Goal: Task Accomplishment & Management: Use online tool/utility

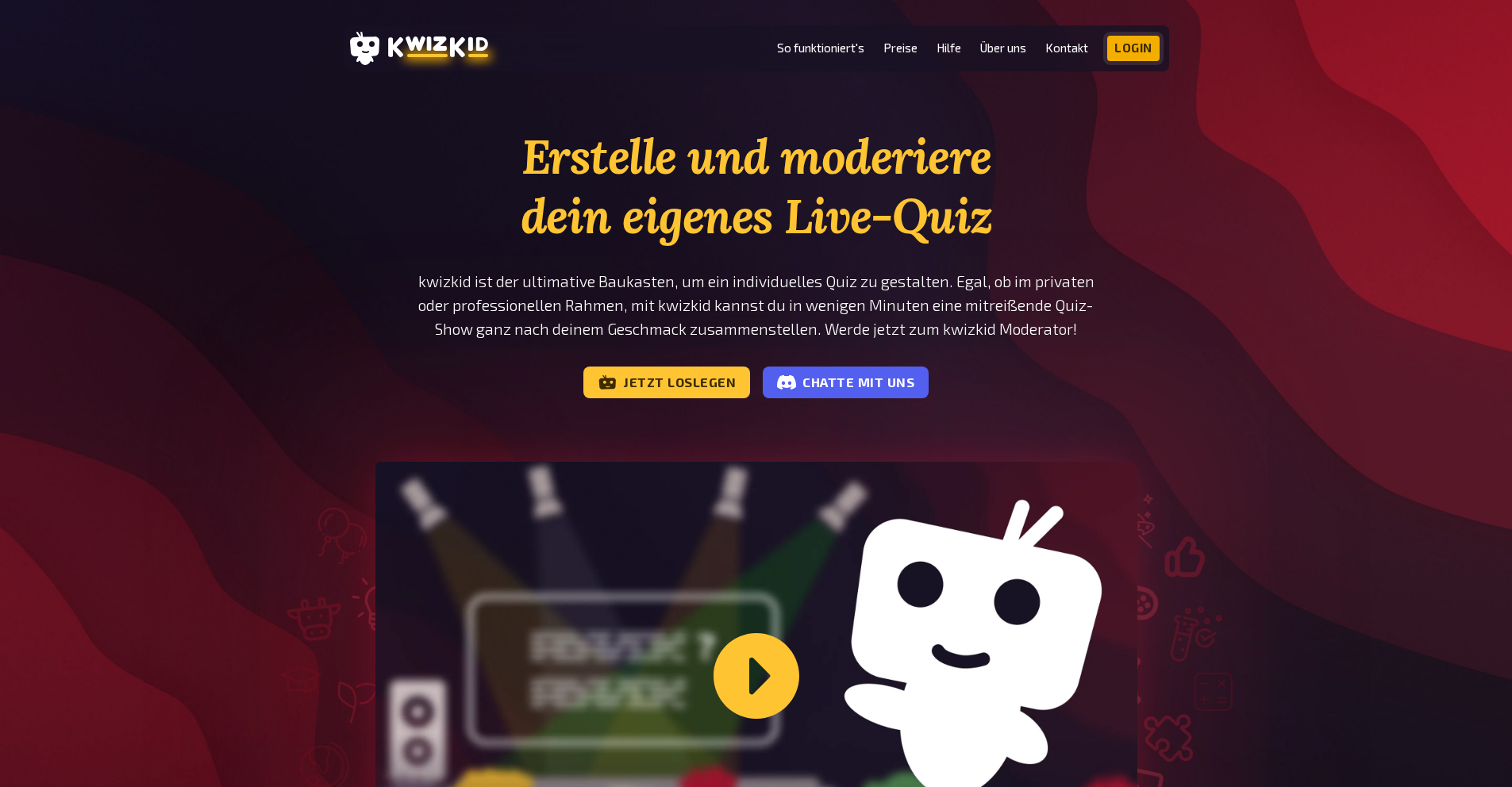
click at [1128, 49] on link "Login" at bounding box center [1134, 48] width 52 height 25
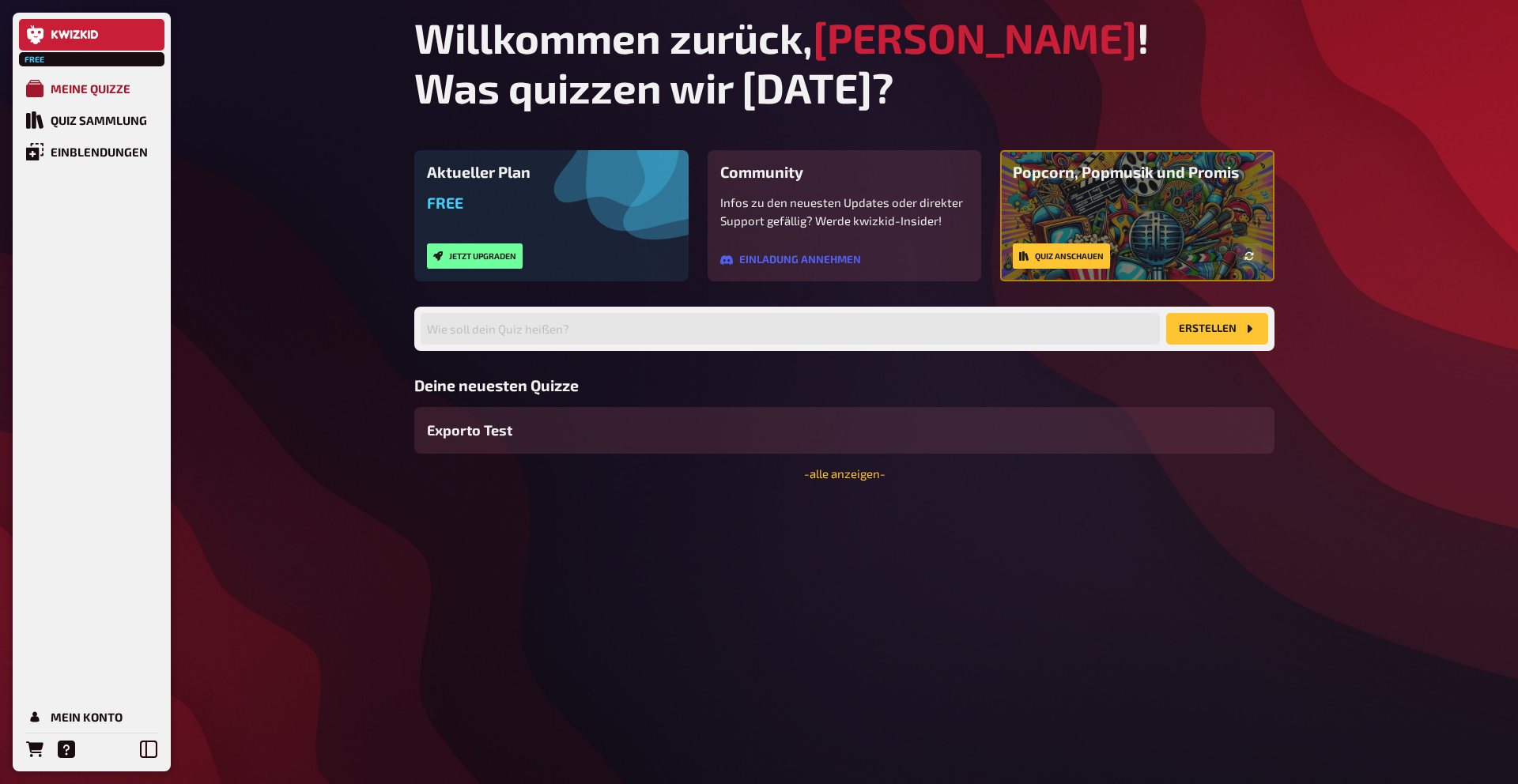
click at [100, 83] on div "Meine Quizze" at bounding box center [90, 89] width 80 height 14
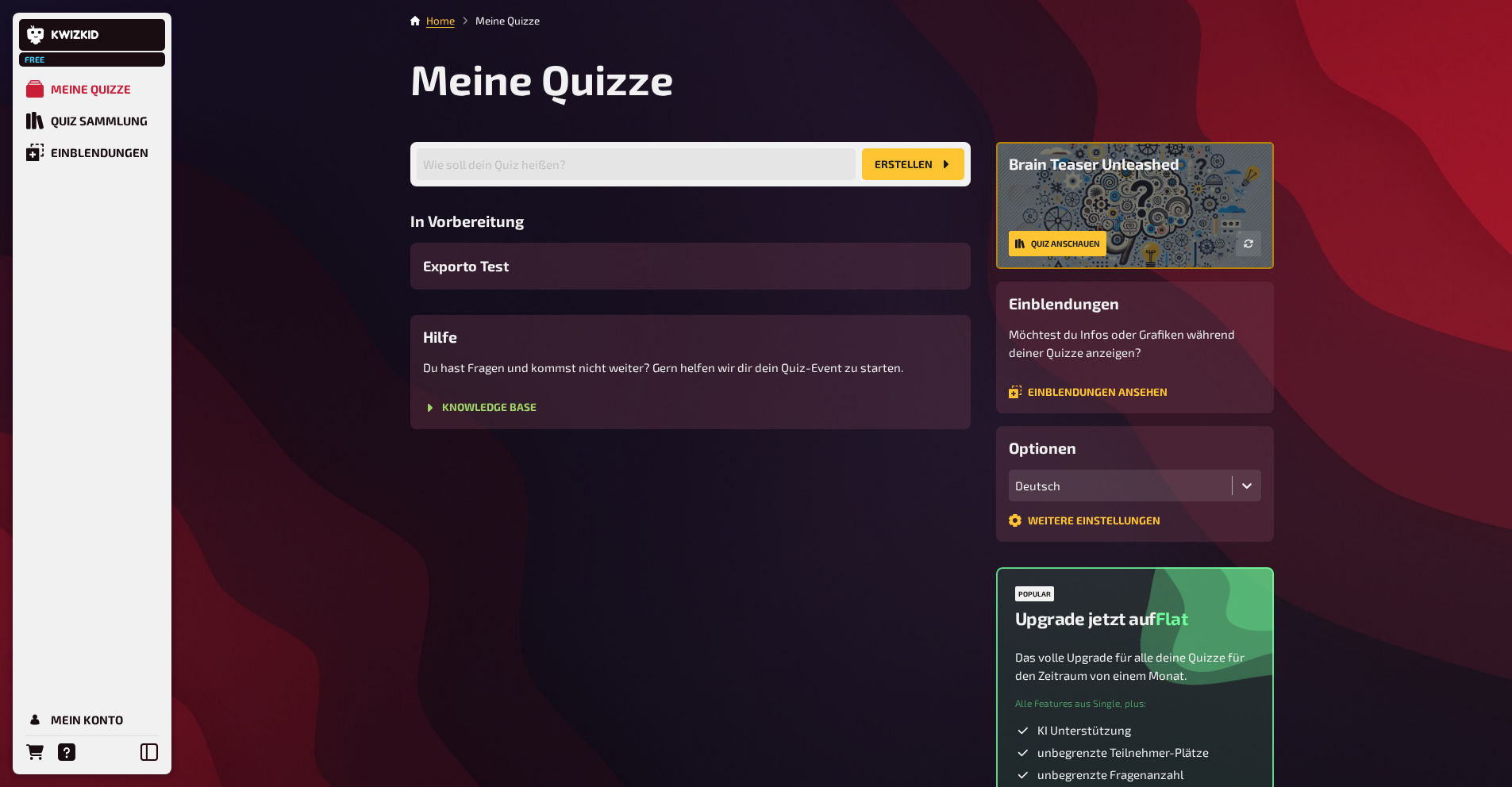
click at [550, 364] on p "Du hast Fragen und kommst nicht weiter? Gern helfen wir dir dein Quiz-Event zu …" at bounding box center [691, 368] width 535 height 19
click at [488, 405] on link "Knowledge Base" at bounding box center [480, 408] width 113 height 13
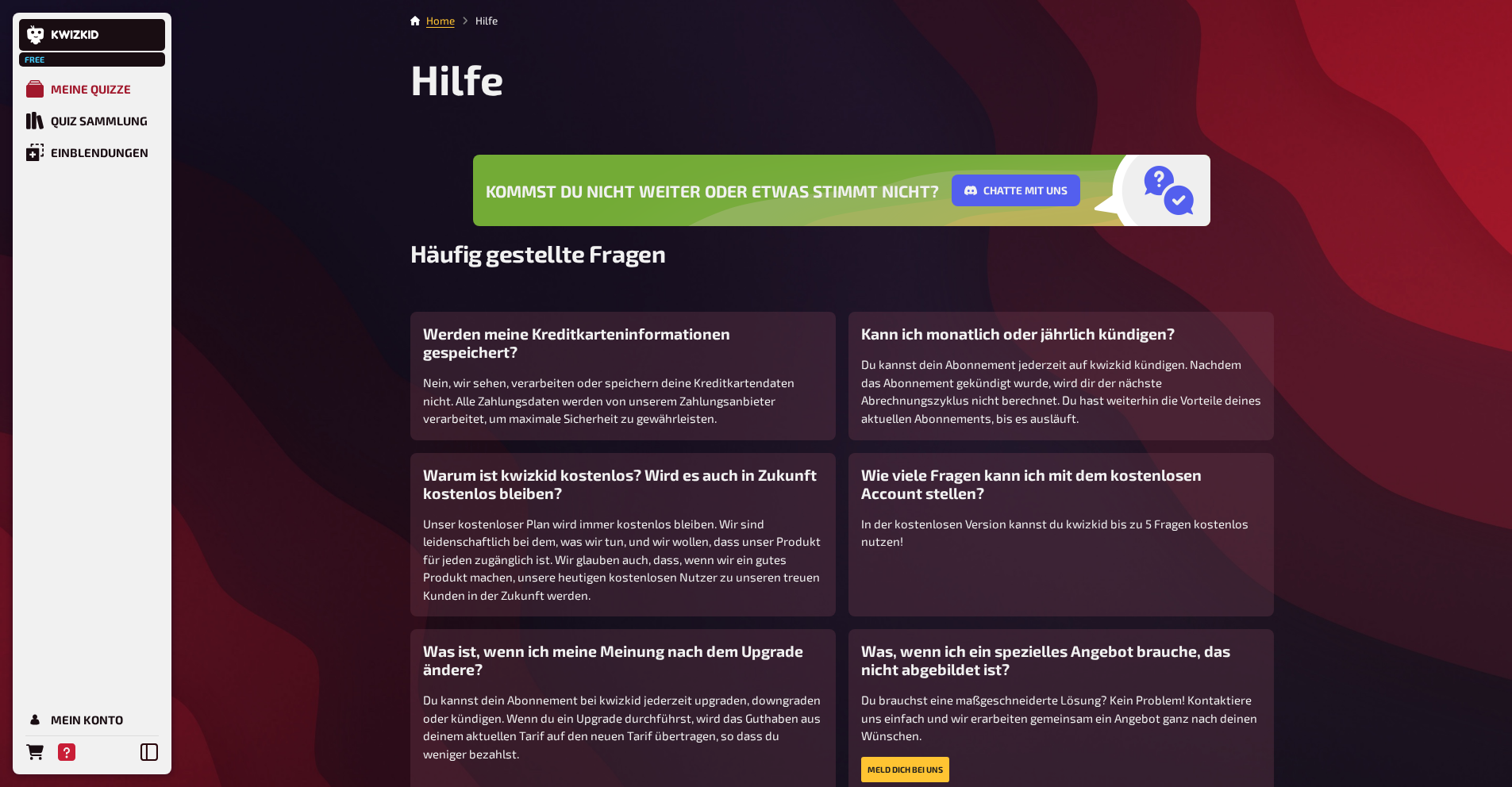
click at [58, 88] on div "Meine Quizze" at bounding box center [91, 89] width 80 height 14
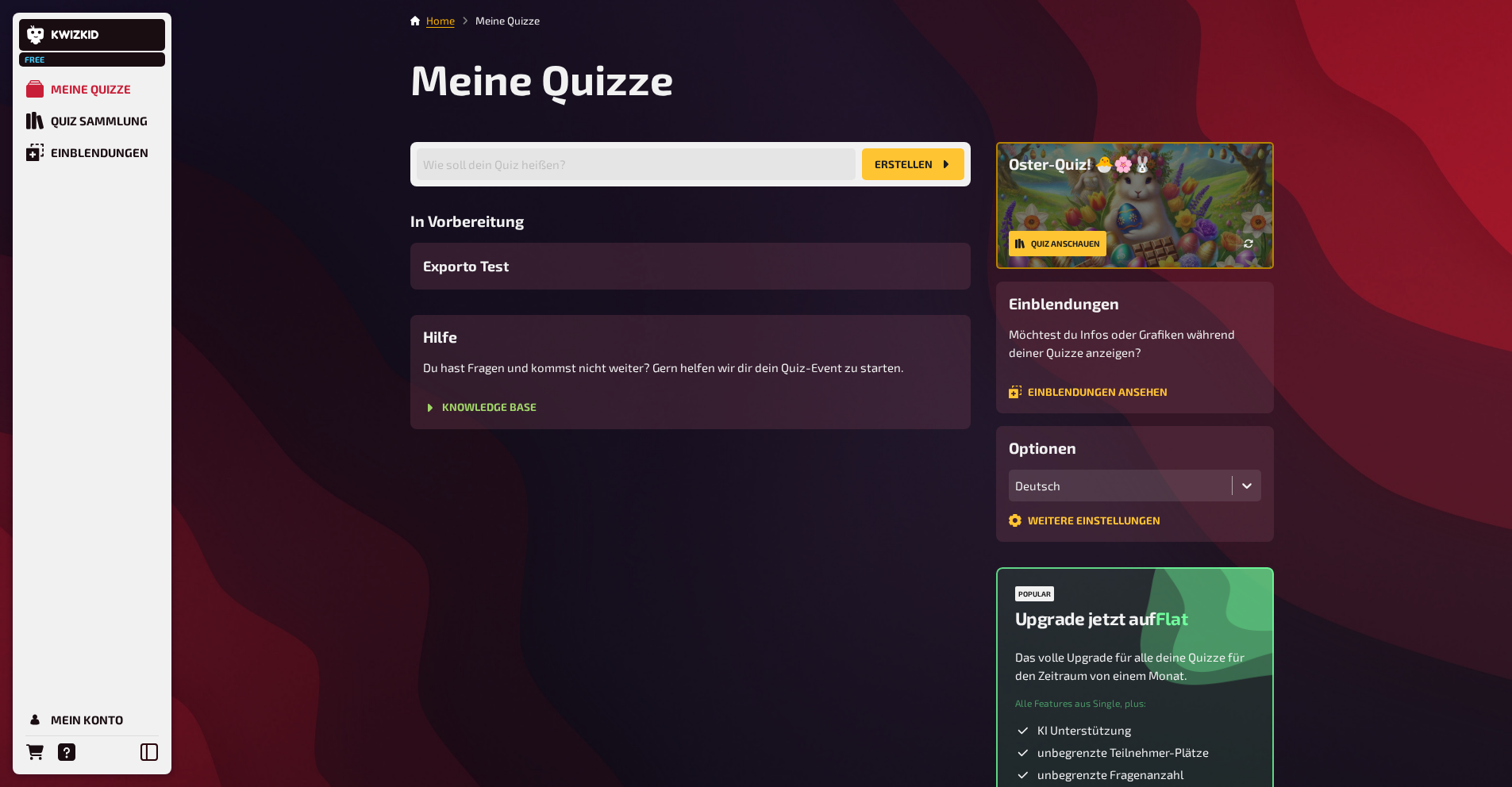
click at [452, 20] on link "Home" at bounding box center [441, 20] width 29 height 13
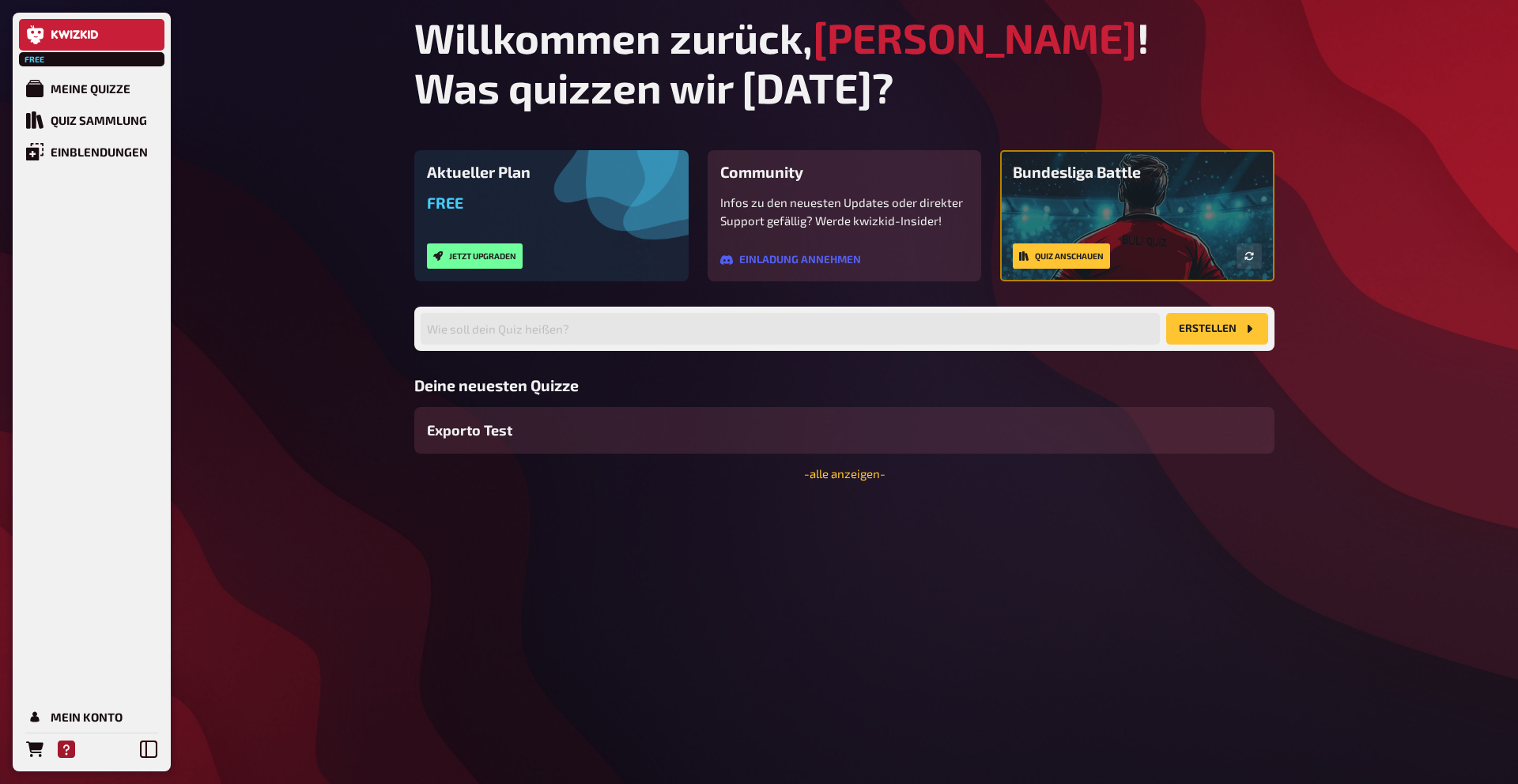
click at [68, 752] on icon "Hilfe" at bounding box center [66, 749] width 18 height 18
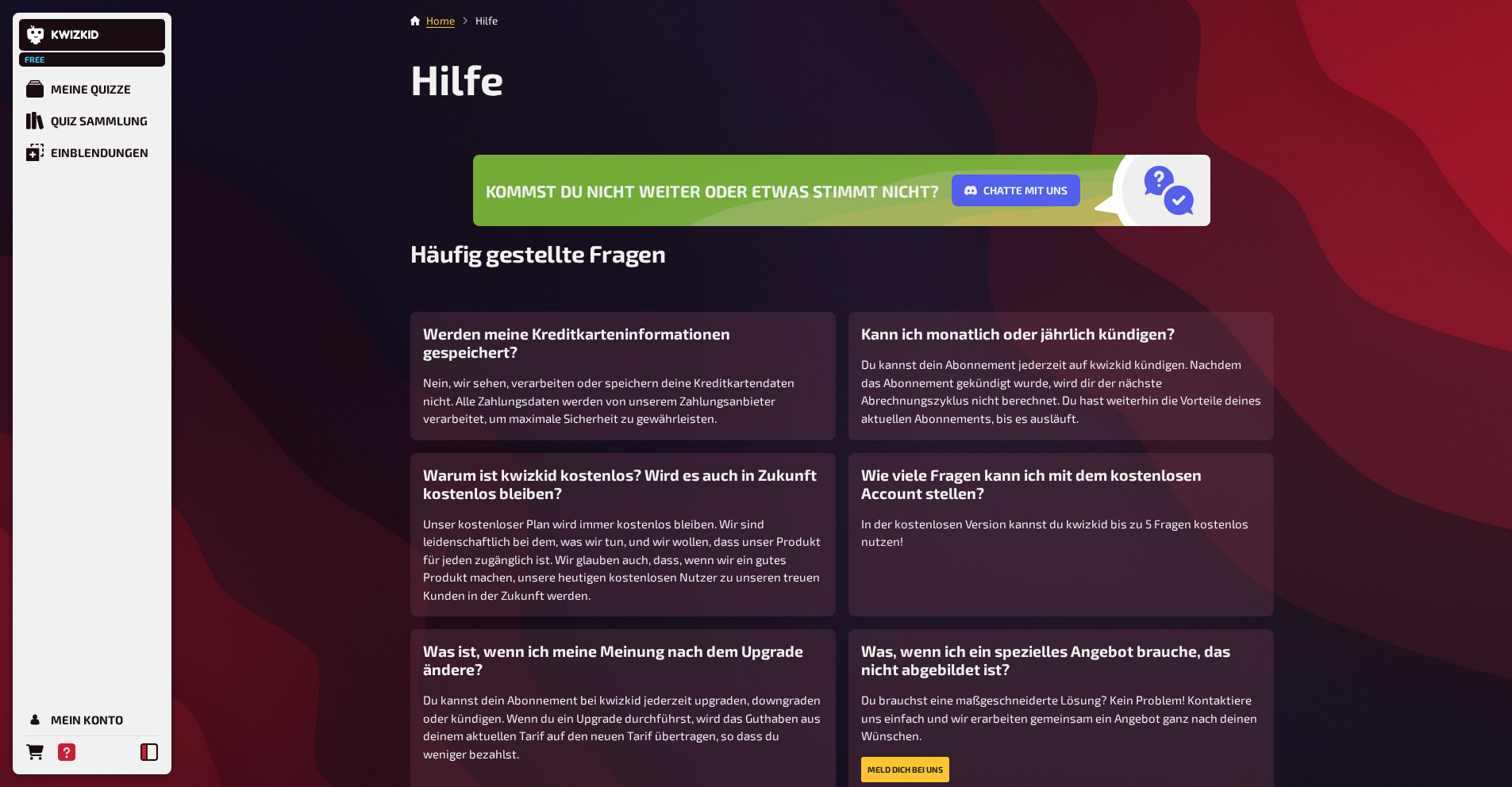
click at [143, 763] on button at bounding box center [150, 752] width 32 height 32
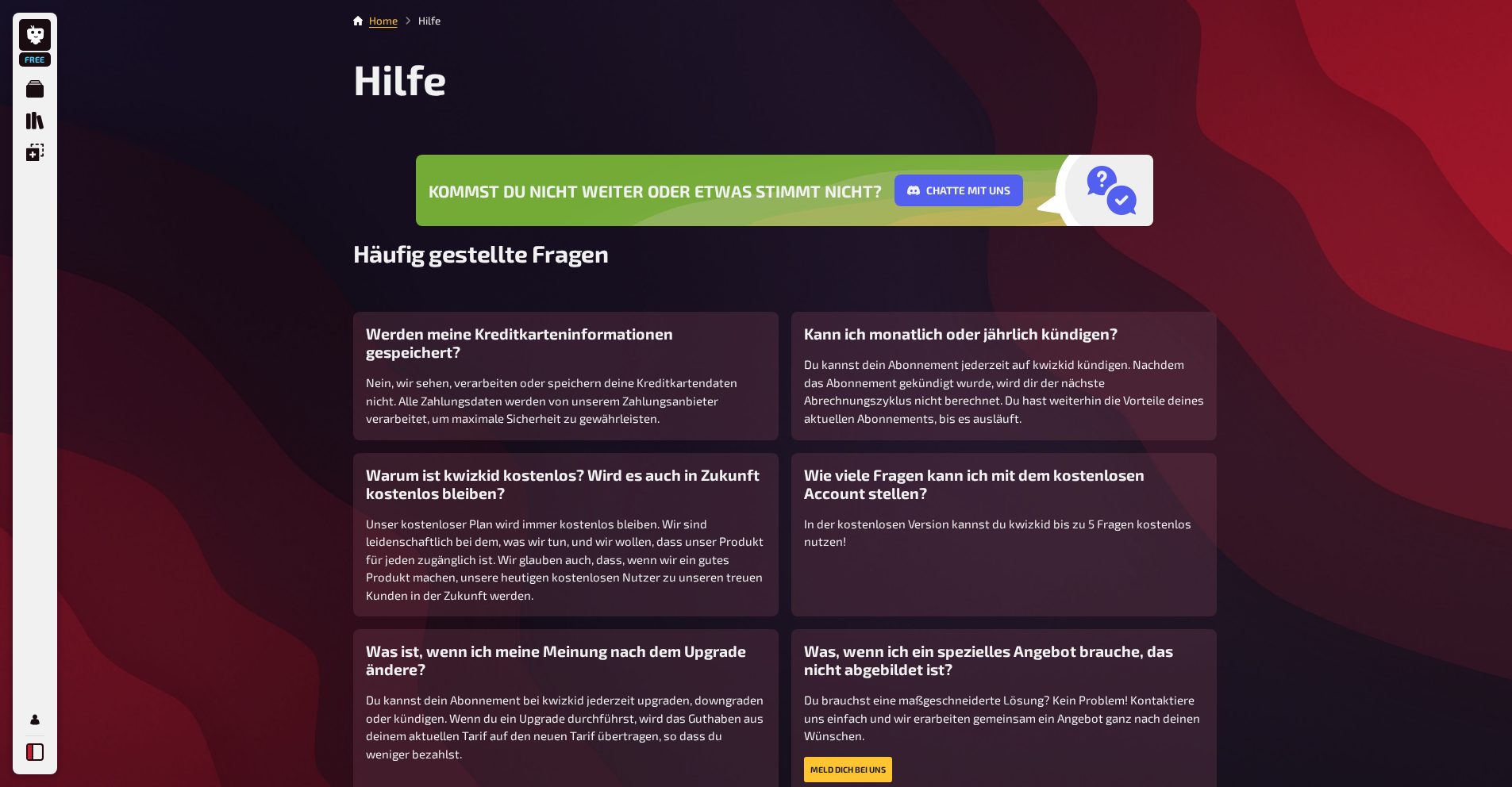
click at [41, 751] on icon at bounding box center [35, 752] width 18 height 18
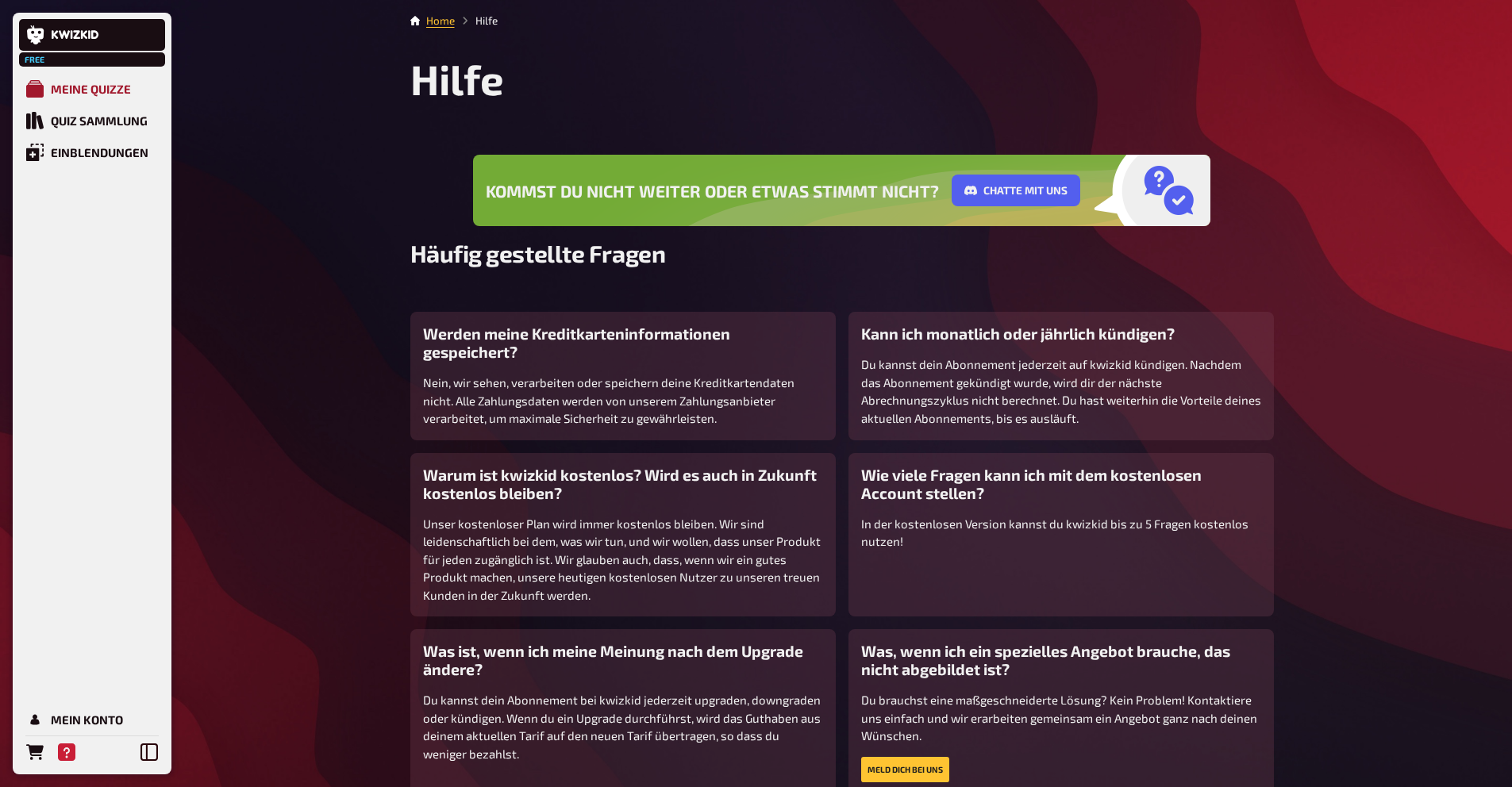
click at [62, 86] on div "Meine Quizze" at bounding box center [91, 89] width 80 height 14
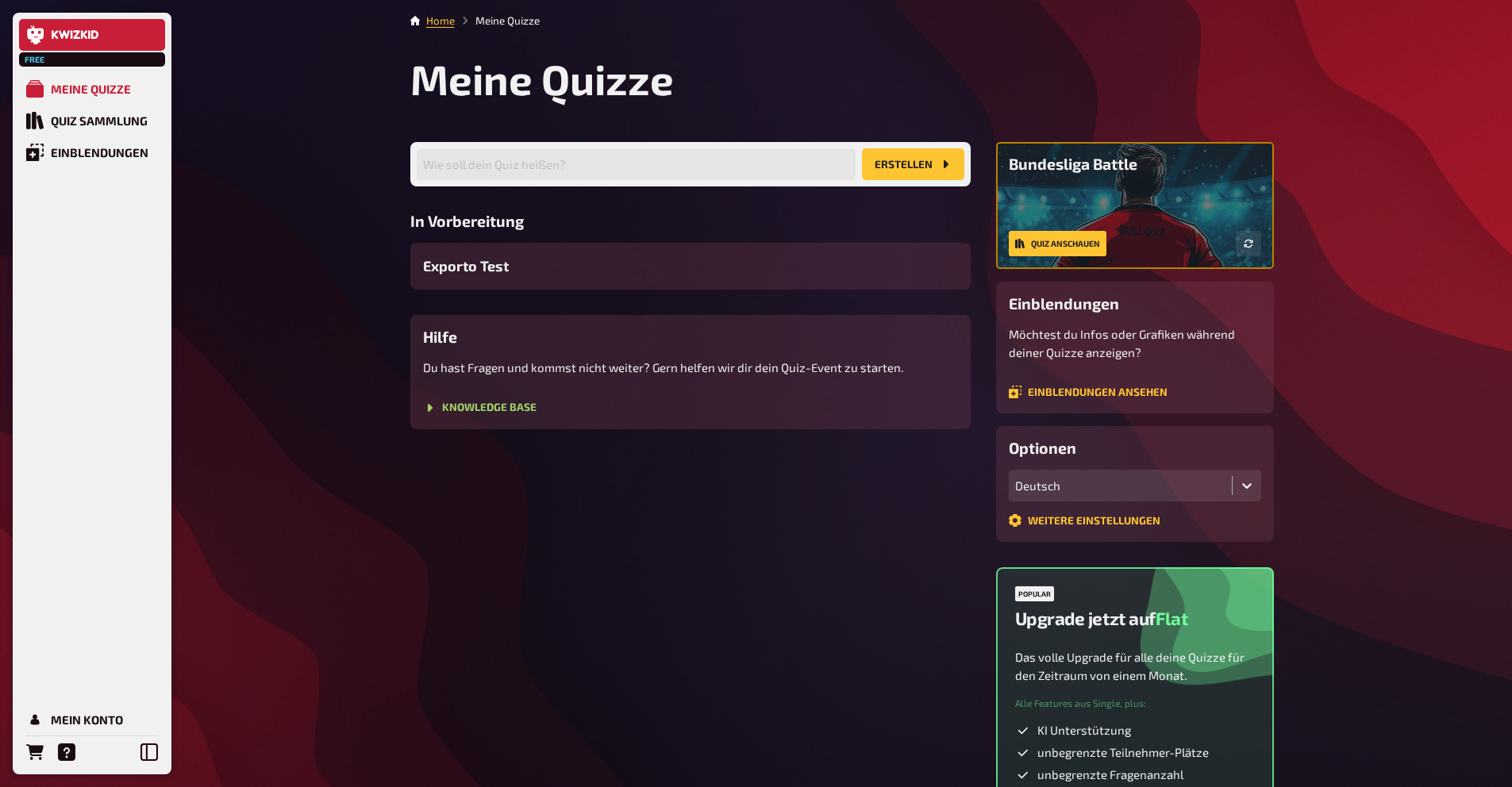
click at [98, 26] on link at bounding box center [92, 36] width 146 height 32
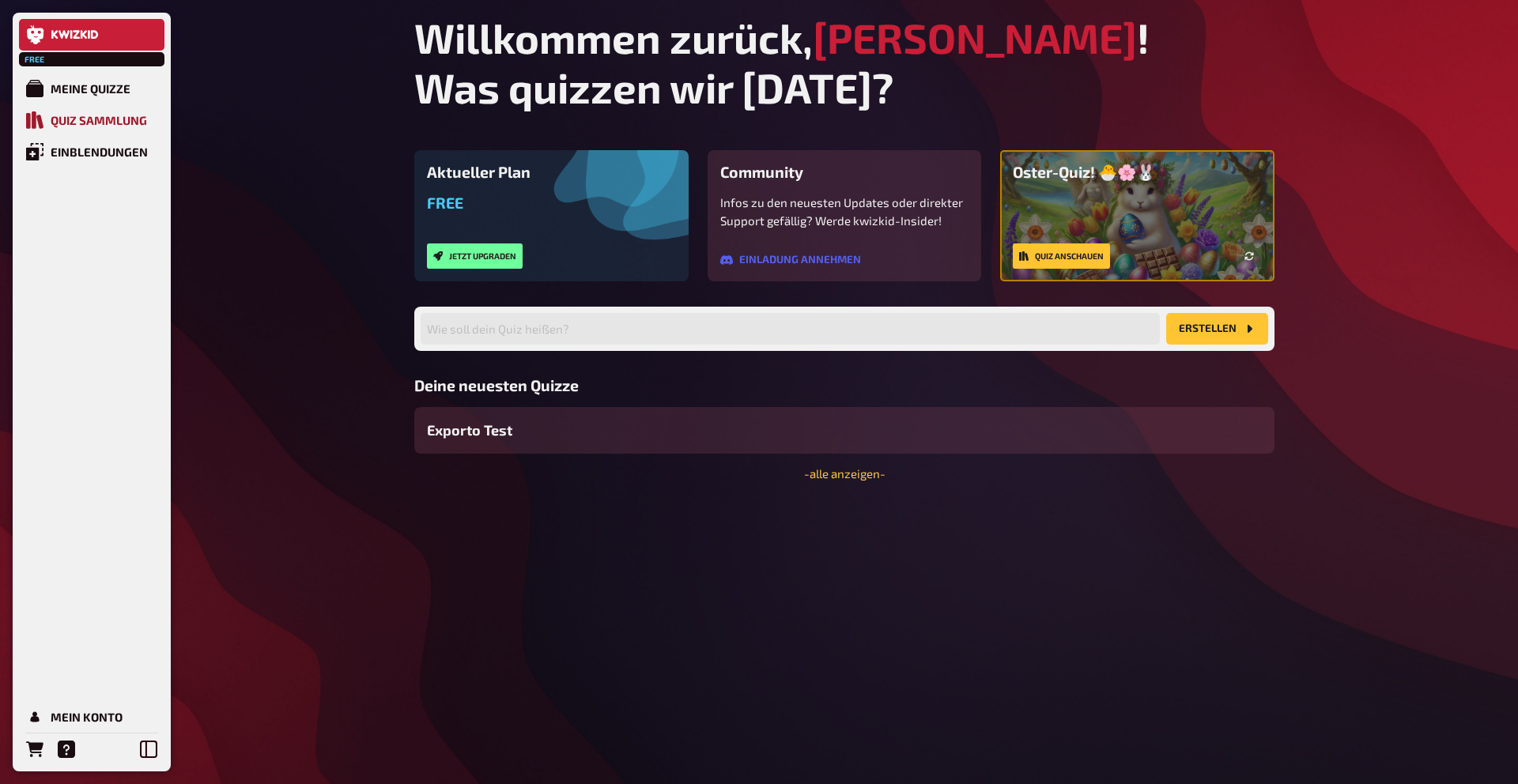
click at [86, 124] on div "Quiz Sammlung" at bounding box center [99, 120] width 96 height 14
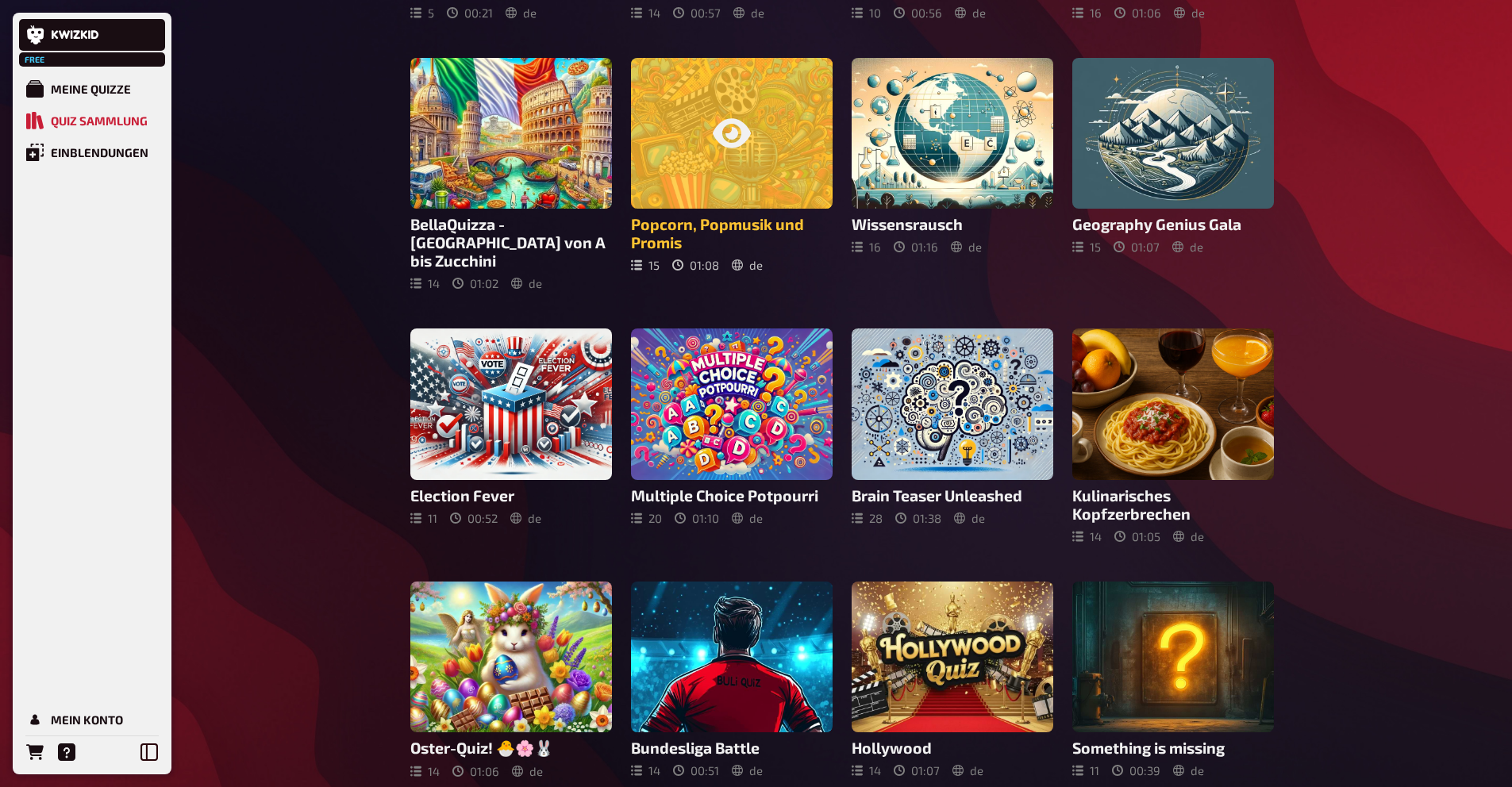
scroll to position [606, 0]
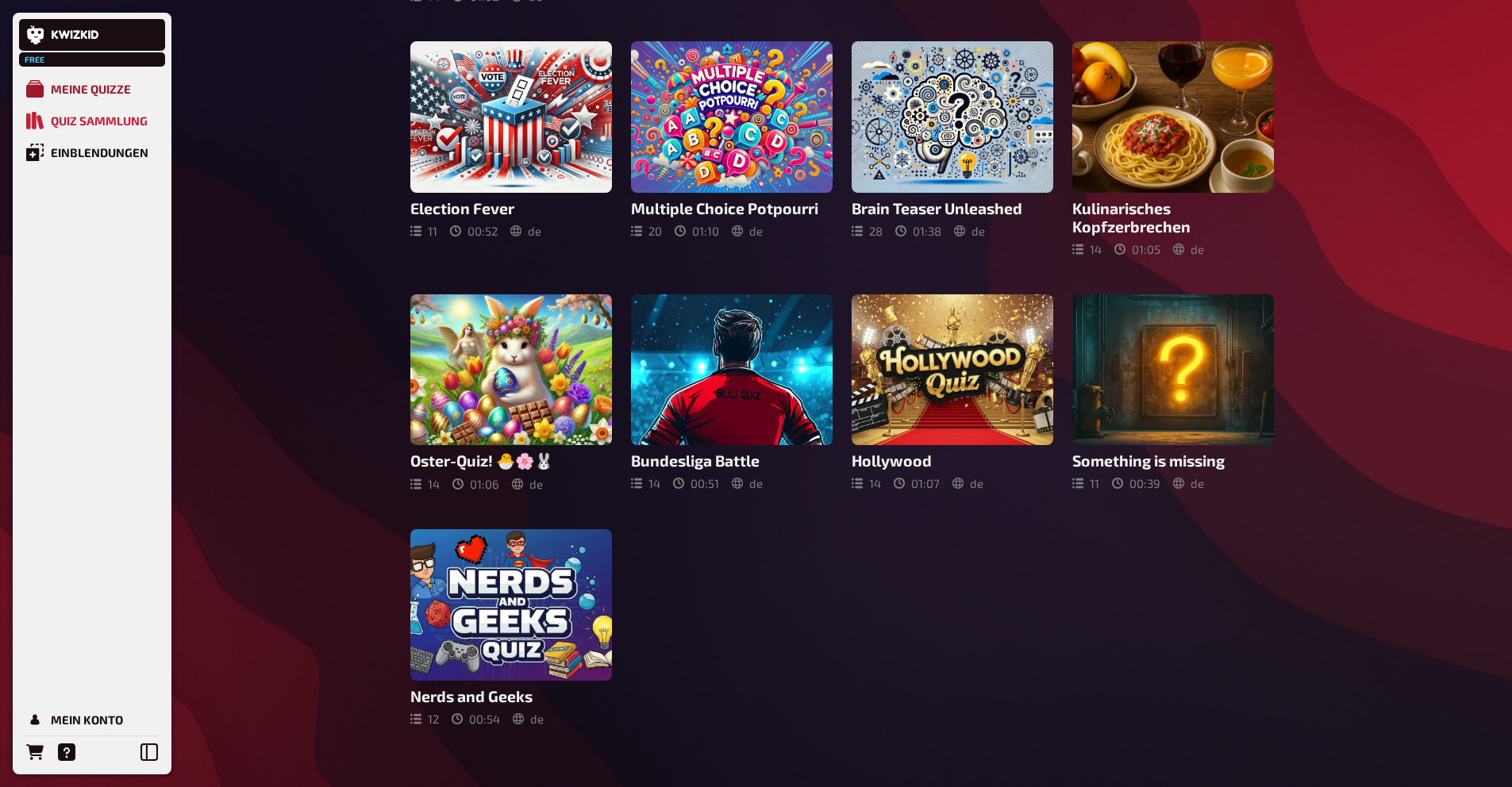
click at [82, 91] on div "Meine Quizze" at bounding box center [91, 89] width 80 height 14
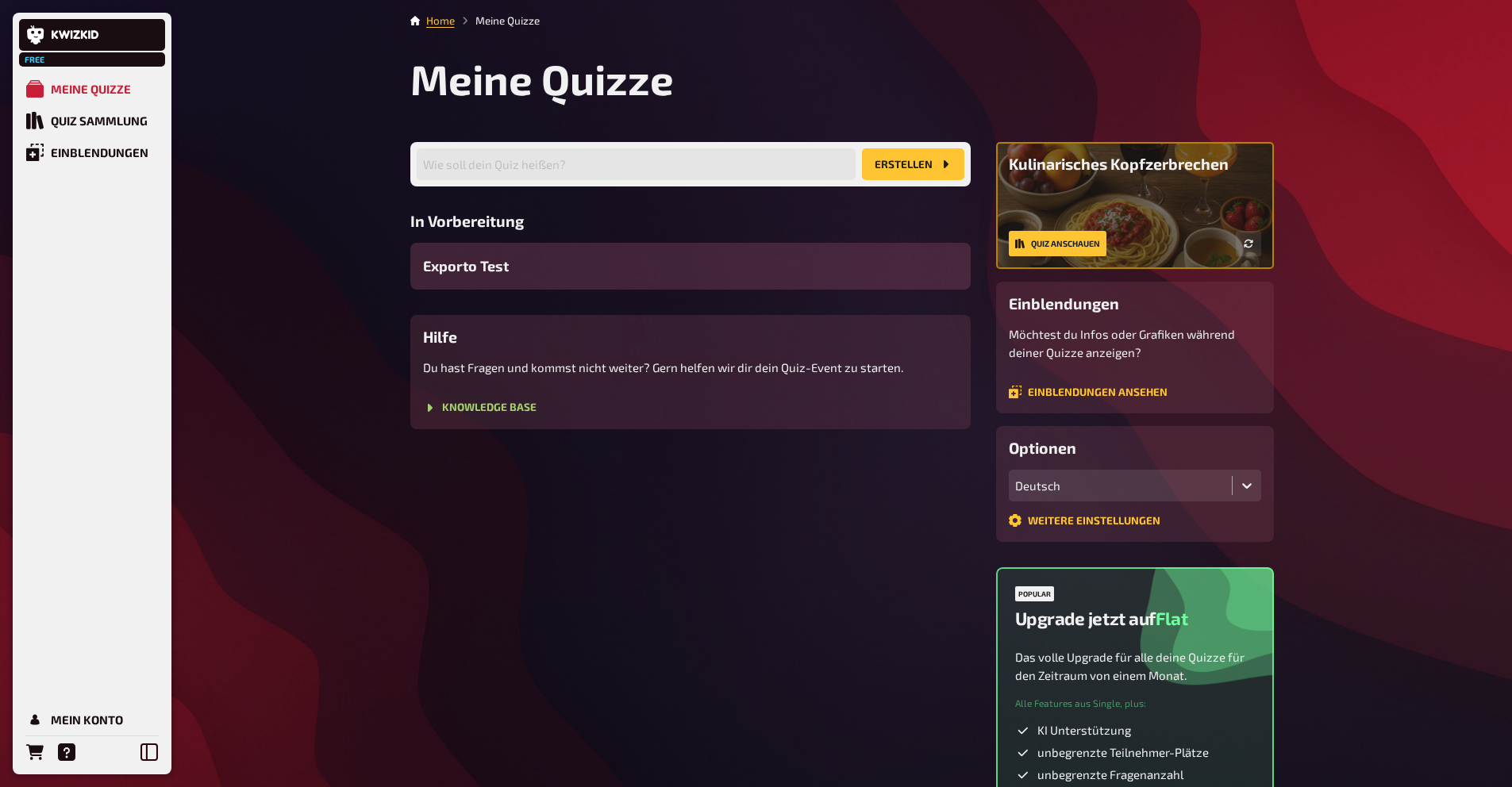
click at [469, 283] on div "Exporto Test" at bounding box center [691, 266] width 560 height 47
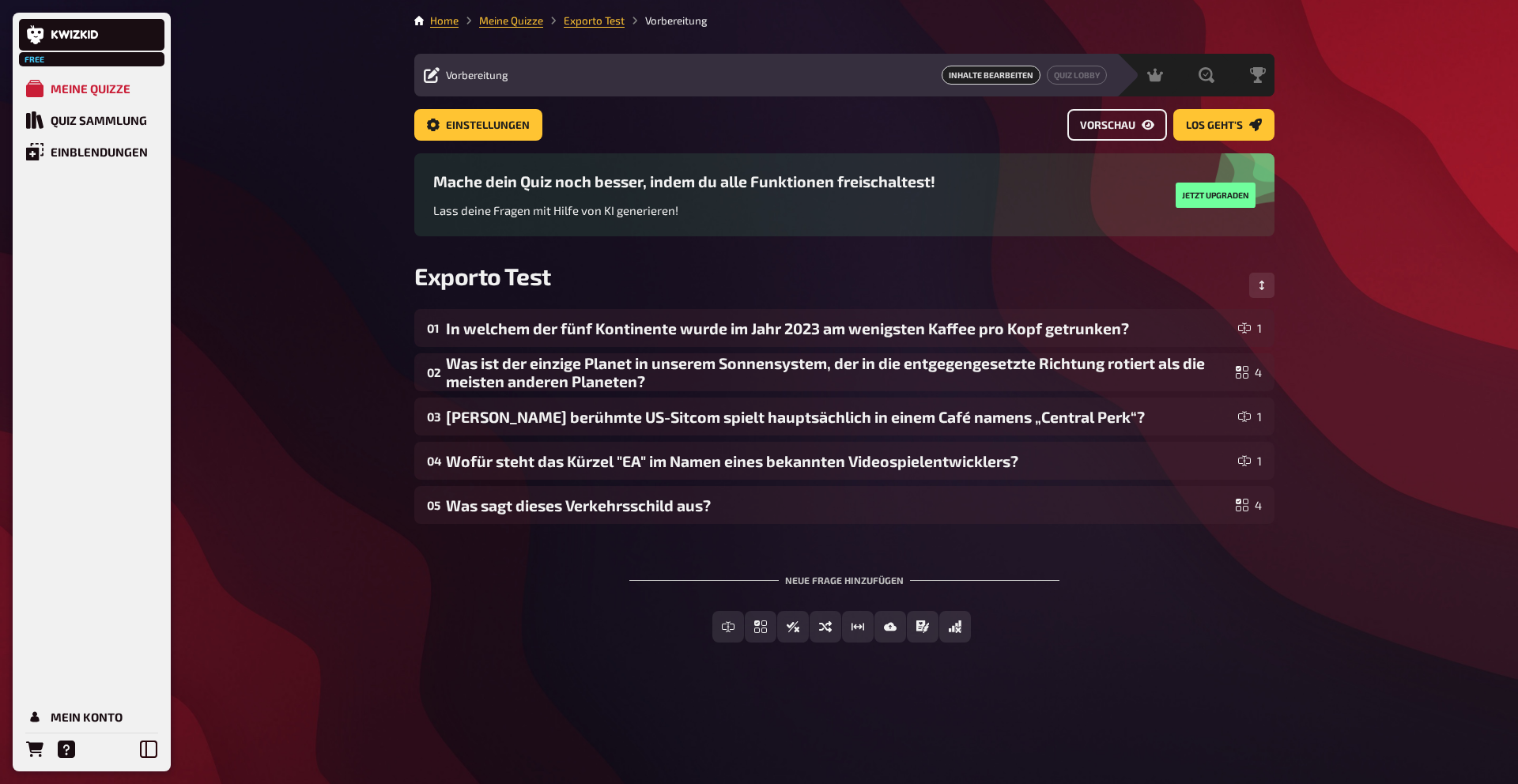
click at [1136, 132] on link "Vorschau" at bounding box center [1117, 125] width 100 height 32
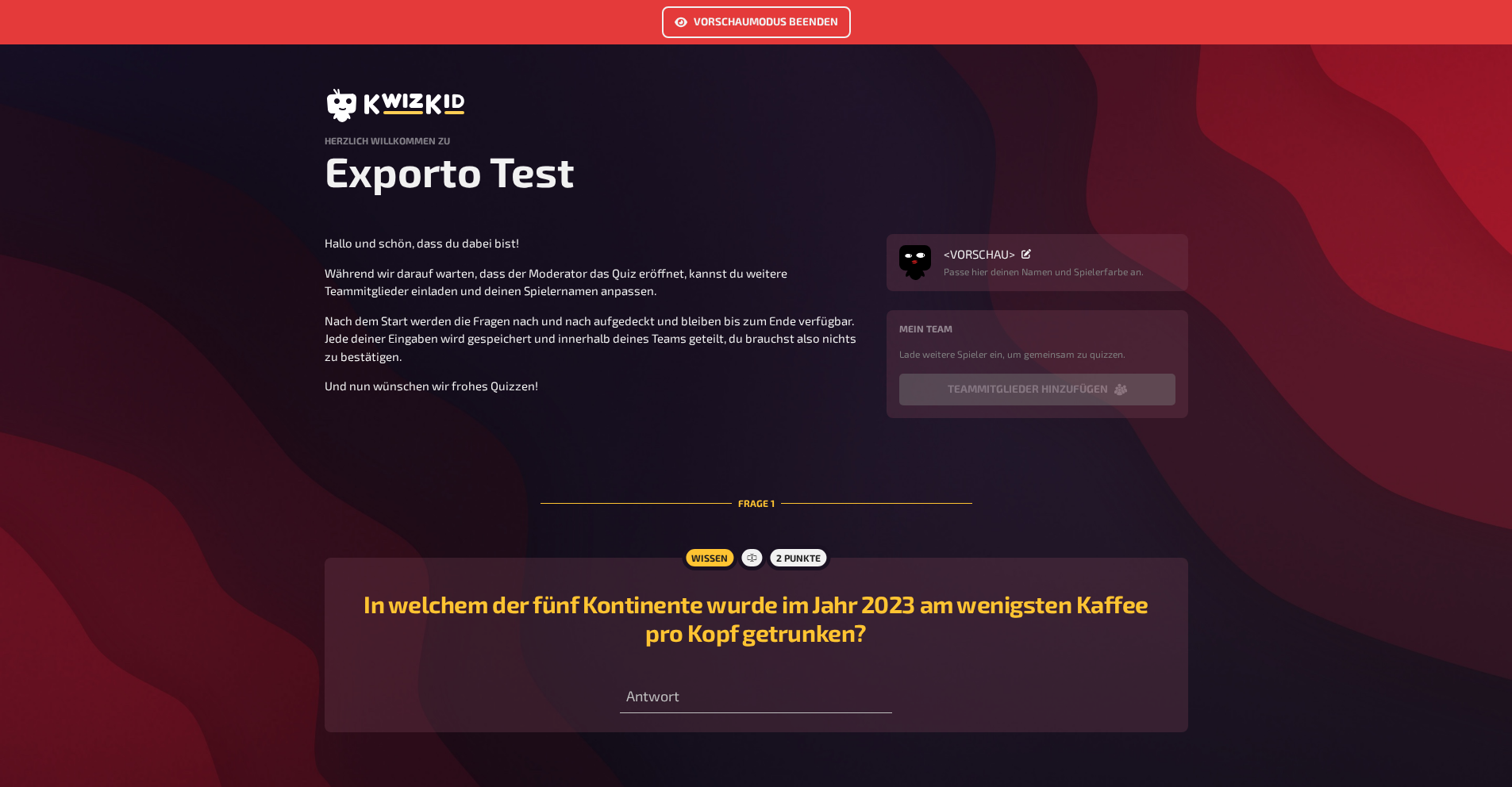
click at [687, 21] on link "Vorschaumodus beenden" at bounding box center [756, 23] width 189 height 32
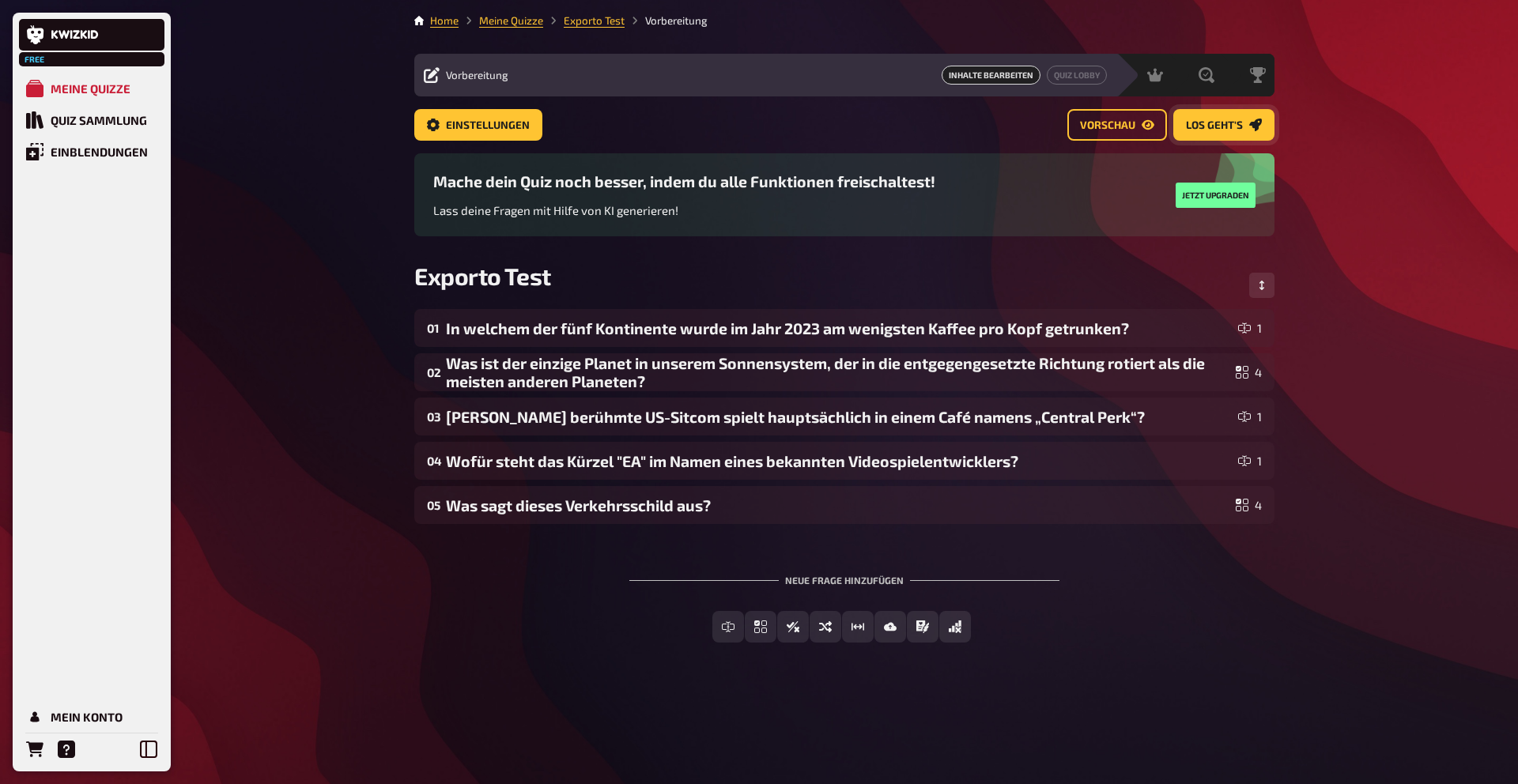
click at [1230, 132] on link "Los geht's" at bounding box center [1225, 125] width 101 height 32
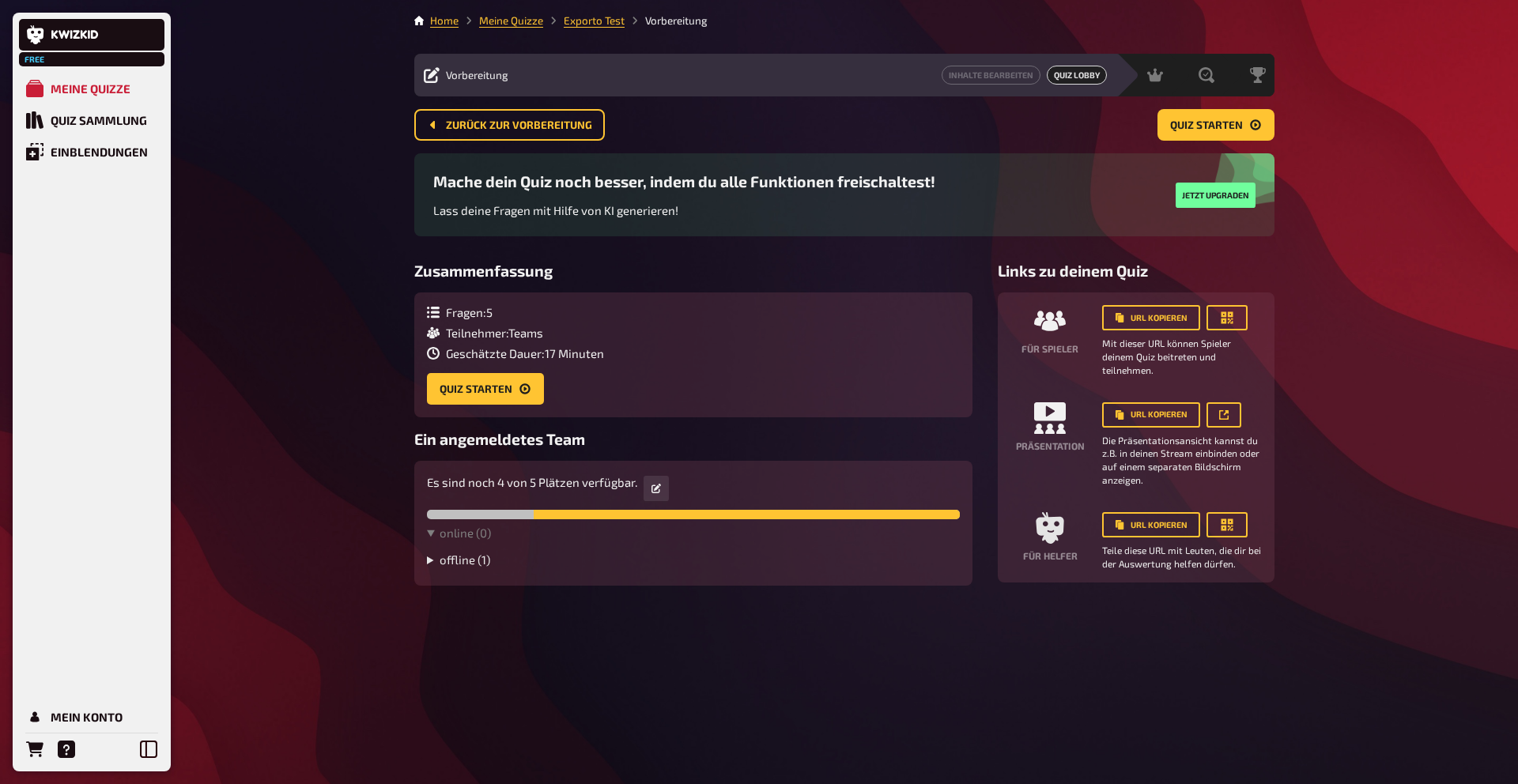
click at [435, 561] on summary "offline ( 1 )" at bounding box center [693, 559] width 533 height 14
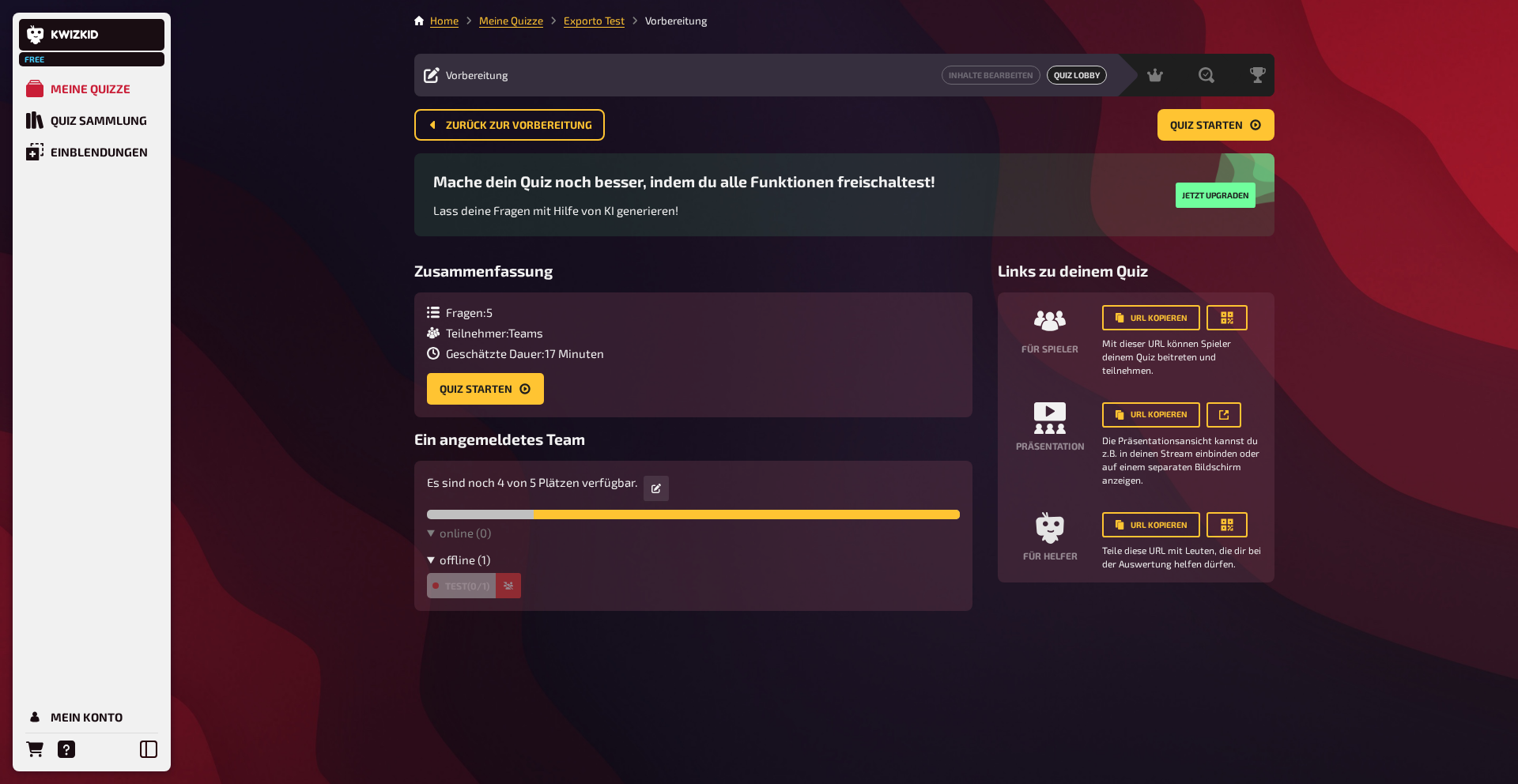
click at [439, 561] on summary "offline ( 1 )" at bounding box center [693, 559] width 533 height 14
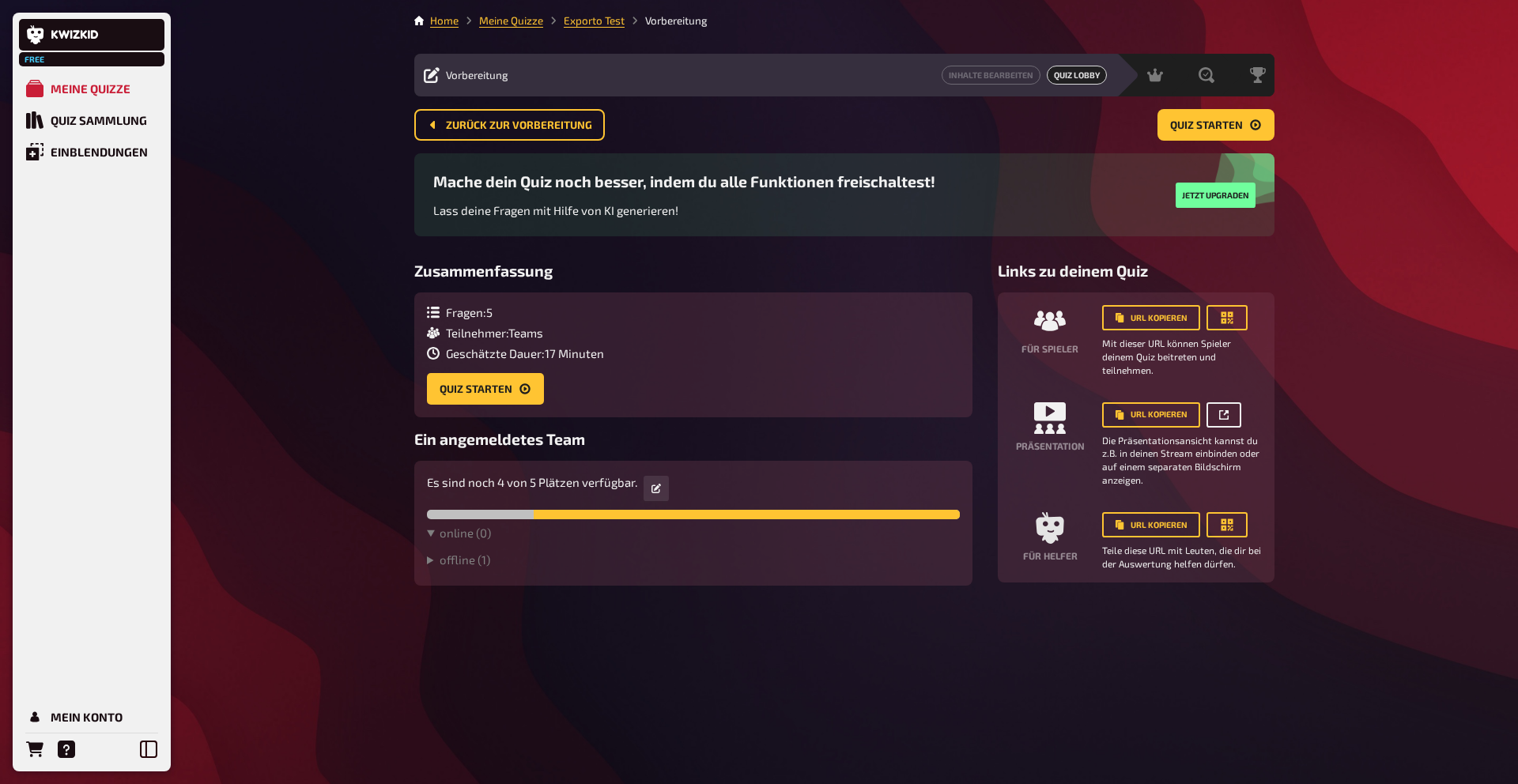
click at [1237, 417] on link at bounding box center [1224, 415] width 35 height 25
click at [1066, 79] on span "Quiz Lobby" at bounding box center [1077, 75] width 60 height 19
click at [1191, 131] on span "Quiz starten" at bounding box center [1207, 126] width 73 height 11
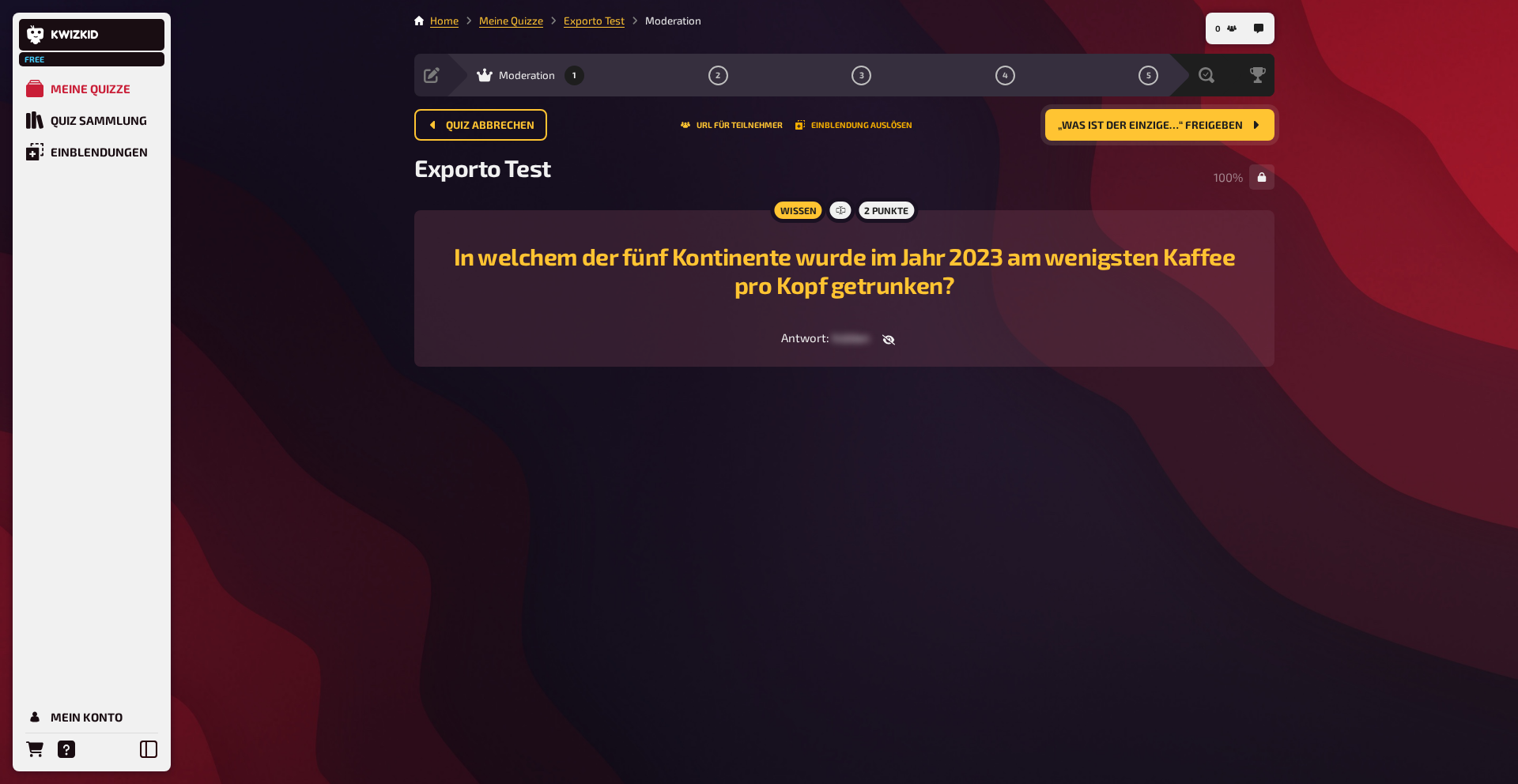
click at [848, 128] on button "Einblendung auslösen" at bounding box center [853, 125] width 117 height 9
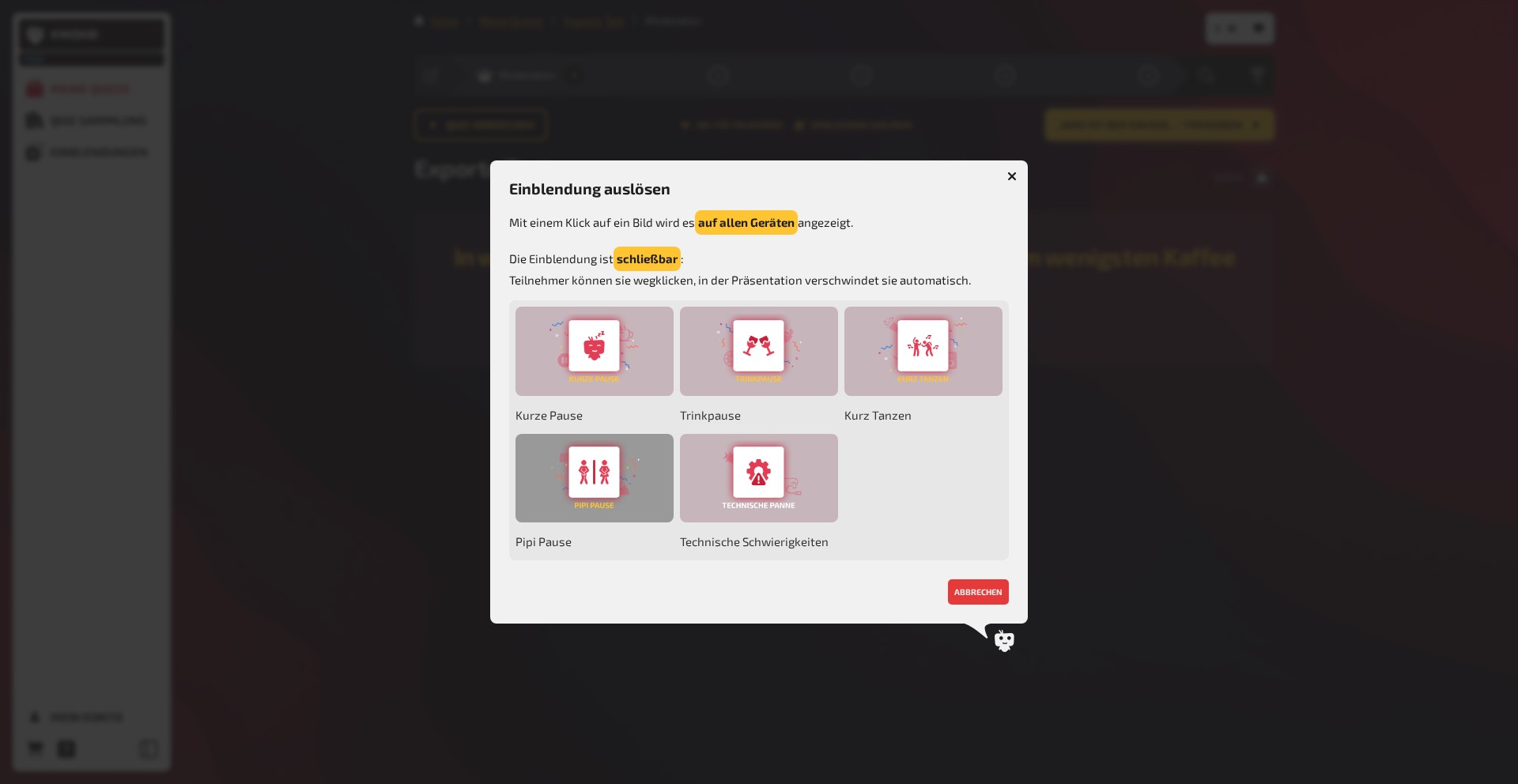
click at [584, 484] on div at bounding box center [595, 479] width 159 height 89
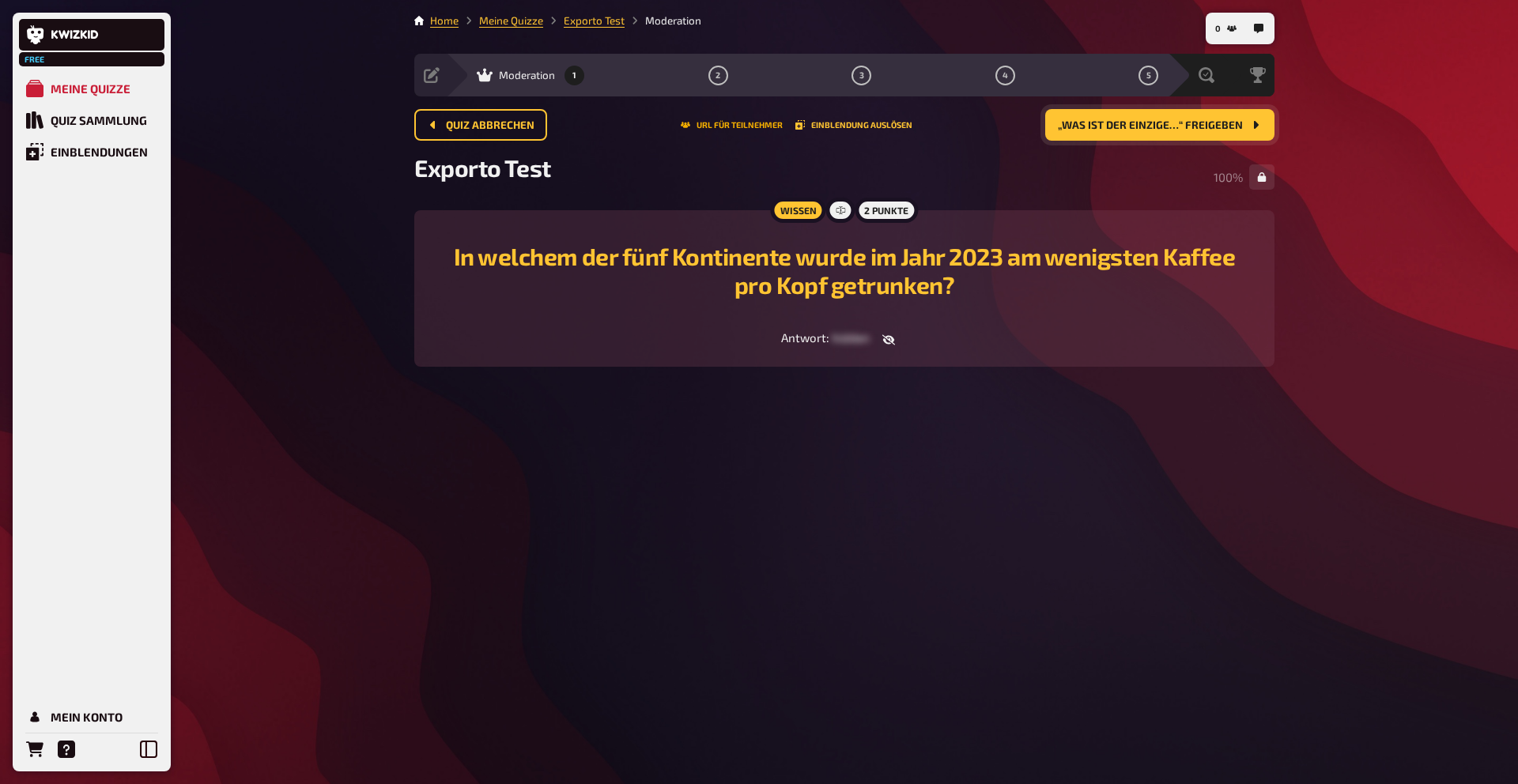
click at [700, 122] on button "URL für Teilnehmer" at bounding box center [731, 125] width 102 height 9
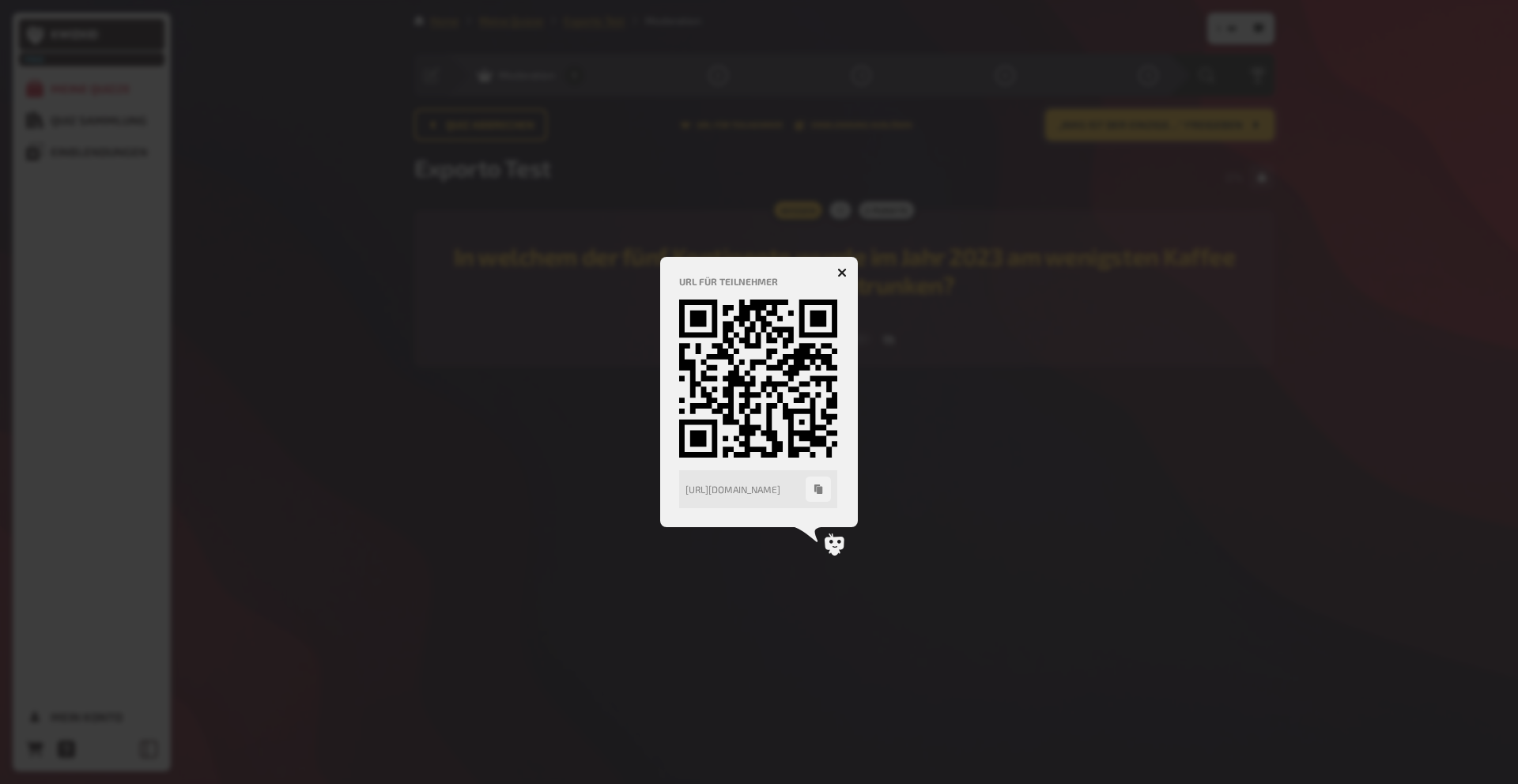
click at [853, 275] on button "button" at bounding box center [842, 273] width 25 height 25
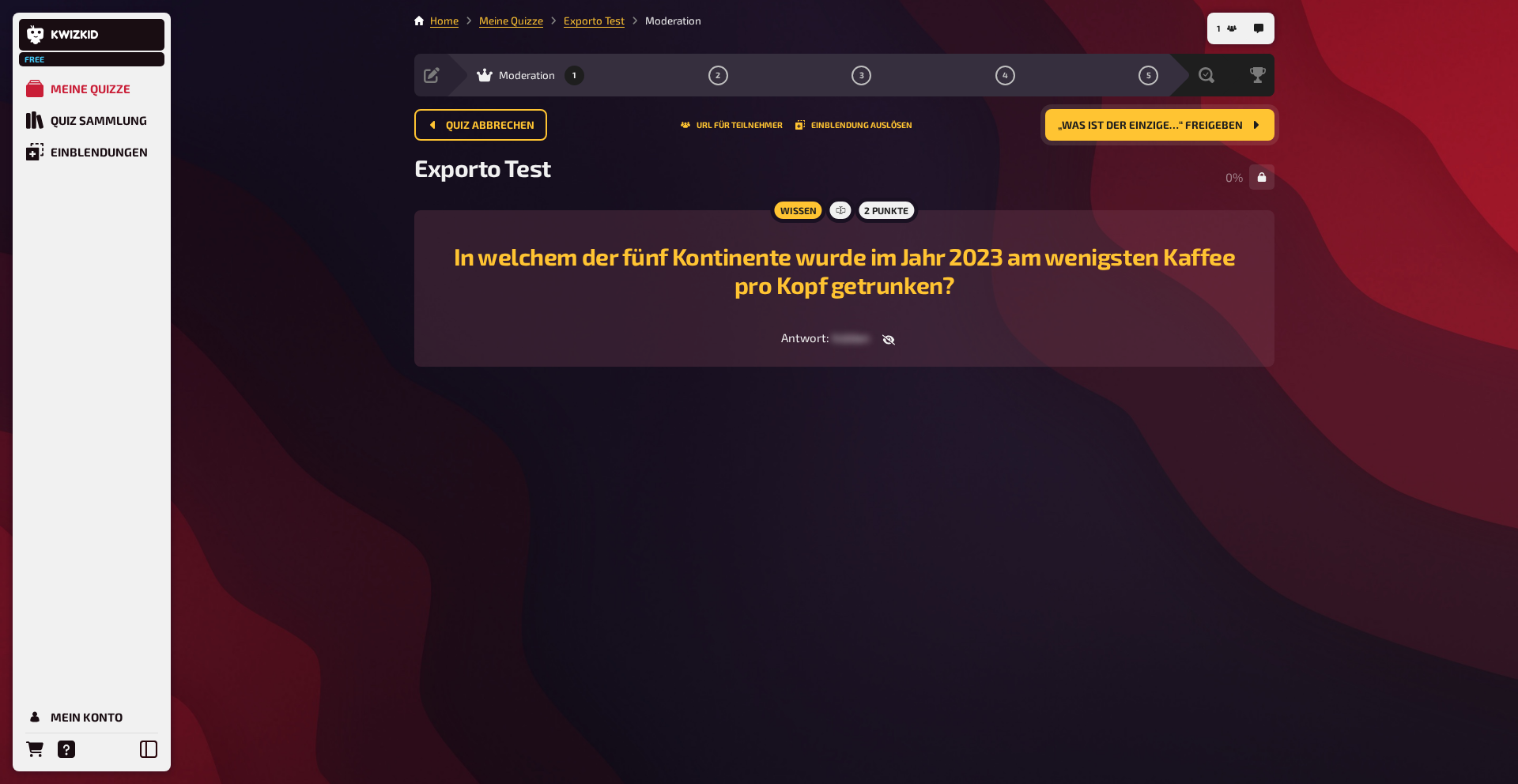
click at [1103, 132] on button "„Was ist der einzige…“ freigeben" at bounding box center [1160, 125] width 229 height 32
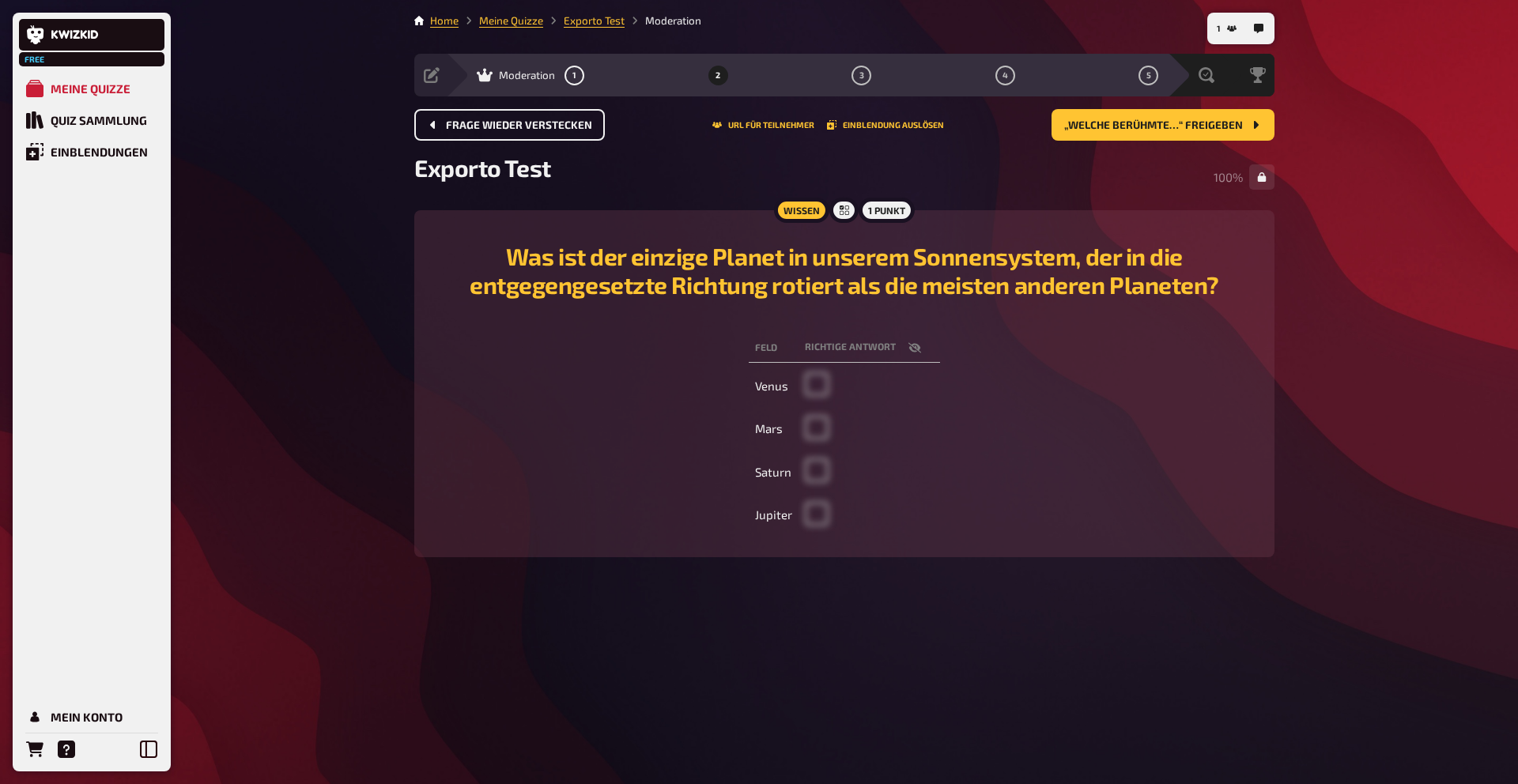
click at [545, 128] on span "Frage wieder verstecken" at bounding box center [519, 126] width 146 height 11
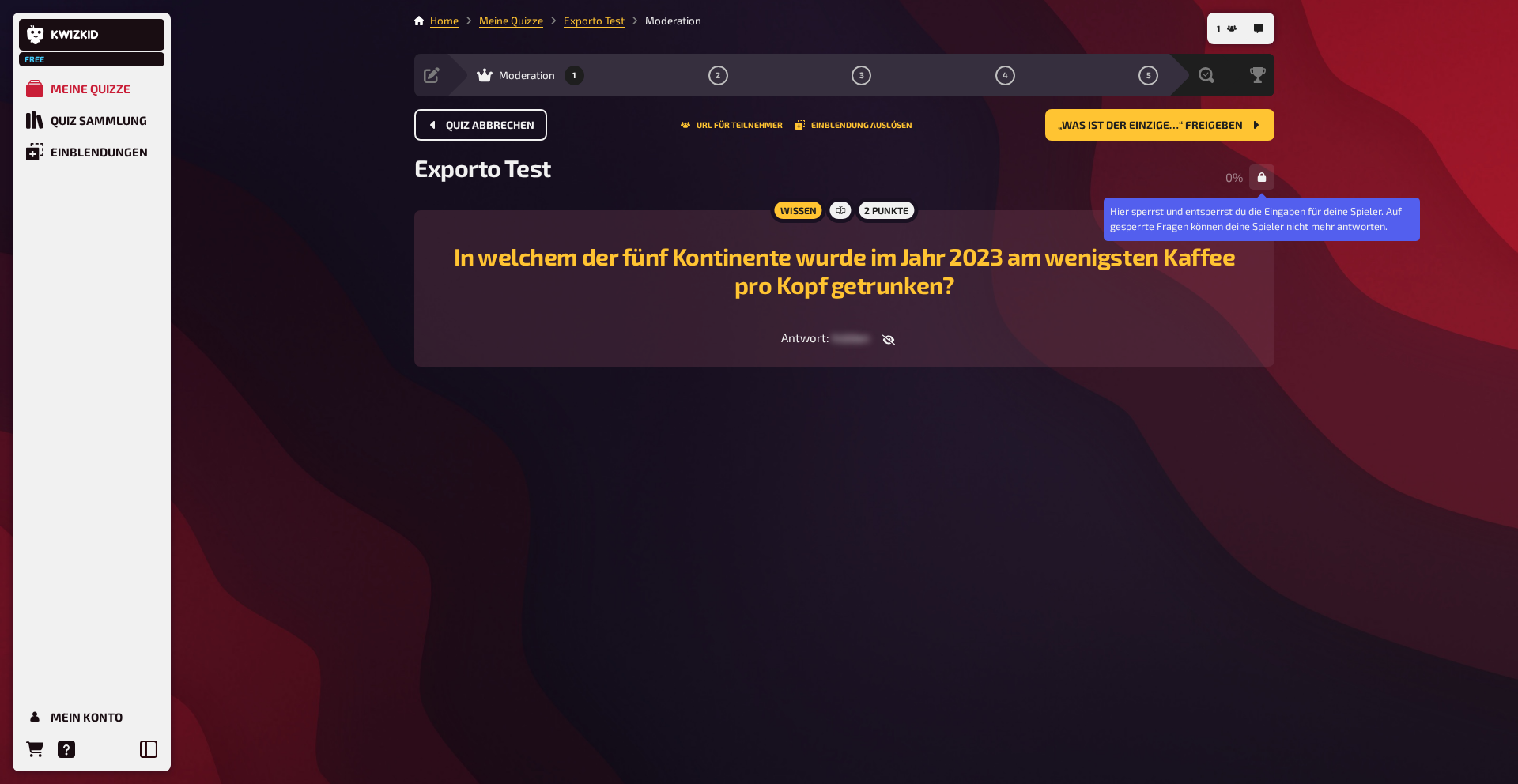
click at [1279, 177] on div "1 Home Meine Quizze Exporto Test Moderation Vorbereitung Inhalte Bearbeiten Qui…" at bounding box center [844, 392] width 886 height 784
click at [1264, 175] on icon "button" at bounding box center [1262, 176] width 8 height 9
click at [1264, 175] on icon "button" at bounding box center [1262, 176] width 9 height 9
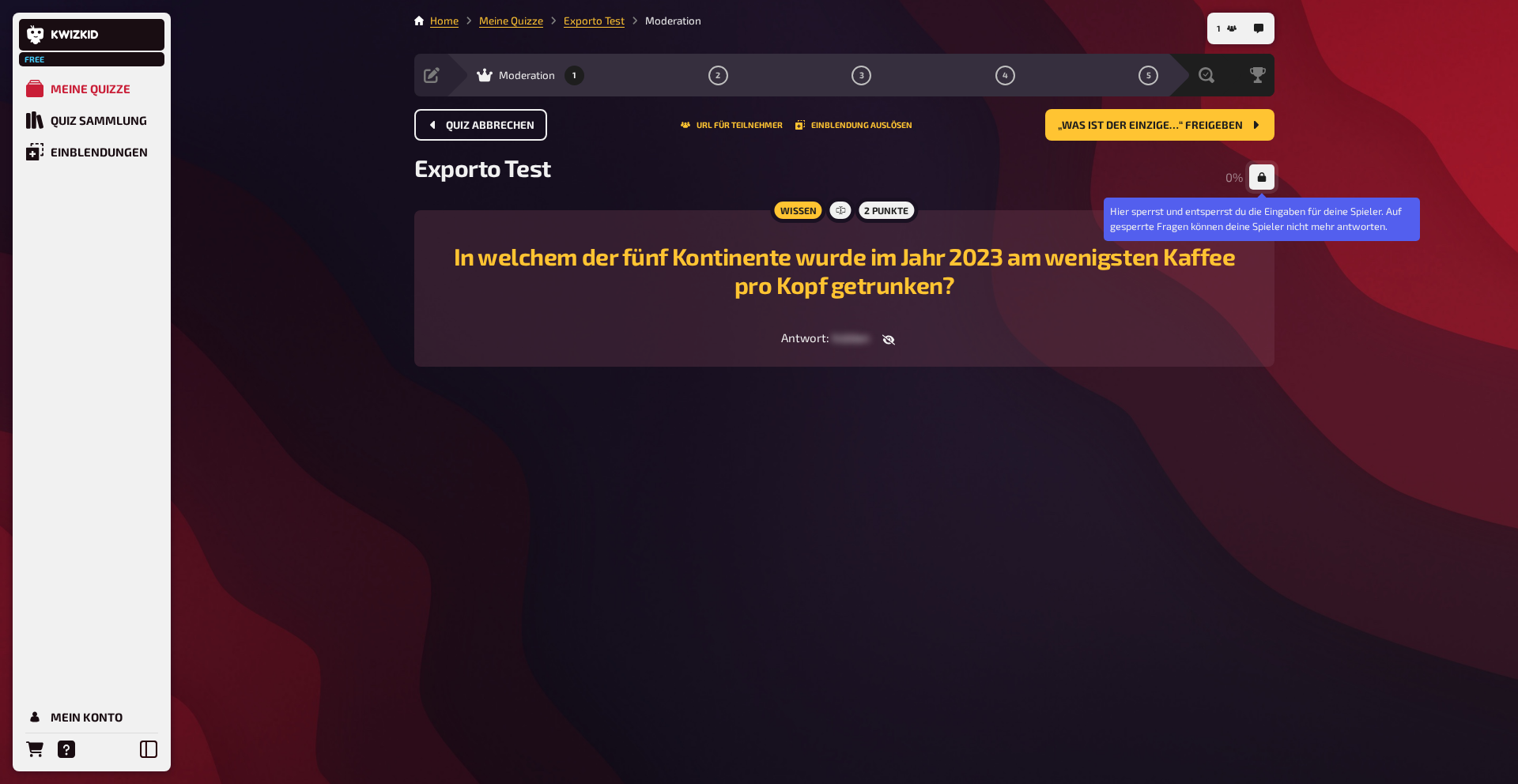
click at [1263, 179] on icon "button" at bounding box center [1262, 176] width 8 height 9
click at [1262, 178] on icon "button" at bounding box center [1262, 177] width 9 height 8
click at [1262, 178] on icon "button" at bounding box center [1262, 176] width 8 height 9
click at [1269, 182] on button "button" at bounding box center [1262, 177] width 25 height 25
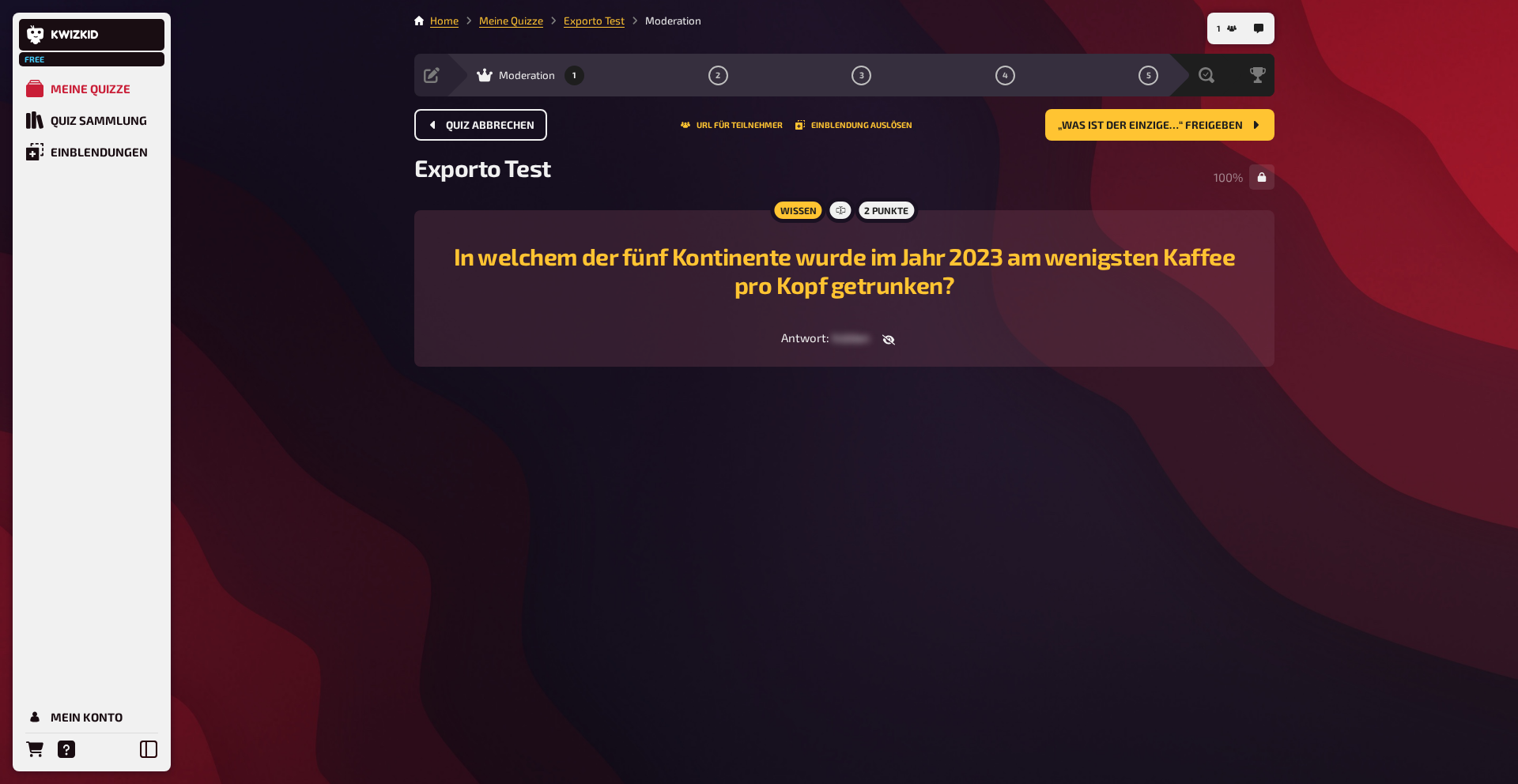
click at [980, 381] on main "Home Meine Quizze Exporto Test Moderation Vorbereitung Inhalte Bearbeiten Quiz …" at bounding box center [844, 202] width 860 height 379
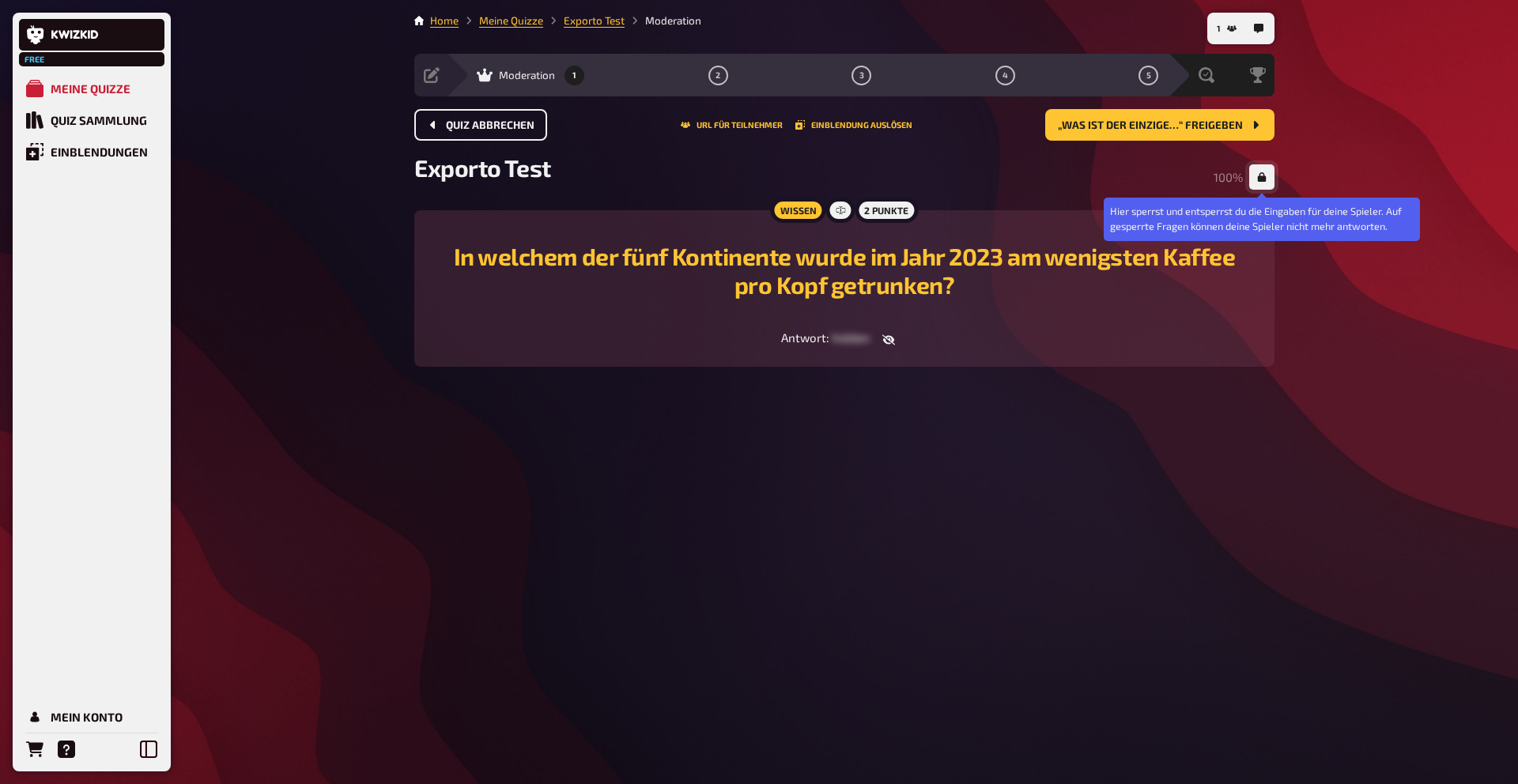
click at [1264, 180] on icon "button" at bounding box center [1262, 176] width 8 height 9
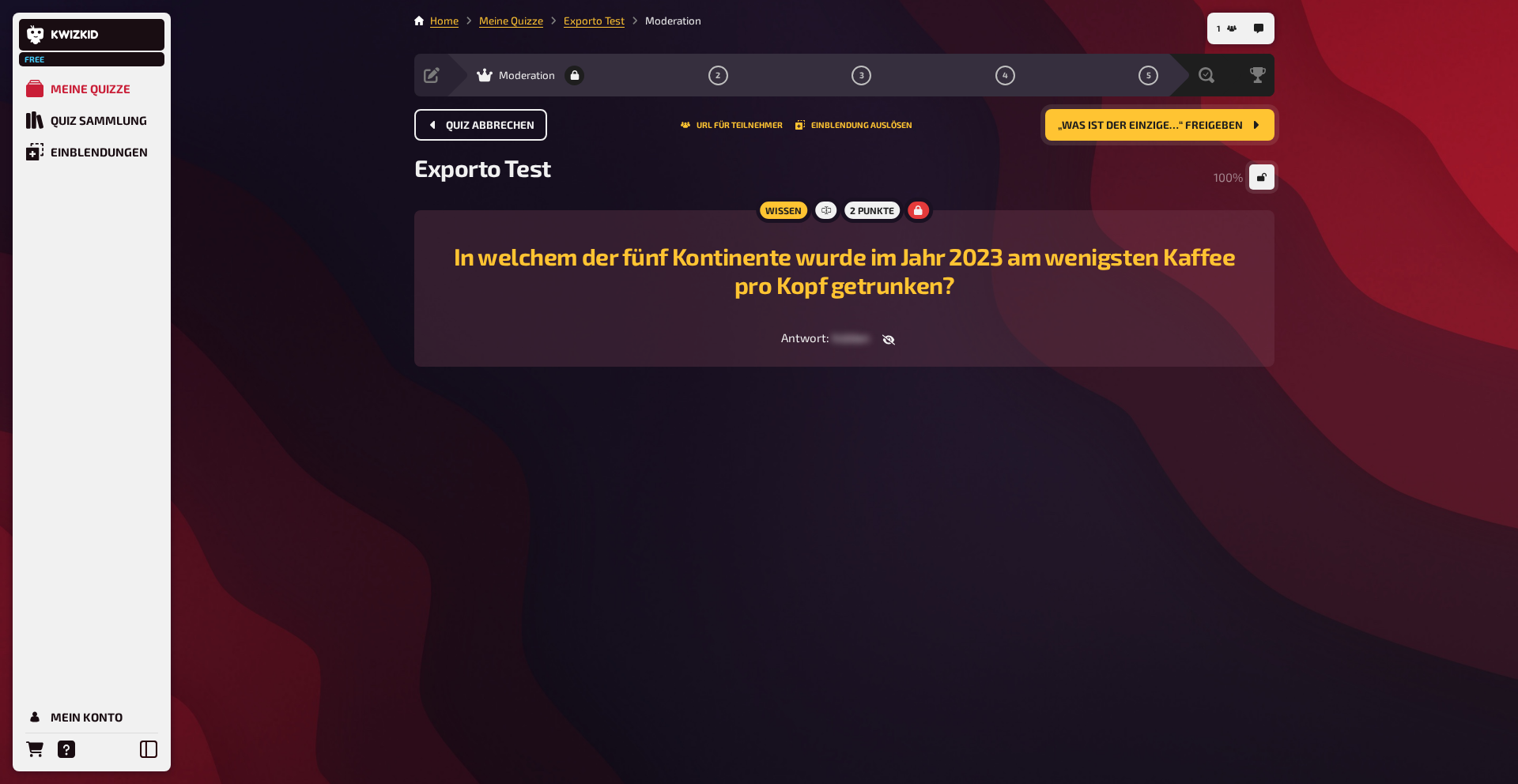
click at [1218, 126] on span "„Was ist der einzige…“ freigeben" at bounding box center [1150, 126] width 185 height 11
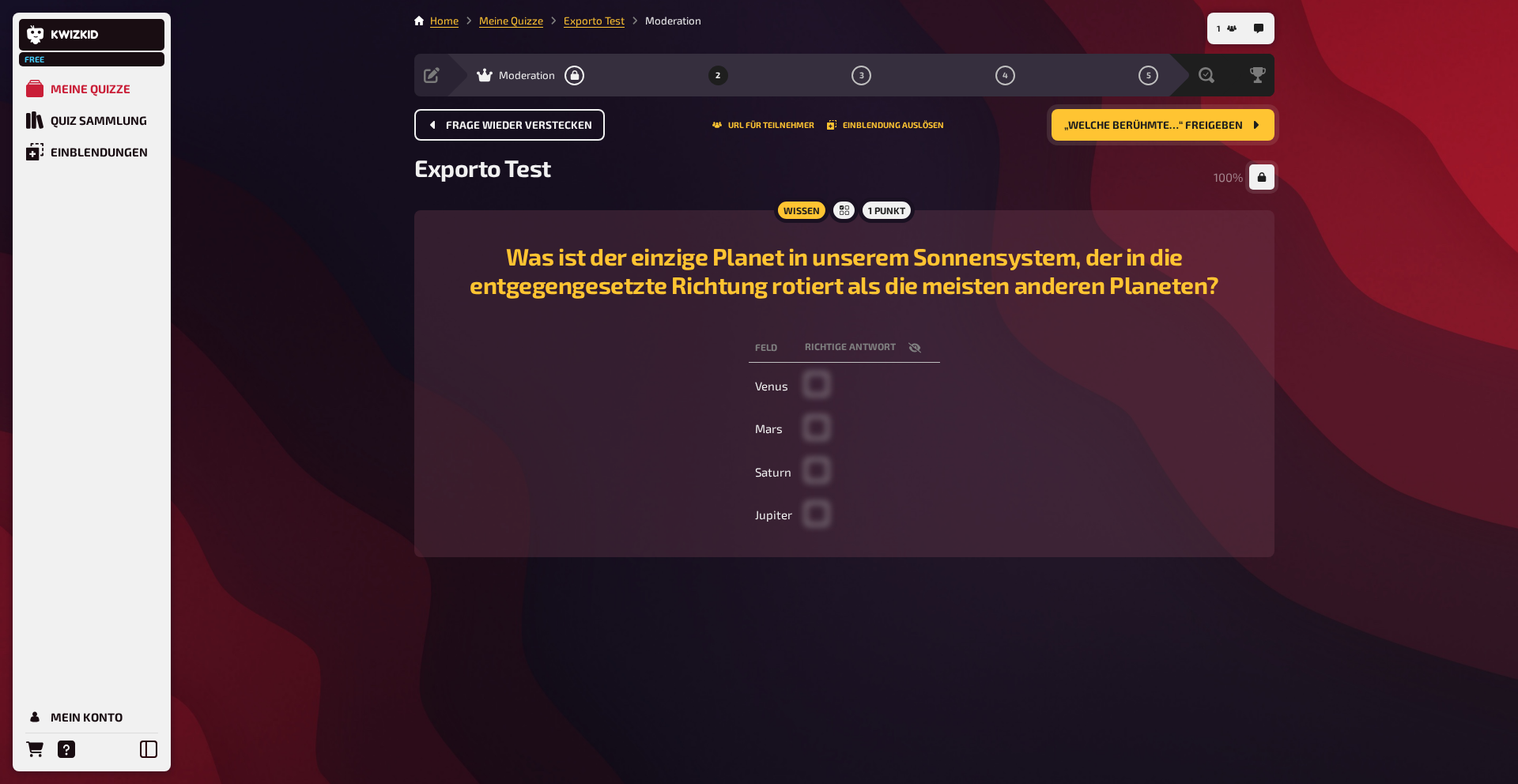
click at [1277, 179] on div "1 Home Meine Quizze Exporto Test Moderation Vorbereitung Inhalte Bearbeiten Qui…" at bounding box center [844, 392] width 886 height 784
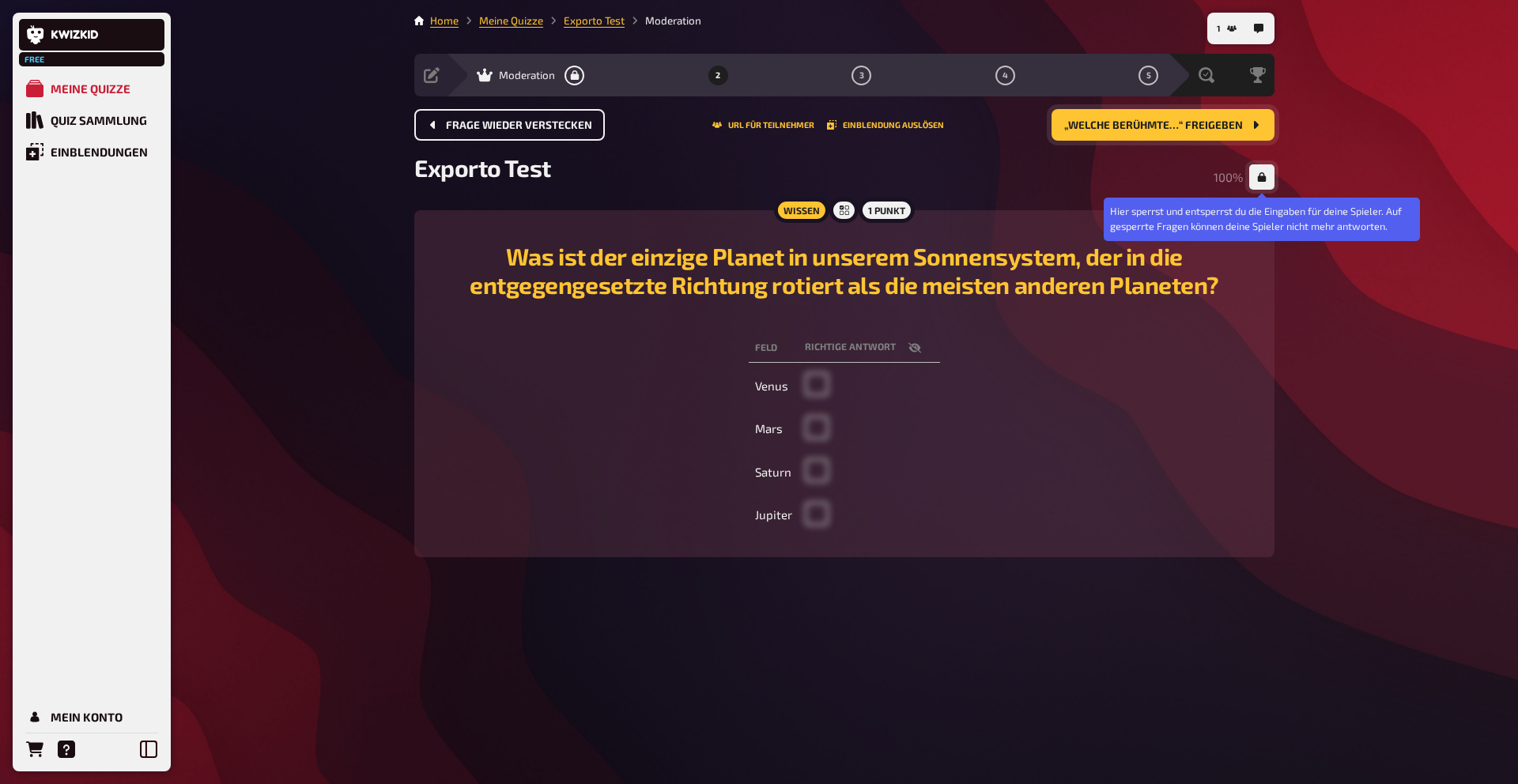
click at [1264, 176] on icon "button" at bounding box center [1262, 176] width 8 height 9
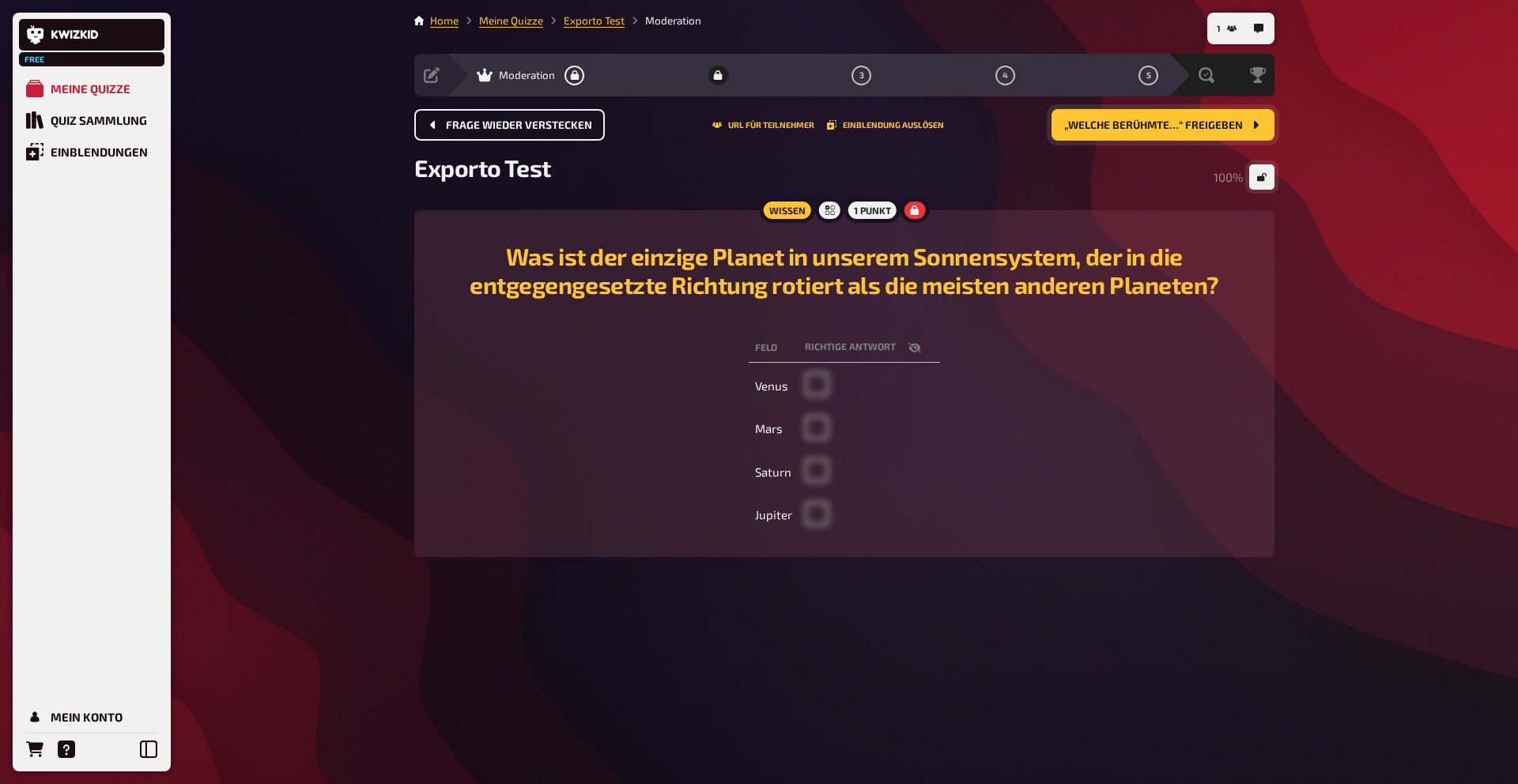
click at [1229, 133] on button "„Welche berühmte…“ freigeben" at bounding box center [1163, 125] width 223 height 32
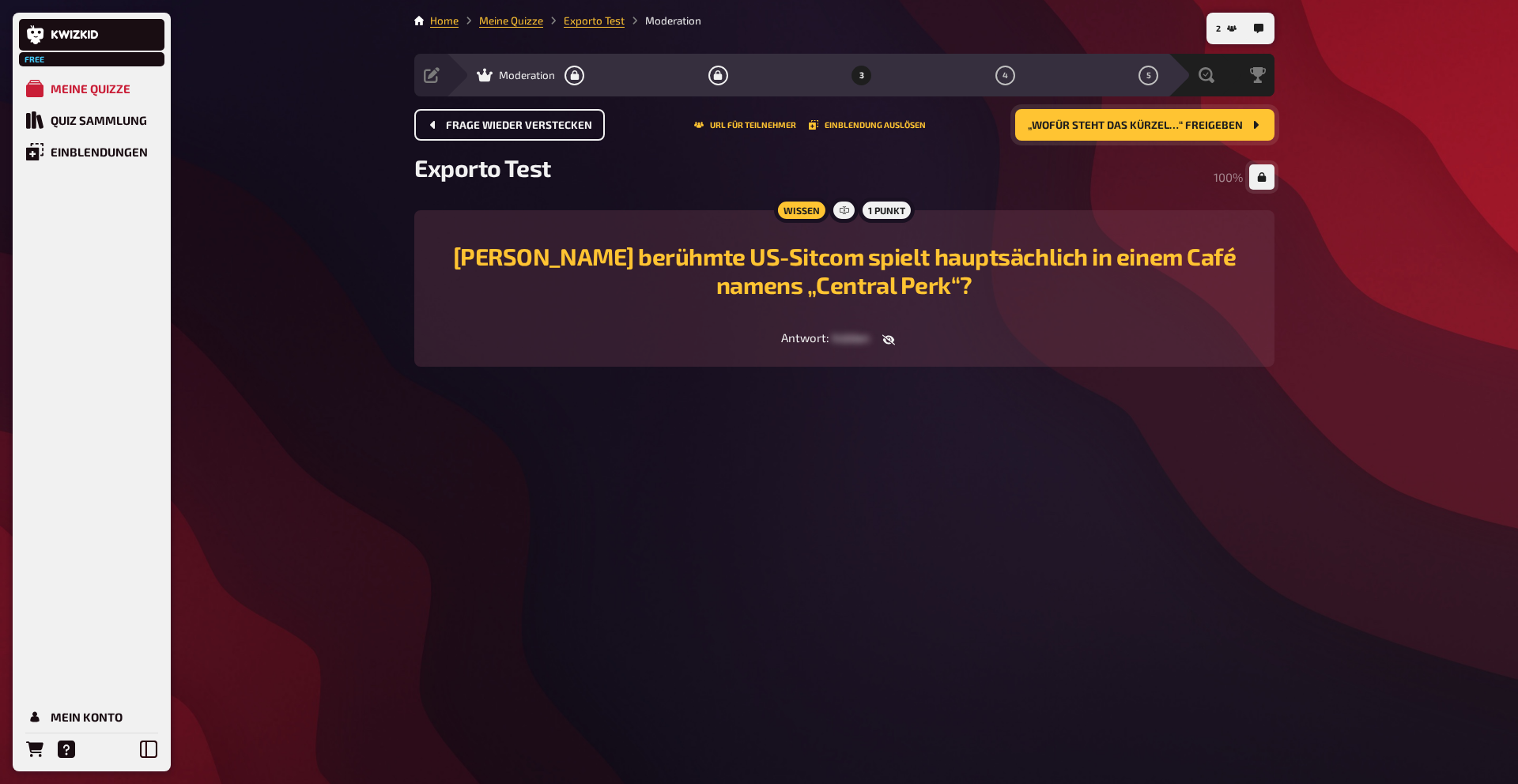
click at [1229, 133] on button "„Wofür steht das Kürzel…“ freigeben" at bounding box center [1145, 125] width 260 height 32
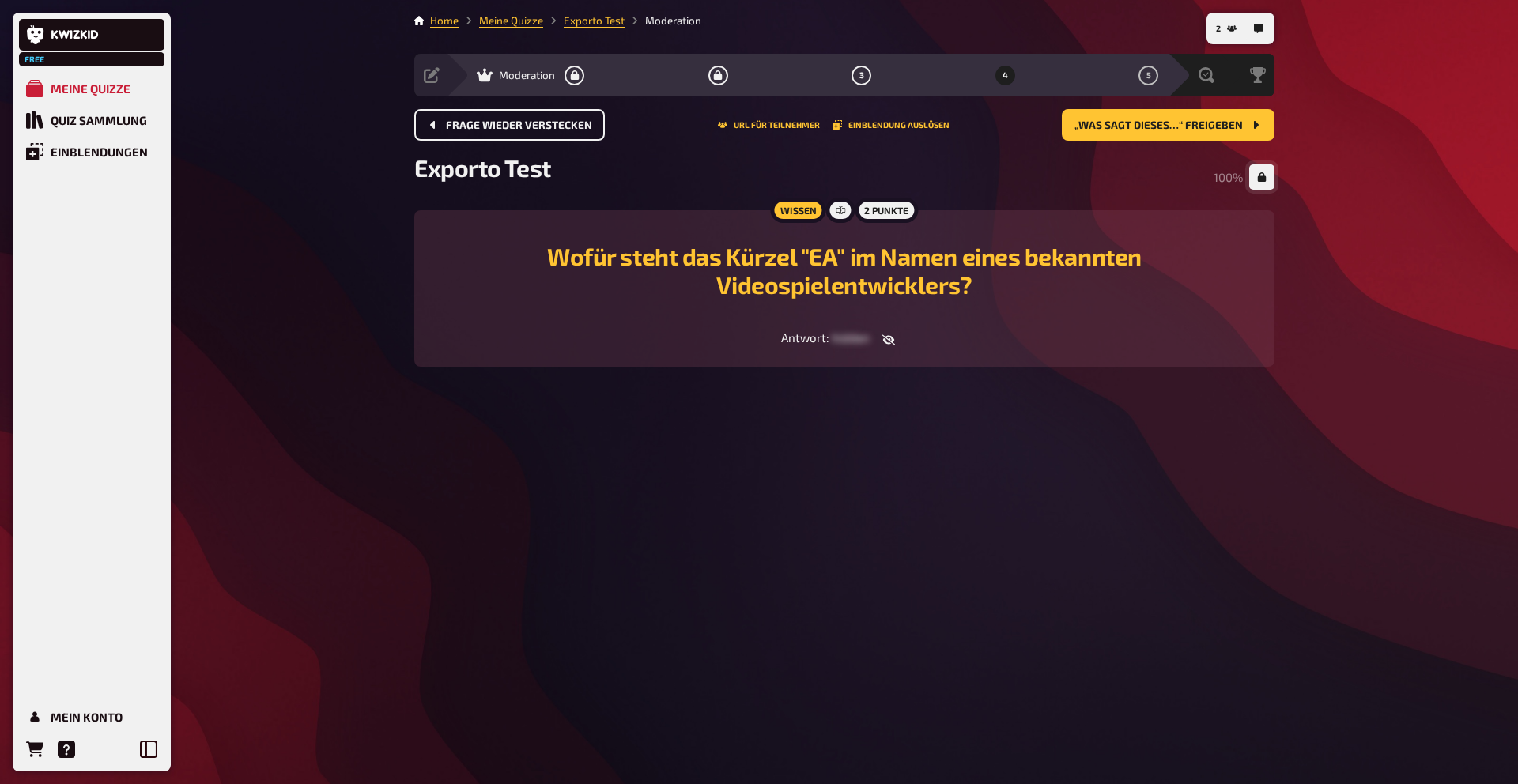
click at [464, 116] on button "Frage wieder verstecken" at bounding box center [509, 125] width 191 height 32
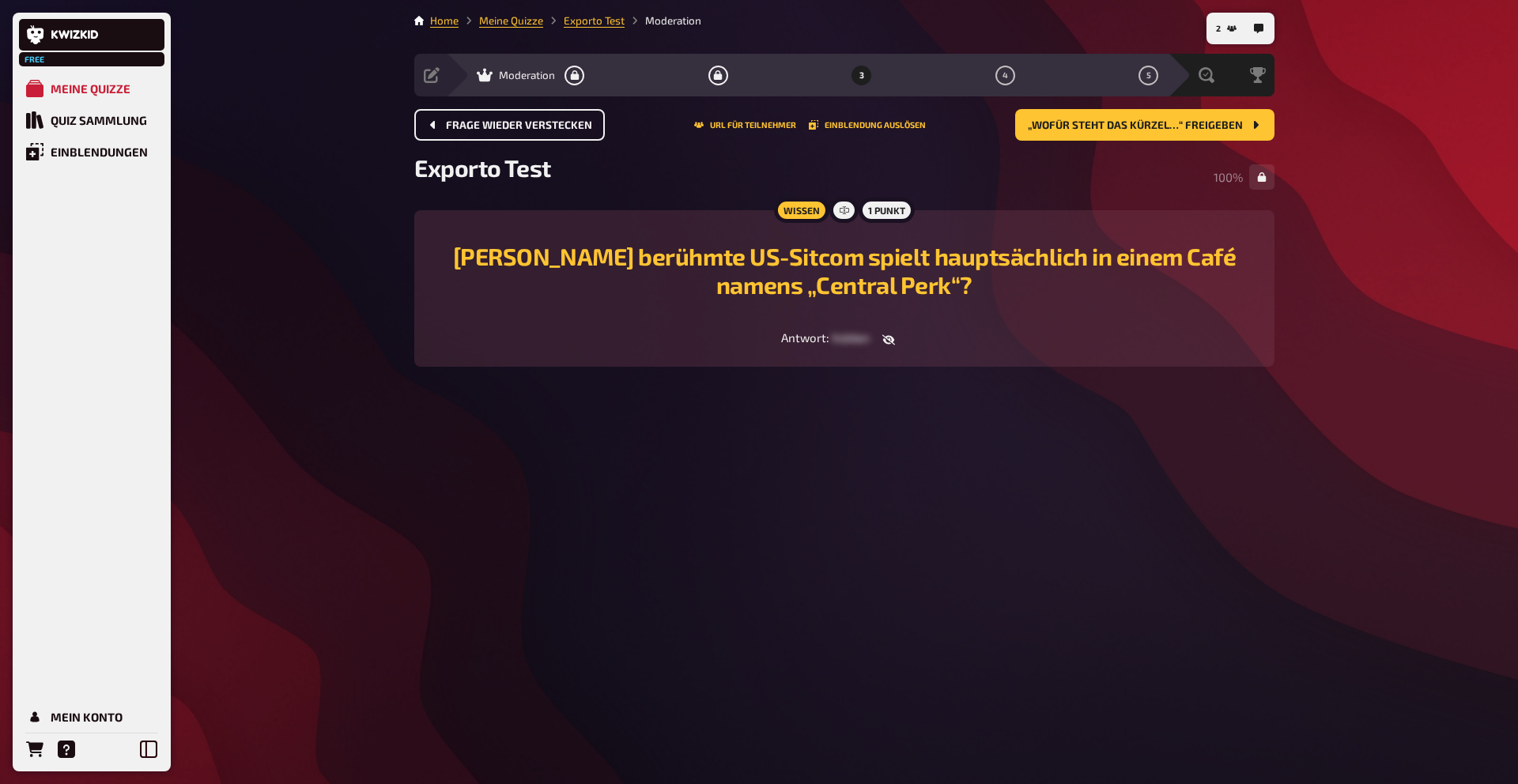
click at [464, 121] on span "Frage wieder verstecken" at bounding box center [519, 126] width 146 height 11
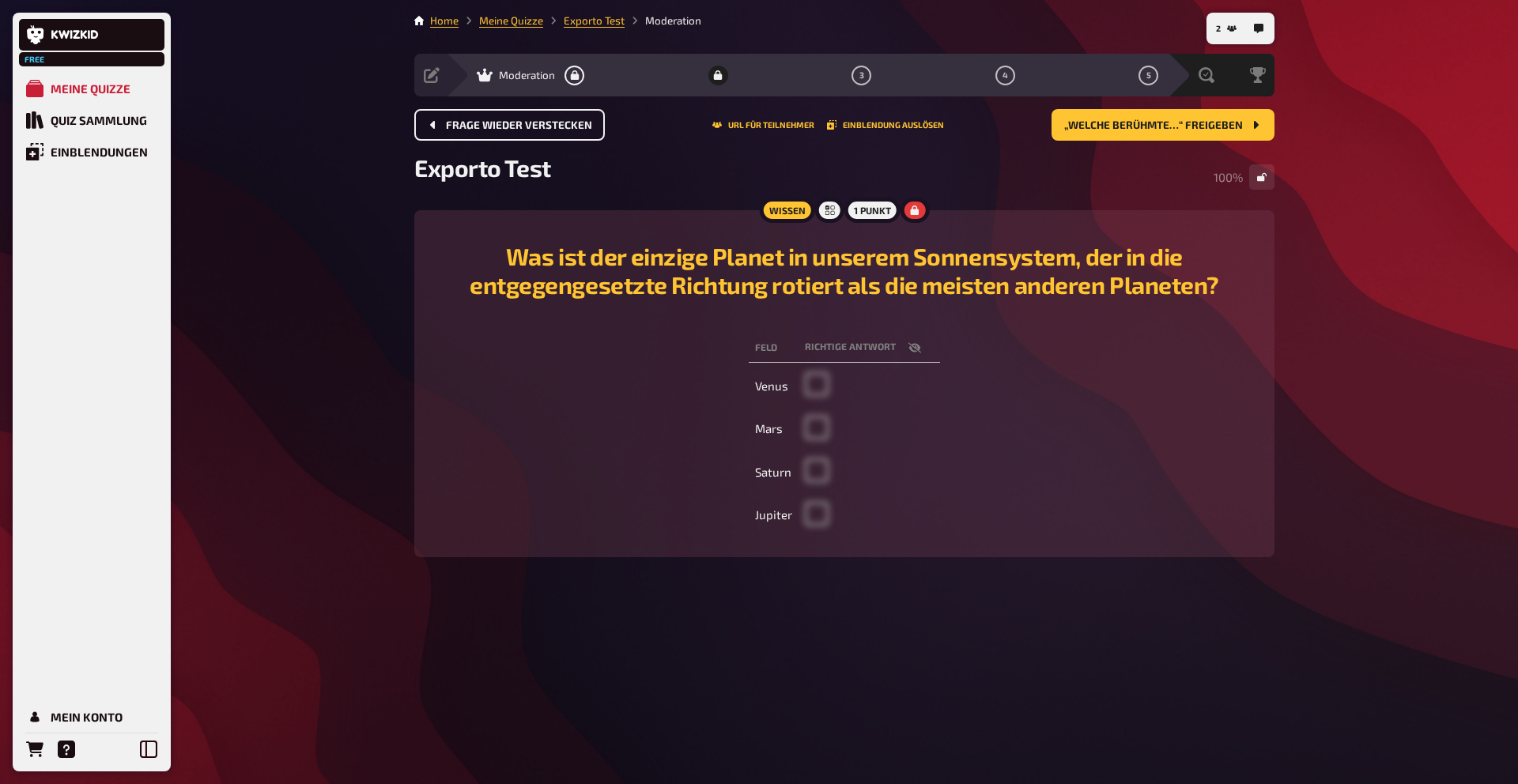
click at [463, 121] on span "Frage wieder verstecken" at bounding box center [519, 126] width 146 height 11
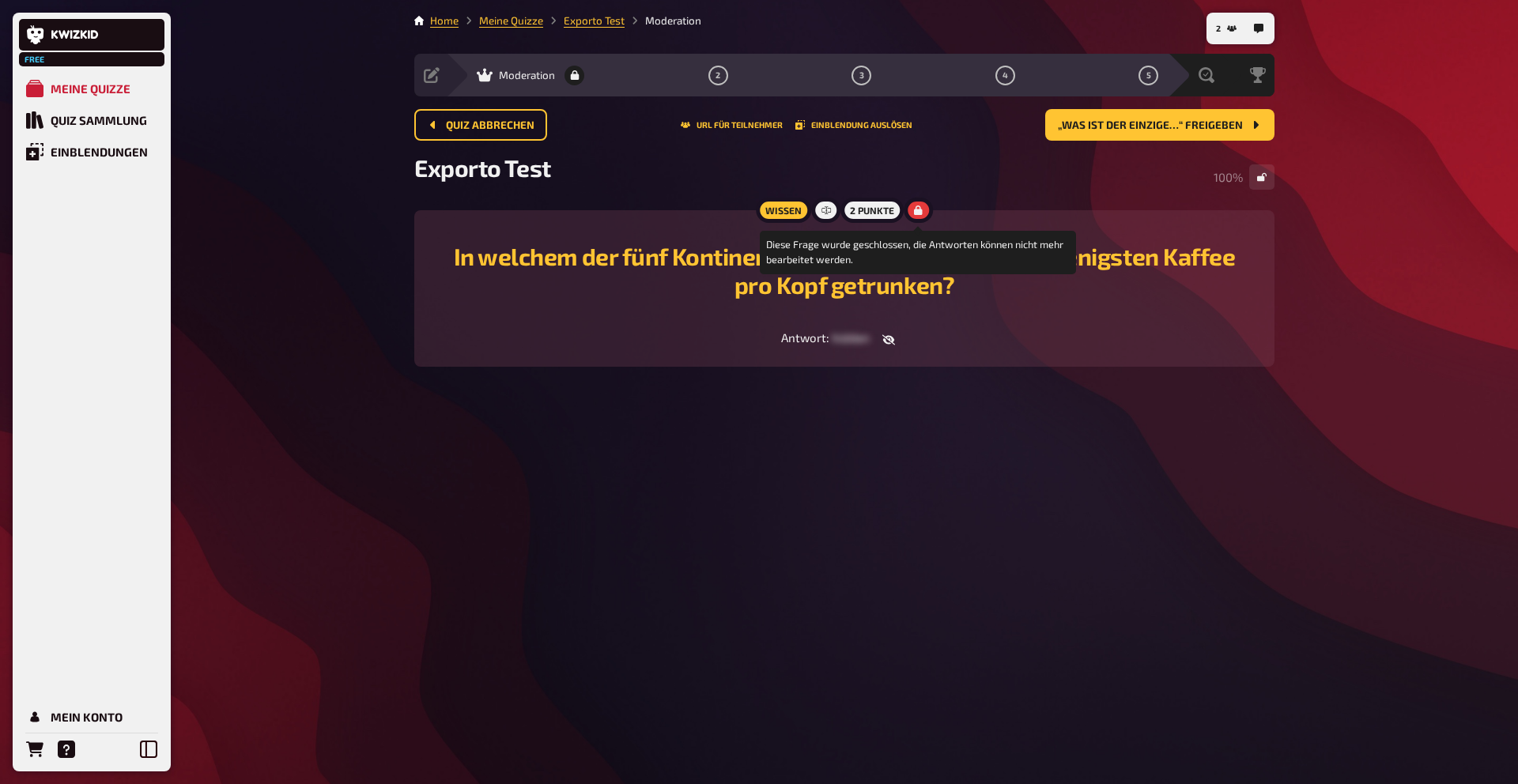
click at [923, 221] on div at bounding box center [918, 210] width 29 height 25
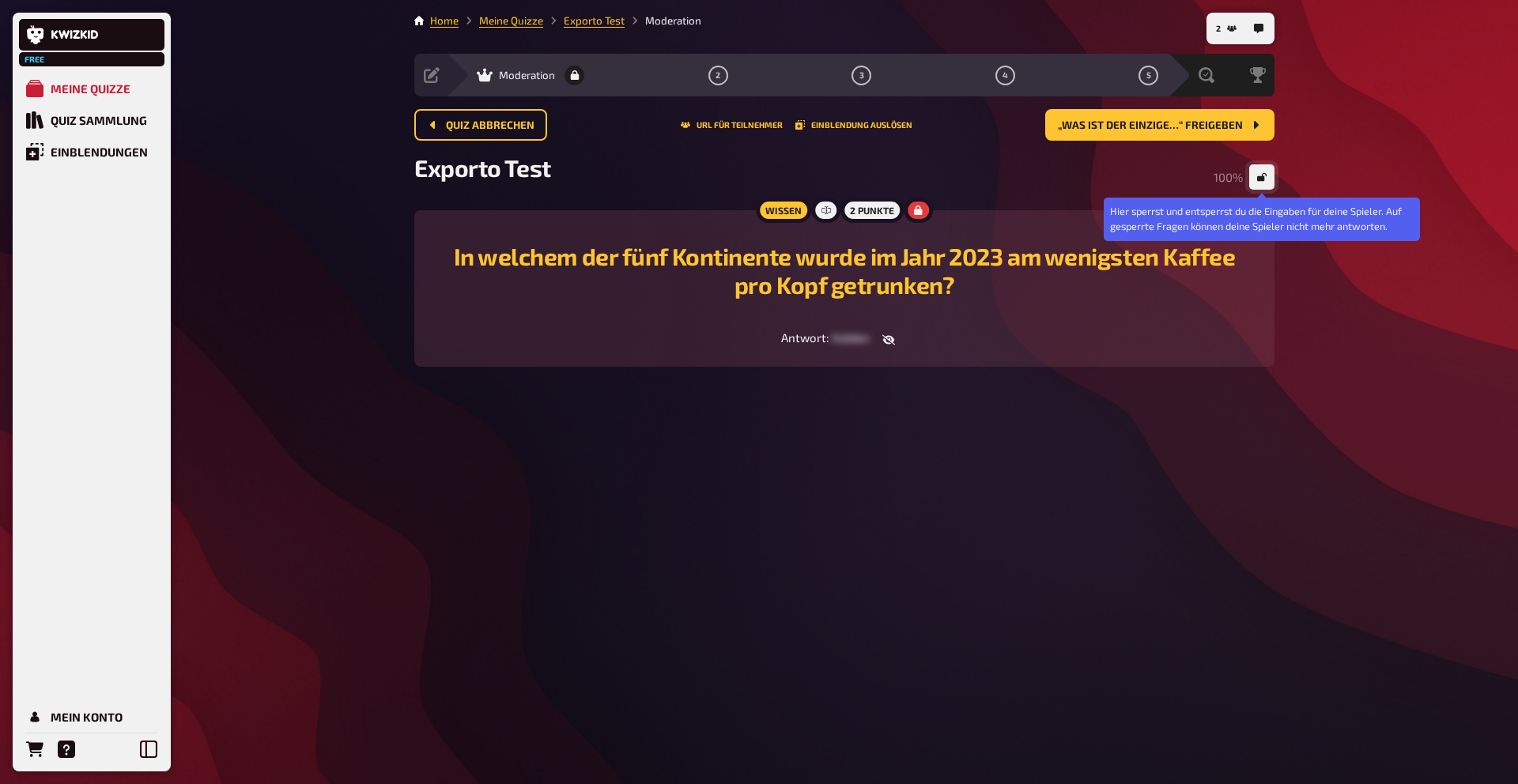
click at [1269, 181] on button "button" at bounding box center [1262, 177] width 25 height 25
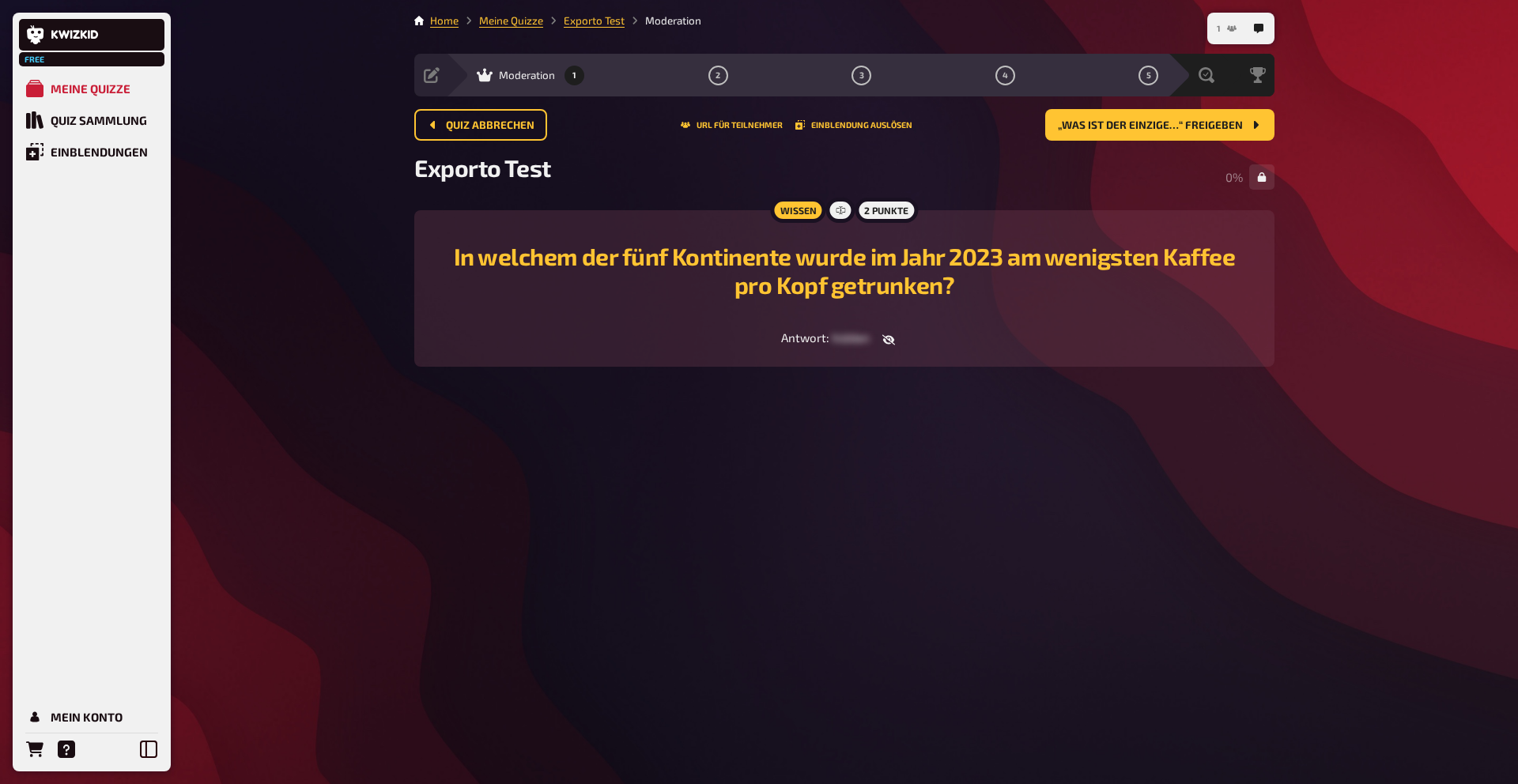
click at [1226, 20] on button "1" at bounding box center [1227, 29] width 32 height 25
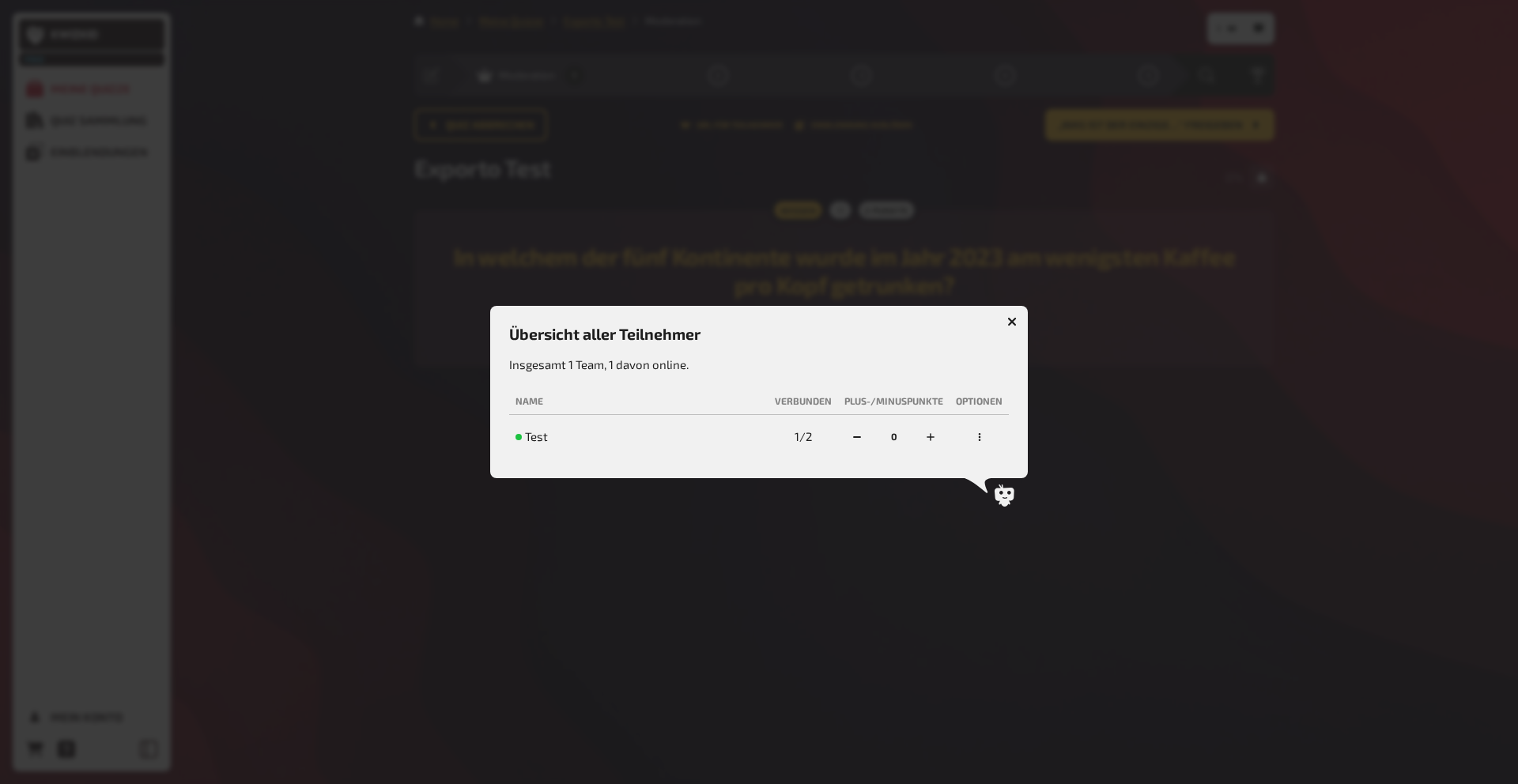
click at [1007, 320] on button "button" at bounding box center [1012, 322] width 25 height 25
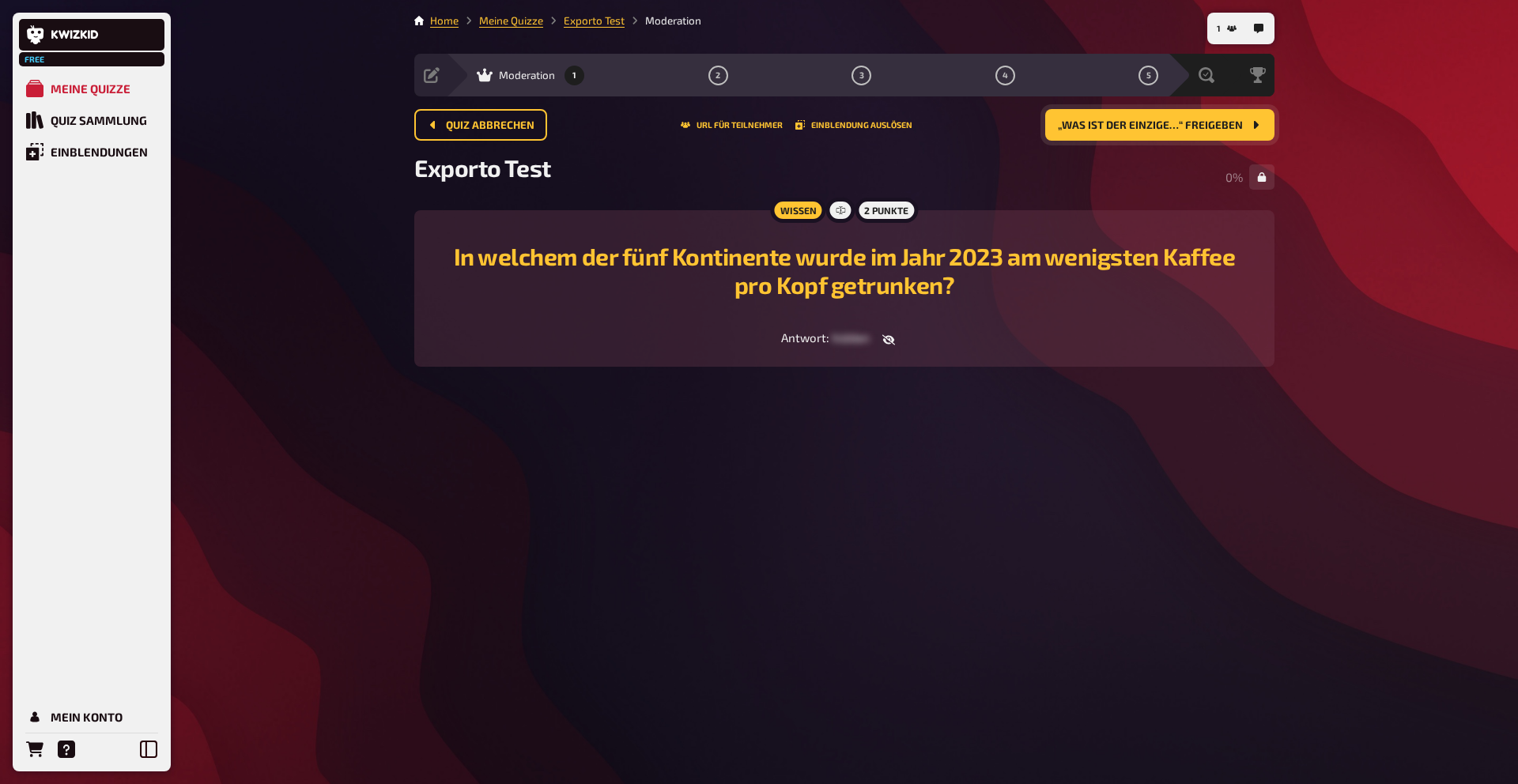
click at [1218, 131] on span "„Was ist der einzige…“ freigeben" at bounding box center [1150, 126] width 185 height 11
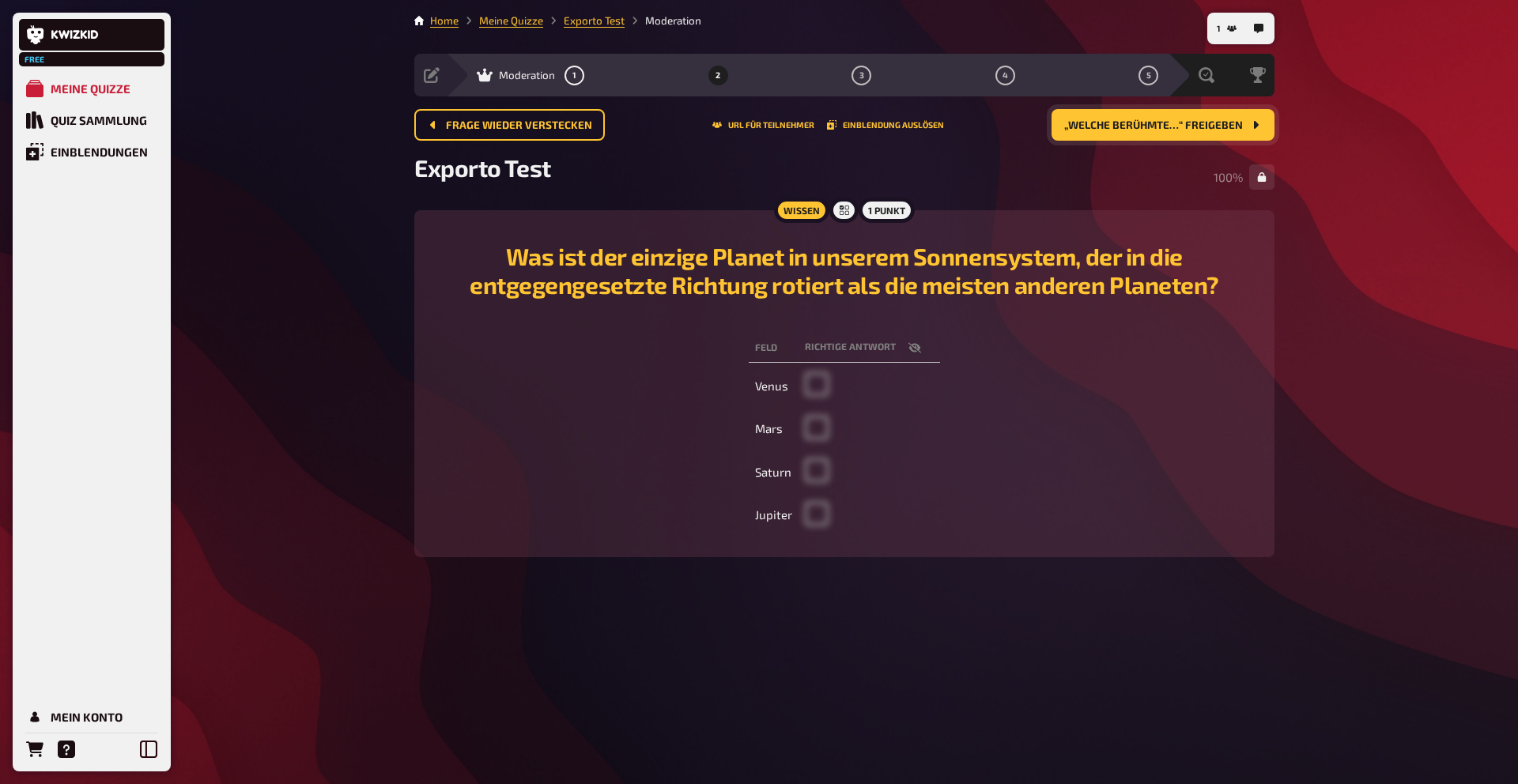
click at [1229, 126] on span "„Welche berühmte…“ freigeben" at bounding box center [1154, 126] width 179 height 11
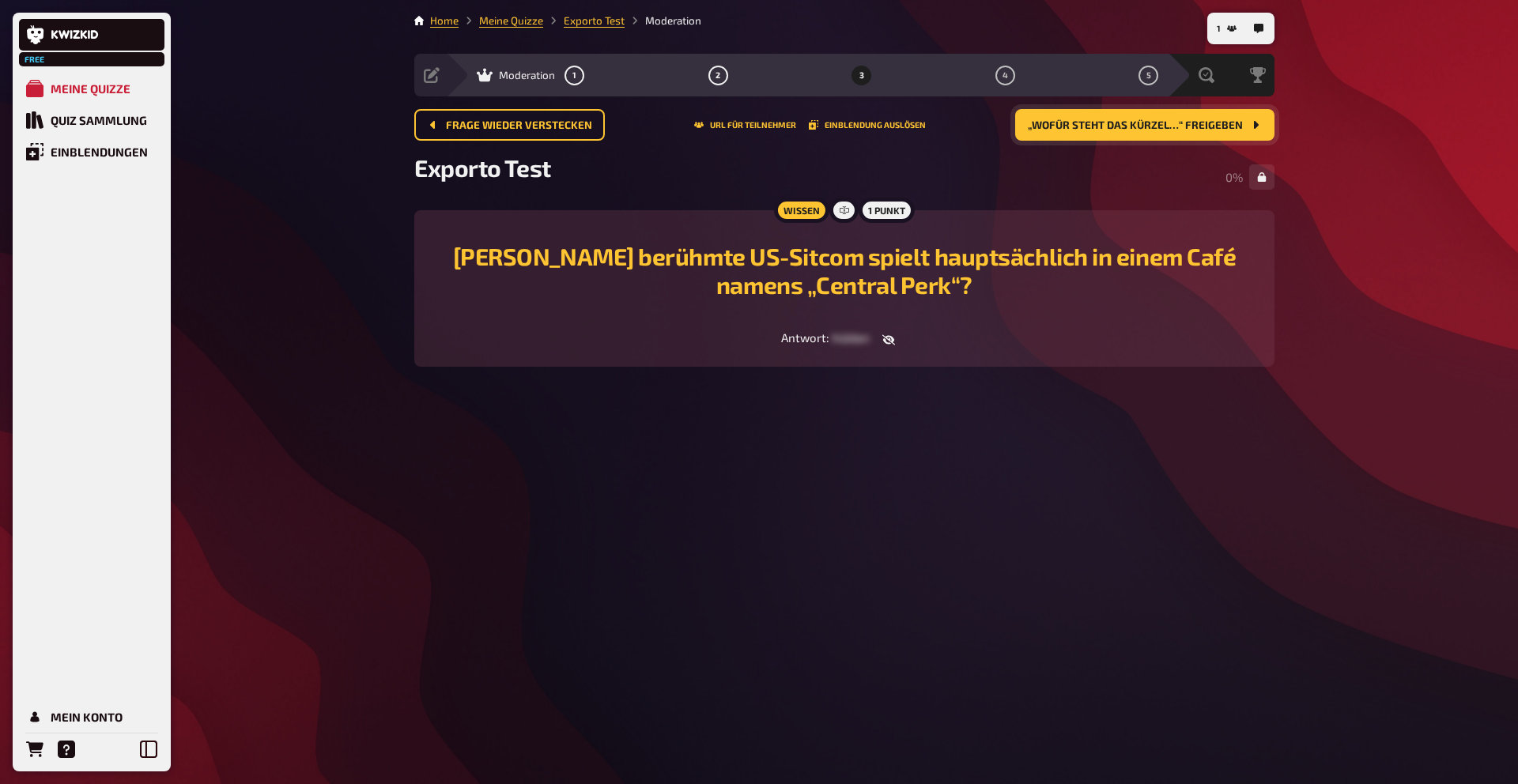
click at [1225, 121] on span "„Wofür steht das Kürzel…“ freigeben" at bounding box center [1135, 126] width 215 height 11
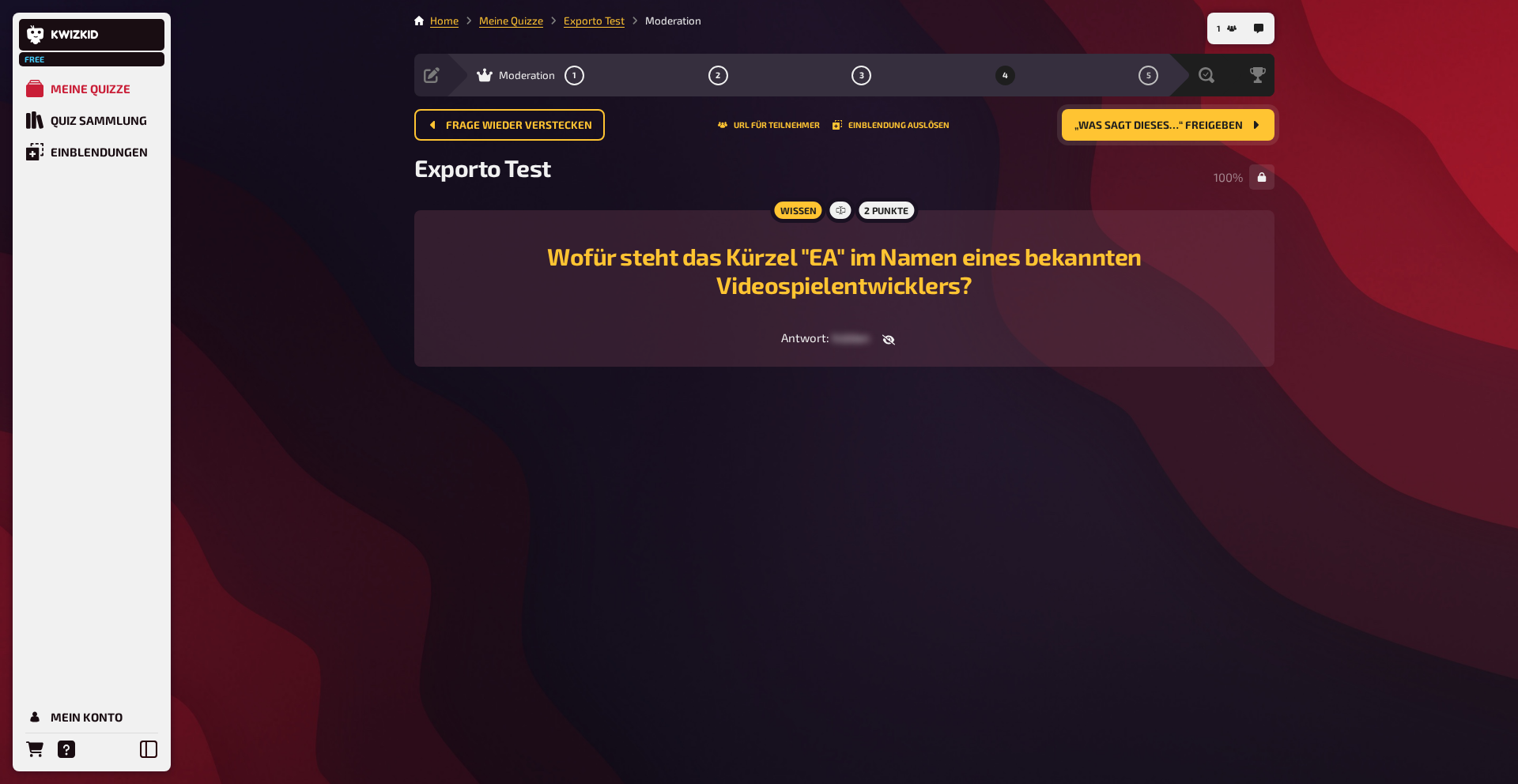
click at [1187, 130] on span "„Was sagt dieses…“ freigeben" at bounding box center [1159, 126] width 169 height 11
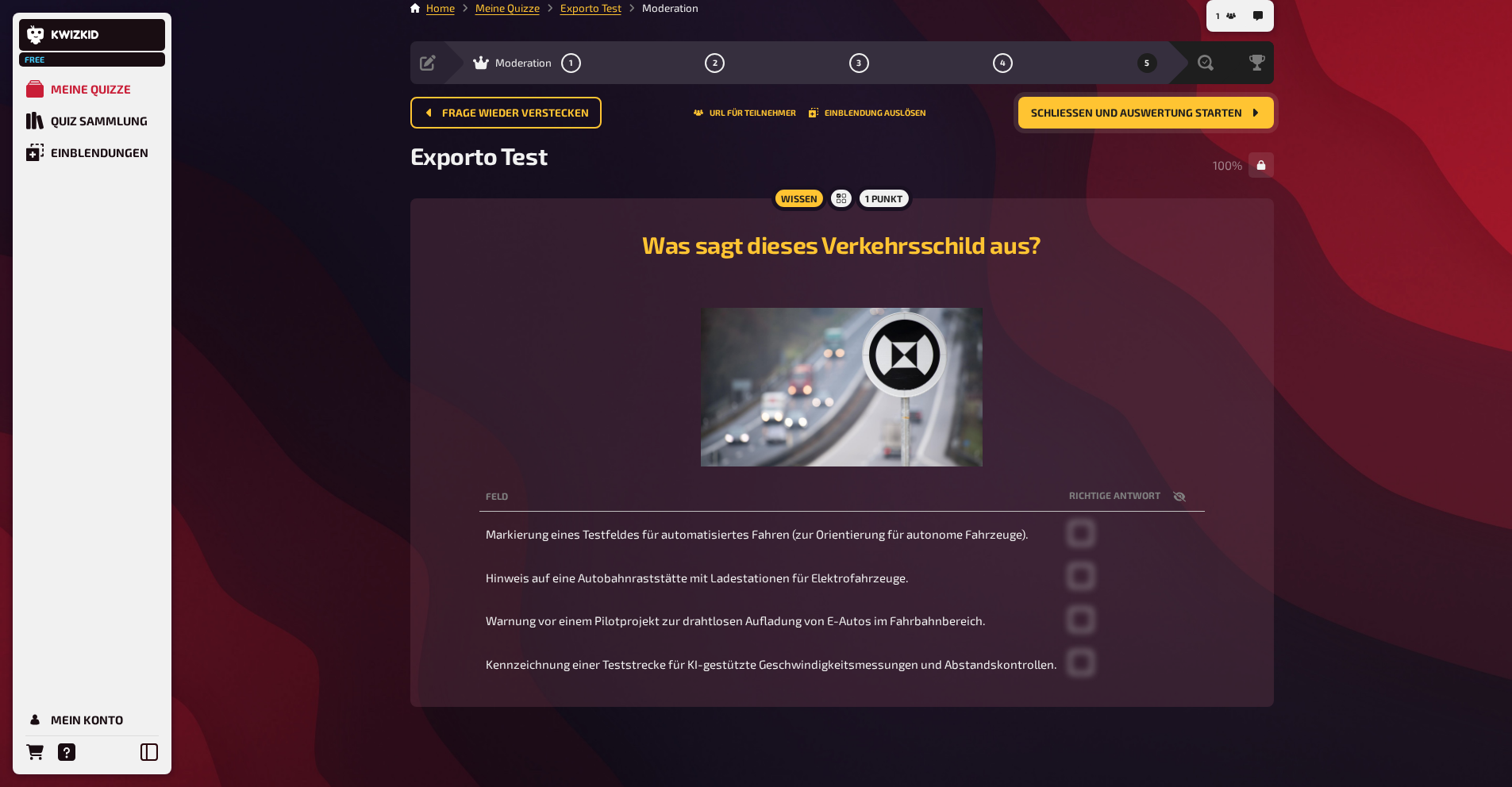
scroll to position [32, 0]
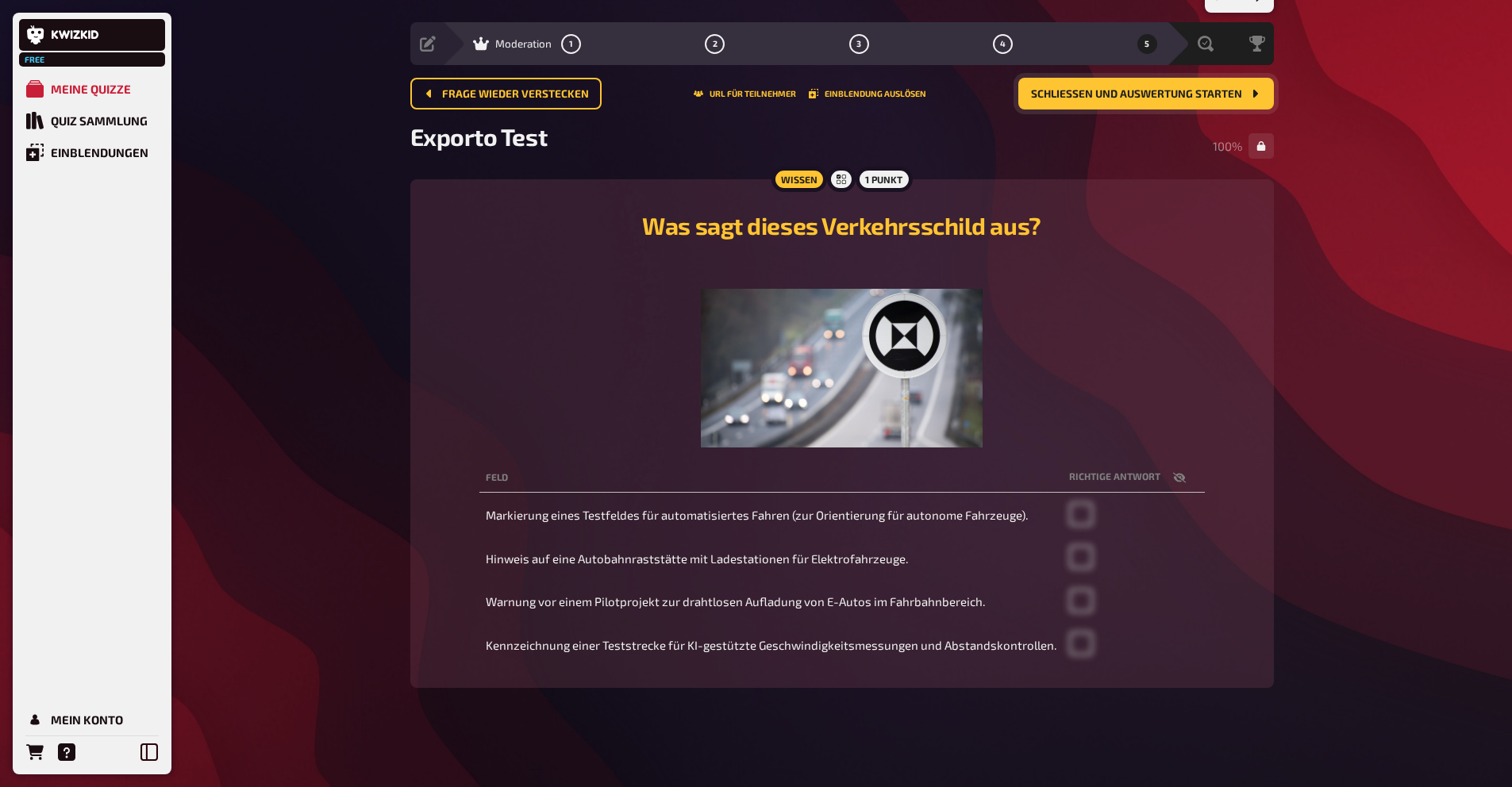
click at [1086, 485] on th "Richtige Antwort" at bounding box center [1134, 478] width 142 height 30
click at [1108, 471] on th "Richtige Antwort" at bounding box center [1134, 478] width 142 height 30
click at [1173, 476] on icon "button" at bounding box center [1179, 477] width 13 height 13
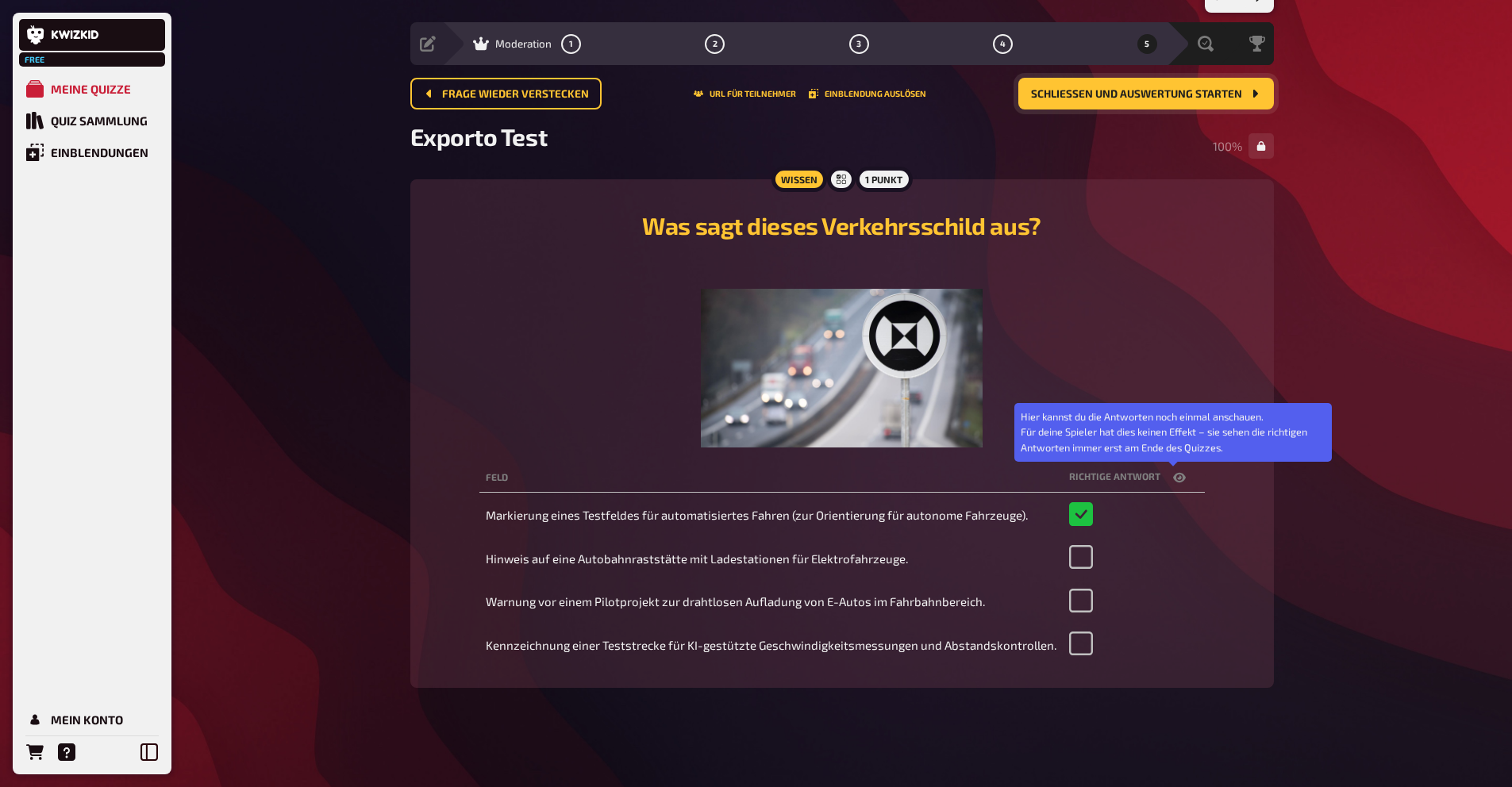
click at [1173, 476] on icon "button" at bounding box center [1179, 477] width 13 height 9
checkbox input "false"
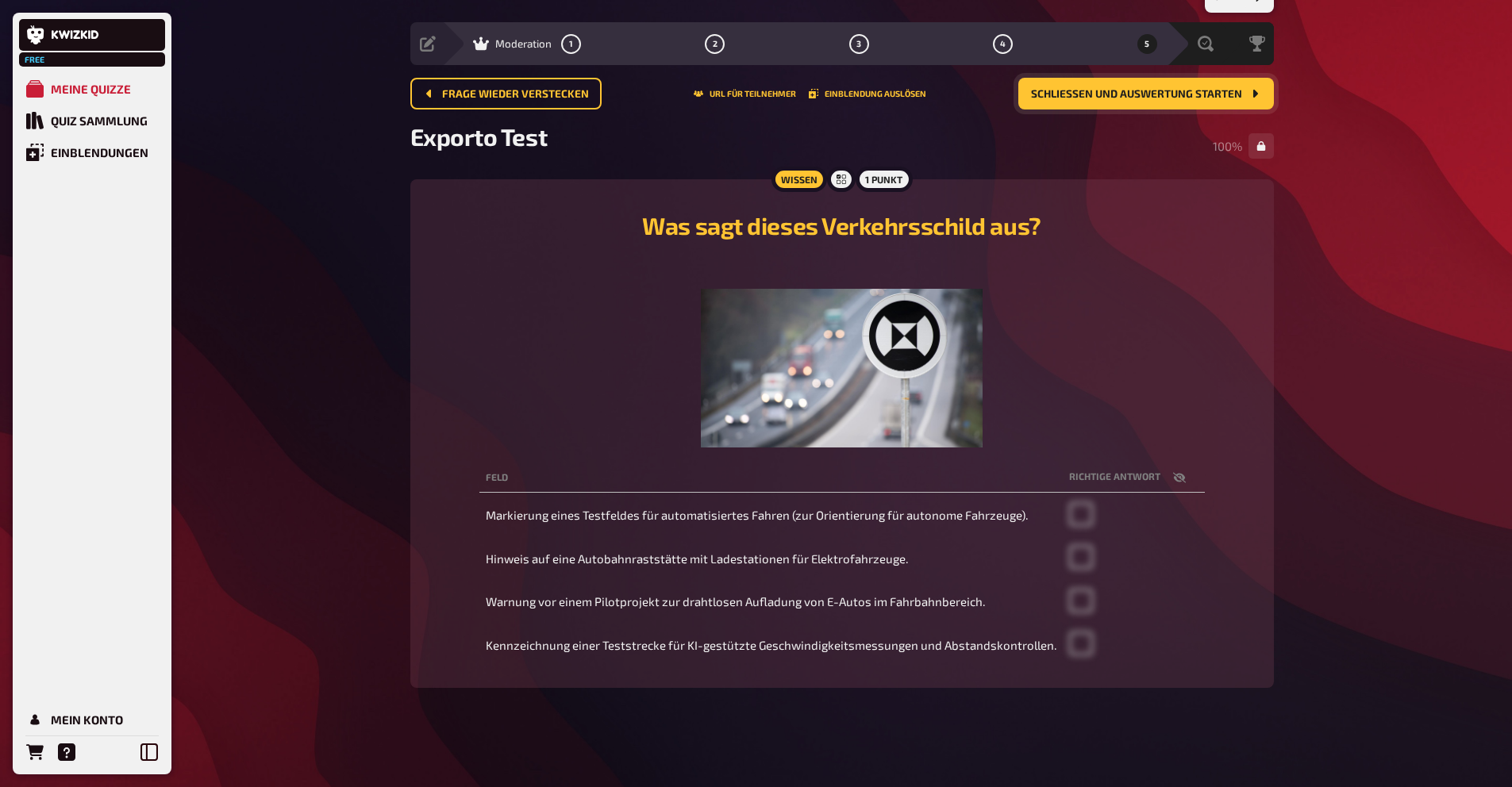
click at [1233, 89] on span "Schließen und Auswertung starten" at bounding box center [1136, 94] width 211 height 11
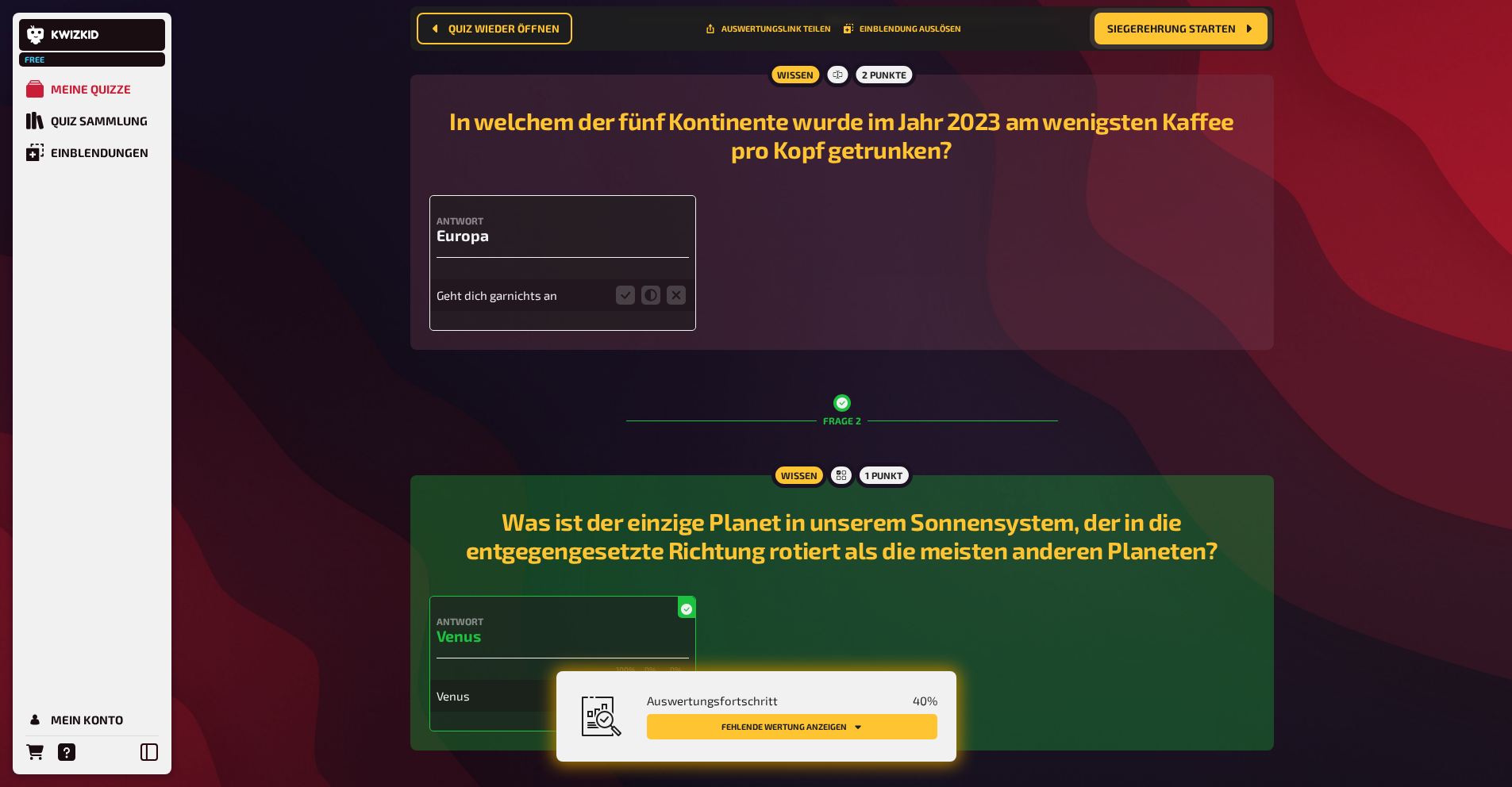
scroll to position [292, 0]
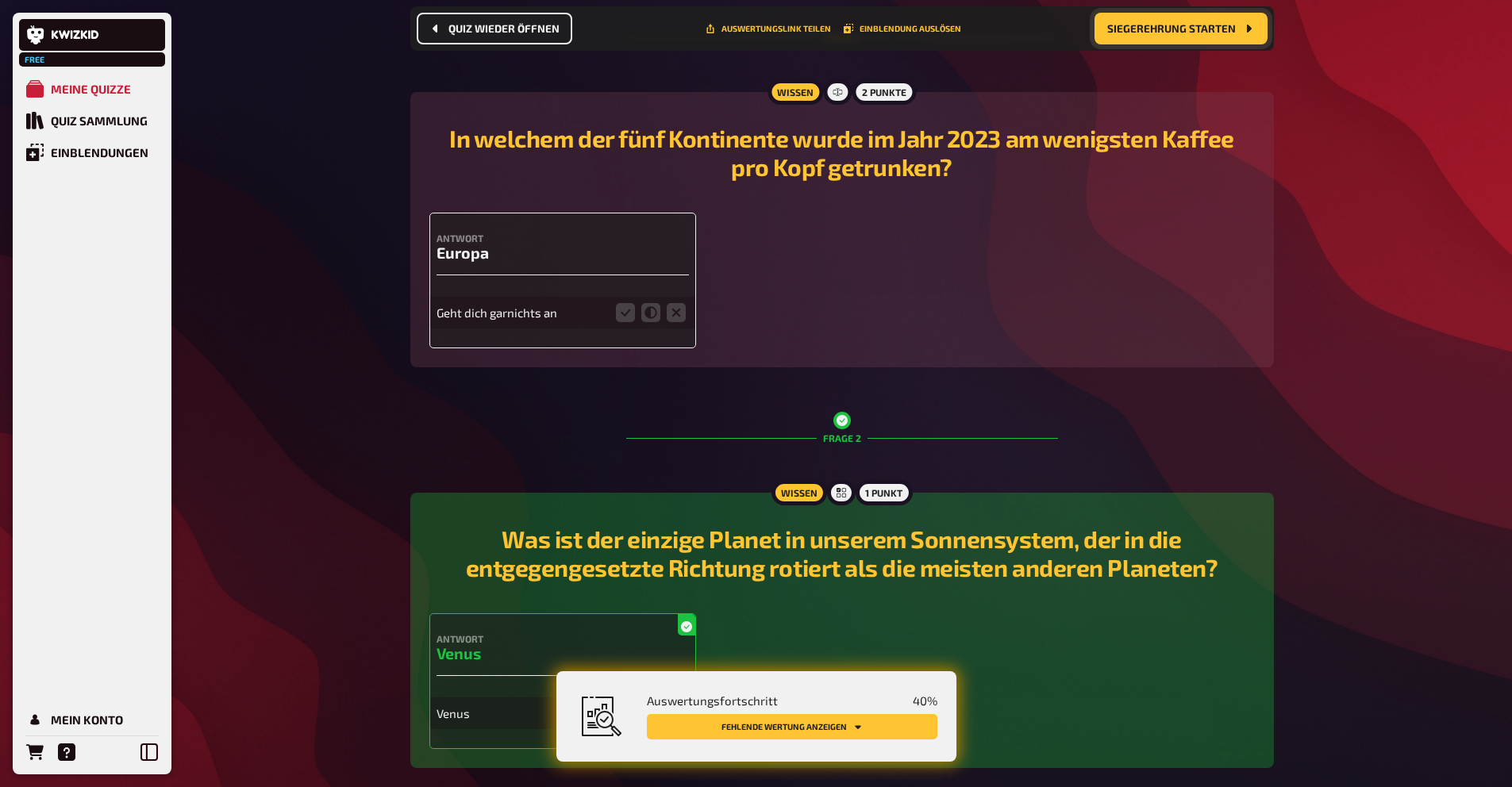
click at [463, 31] on span "Quiz wieder öffnen" at bounding box center [504, 28] width 111 height 11
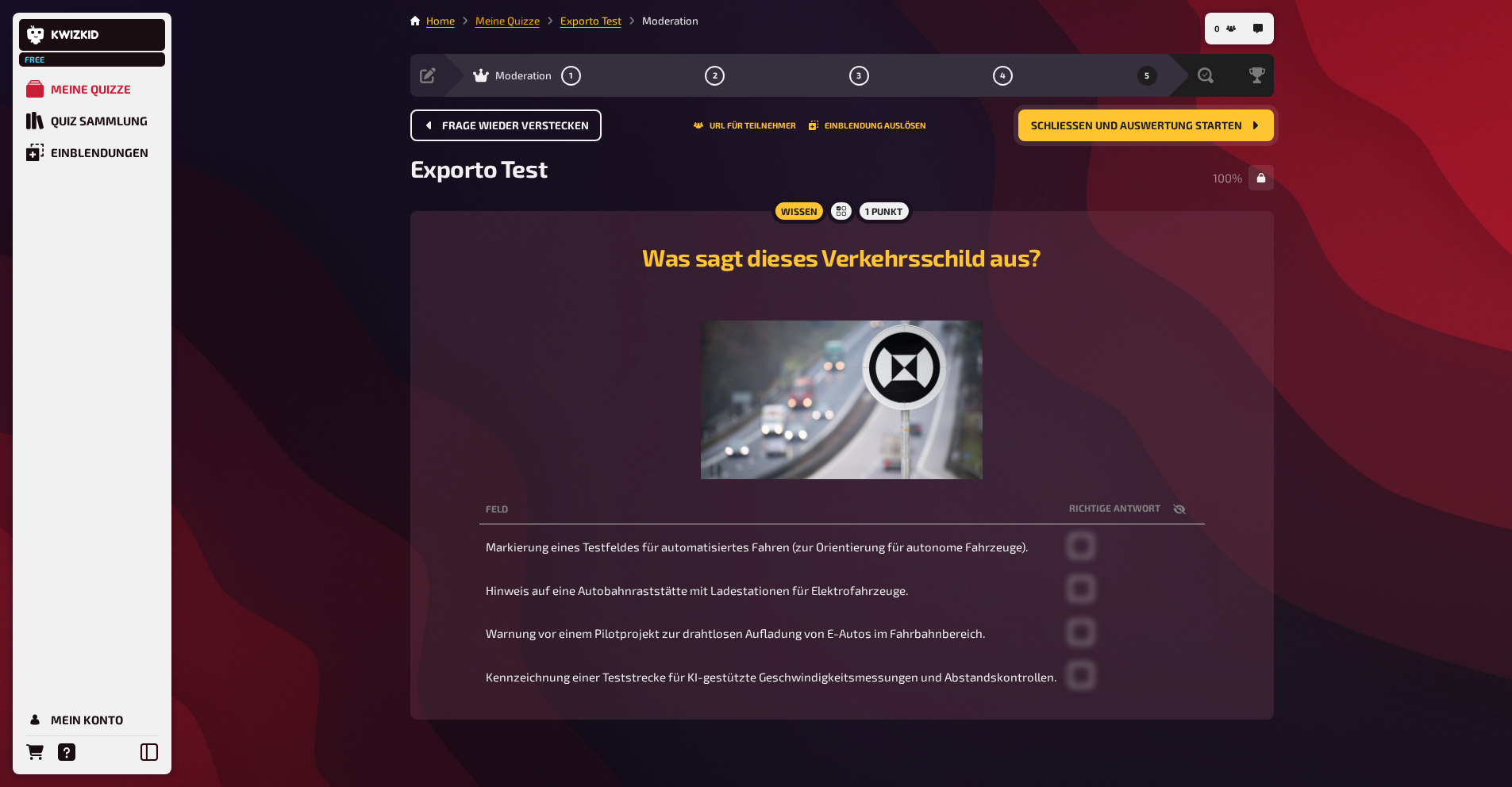
click at [515, 25] on link "Meine Quizze" at bounding box center [508, 20] width 64 height 13
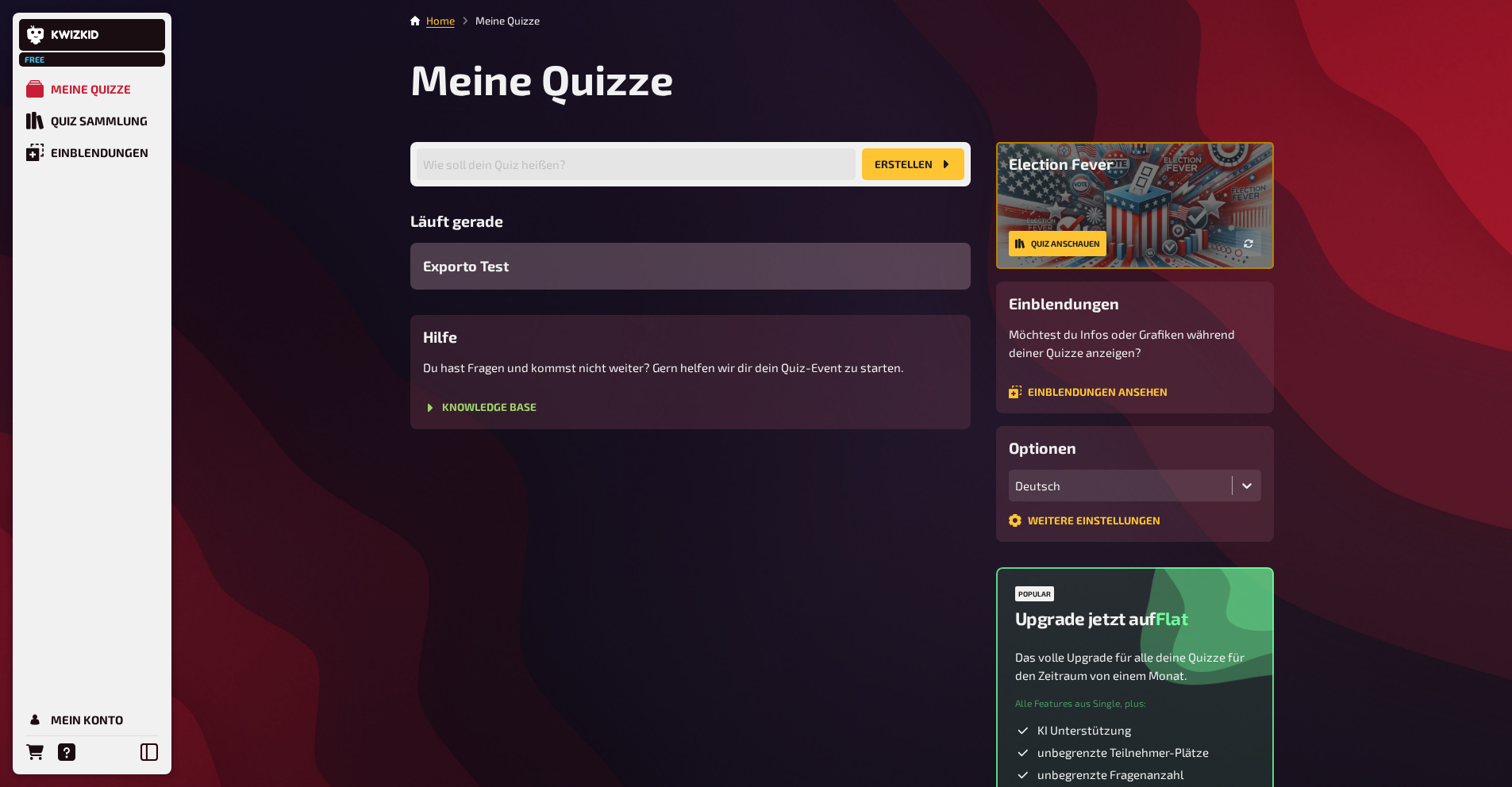
click at [555, 267] on div "Exporto Test" at bounding box center [691, 266] width 560 height 47
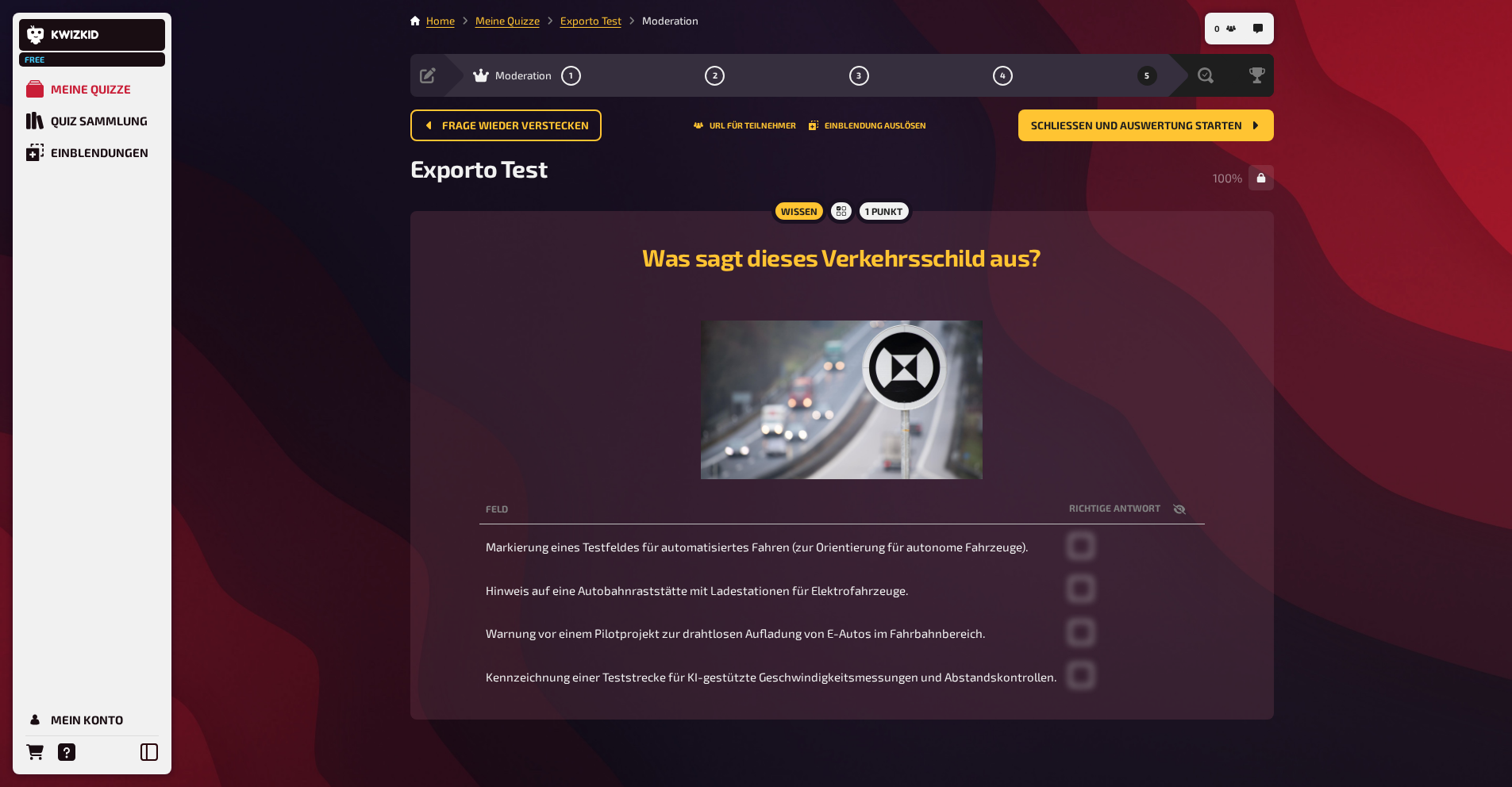
click at [587, 27] on li "Exporto Test" at bounding box center [581, 20] width 82 height 16
click at [593, 21] on link "Exporto Test" at bounding box center [591, 20] width 61 height 13
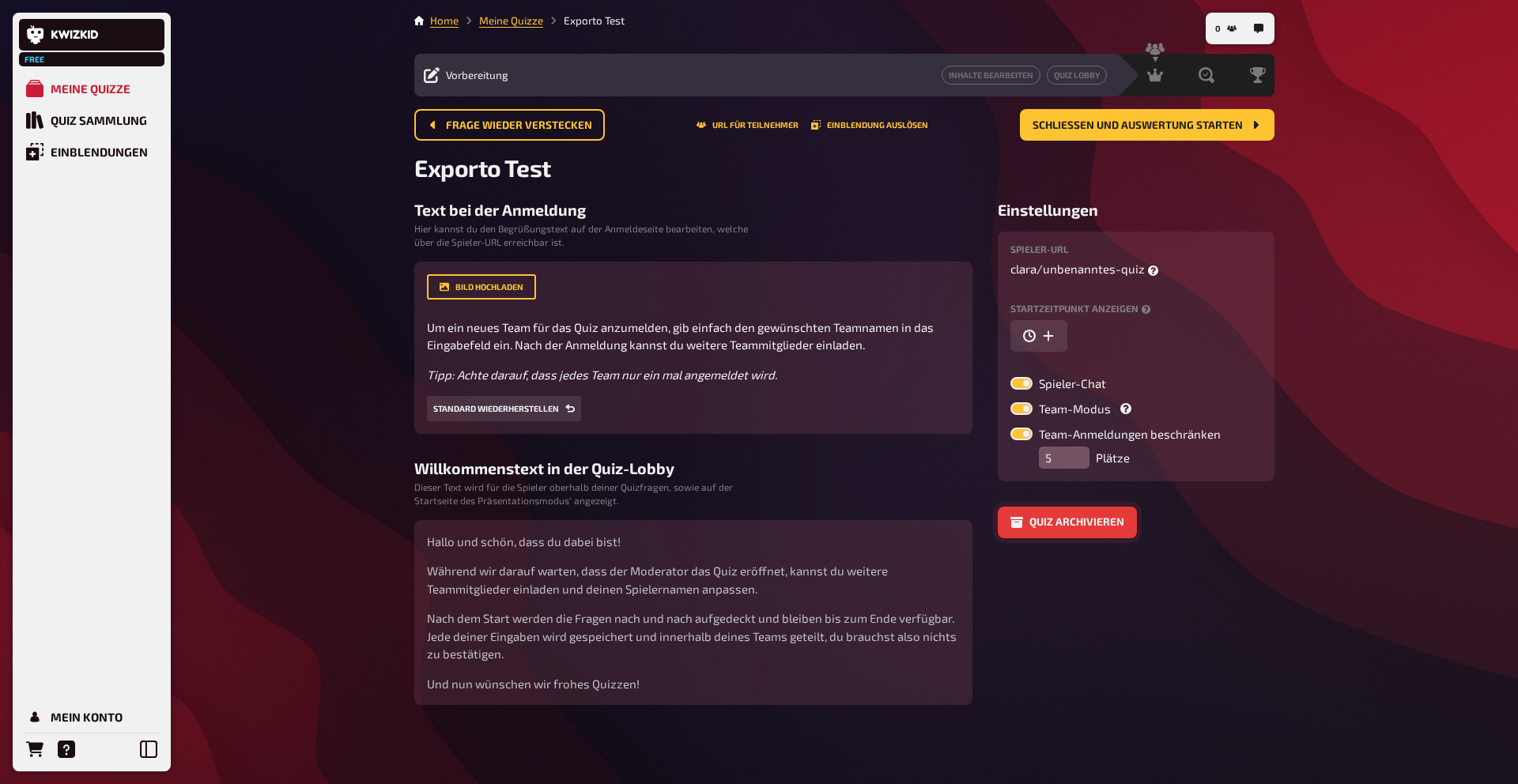
click at [1036, 524] on button "Quiz archivieren" at bounding box center [1067, 523] width 139 height 32
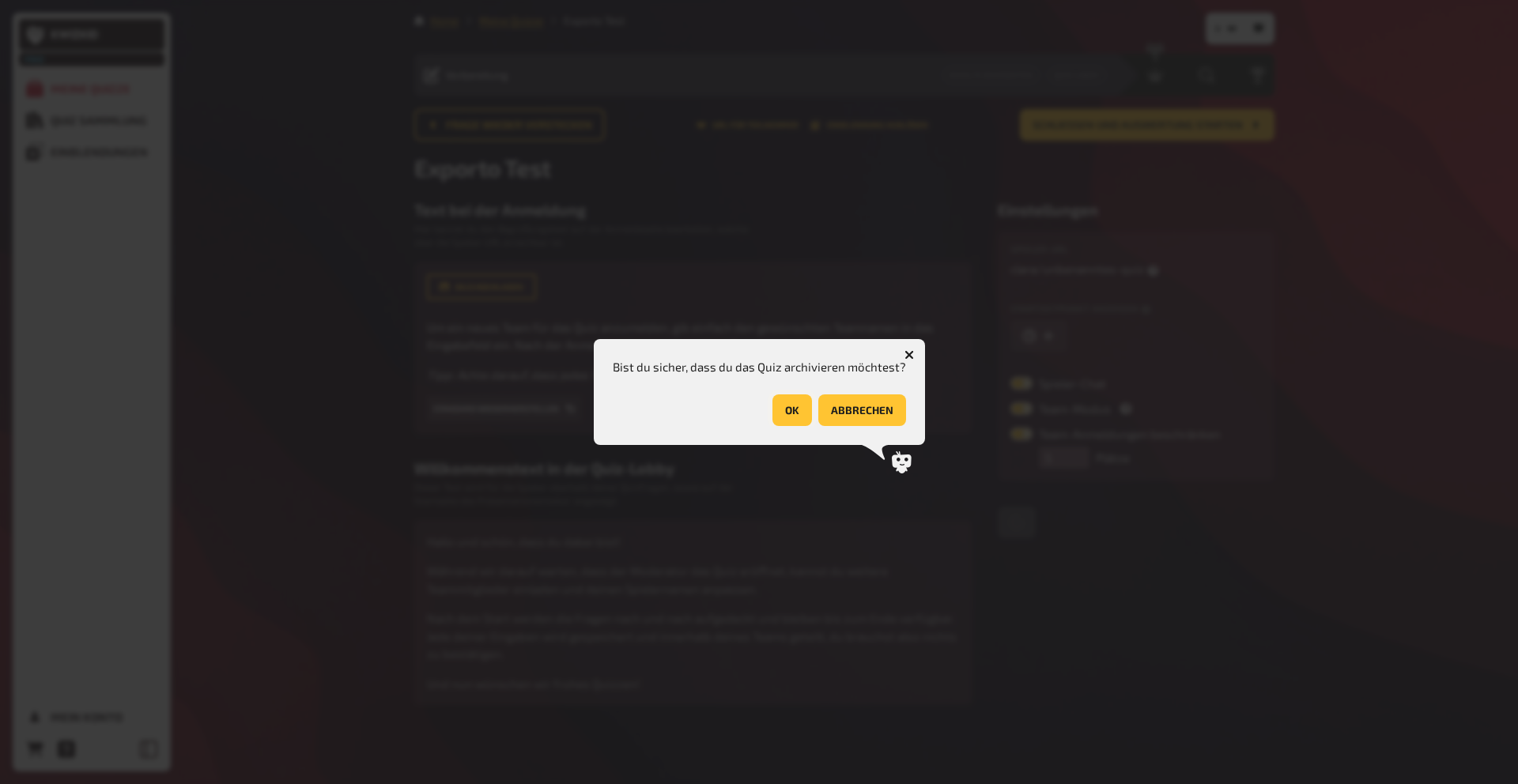
click at [794, 418] on button "OK" at bounding box center [792, 411] width 40 height 32
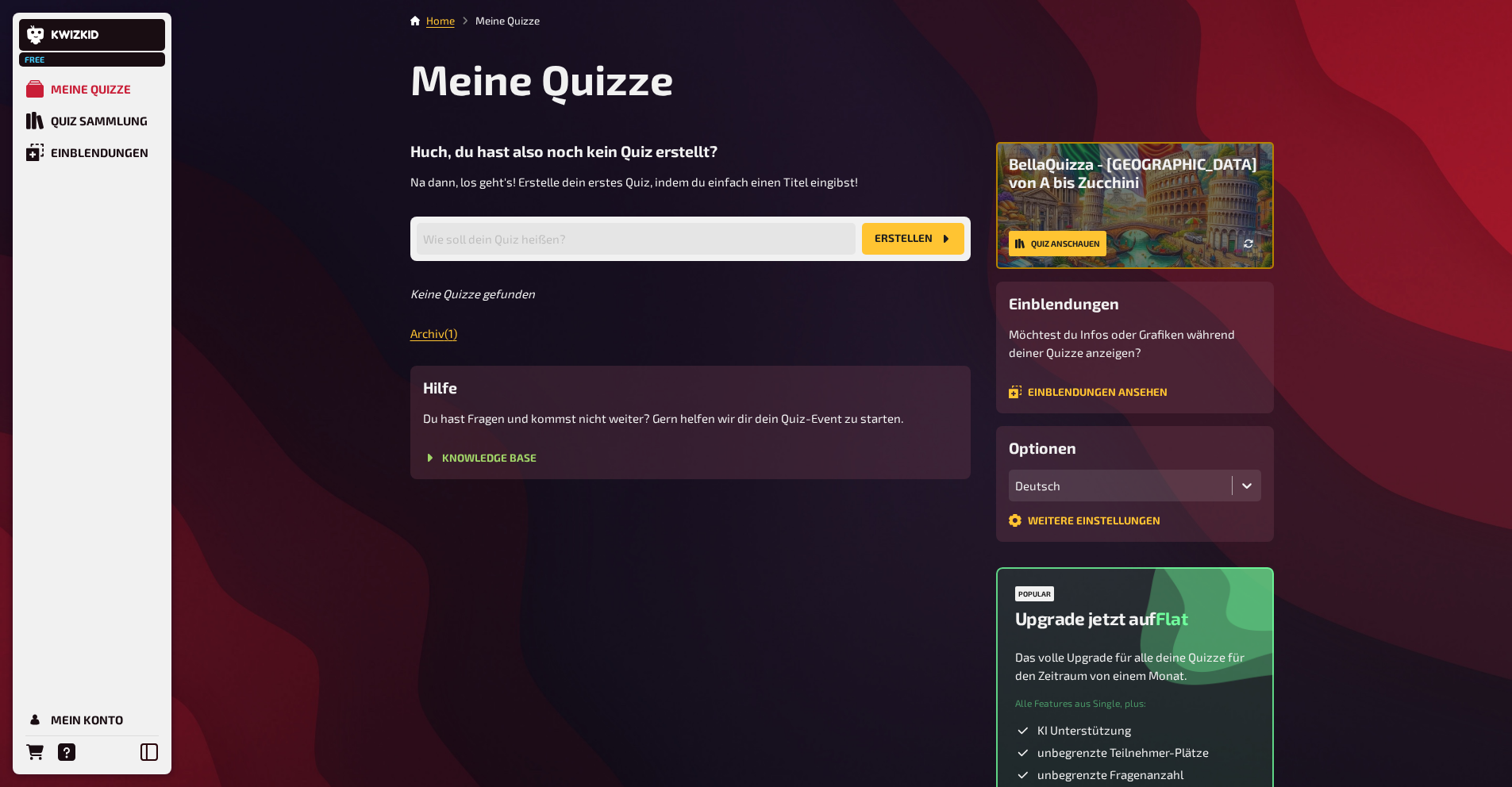
click at [428, 344] on div "Huch, du hast also noch kein Quiz erstellt? Na dann, los geht's! Erstelle dein …" at bounding box center [691, 311] width 560 height 338
click at [428, 335] on link "Archiv ( 1 )" at bounding box center [433, 333] width 47 height 14
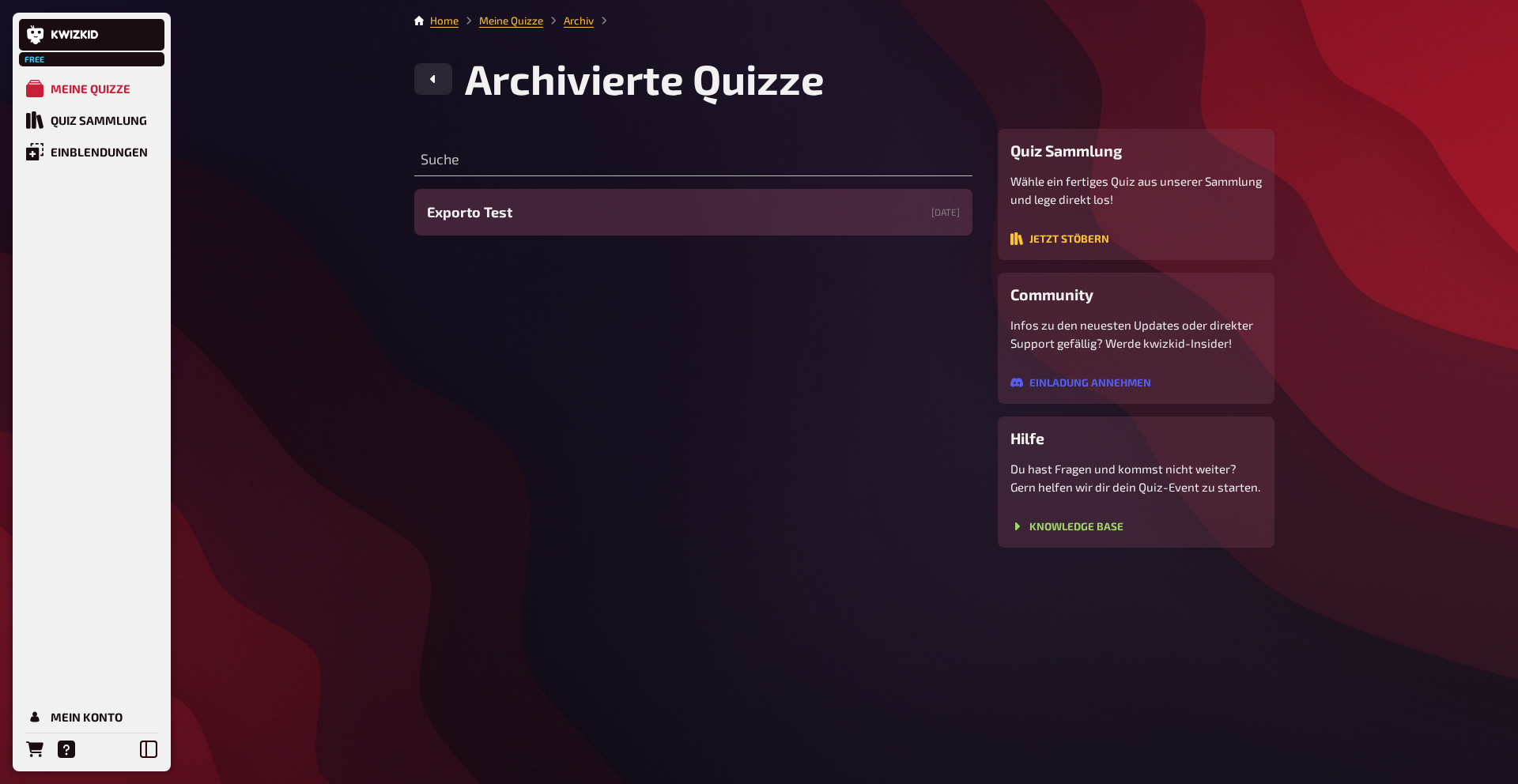
click at [656, 209] on div "Exporto Test 26.09.2025" at bounding box center [693, 212] width 558 height 46
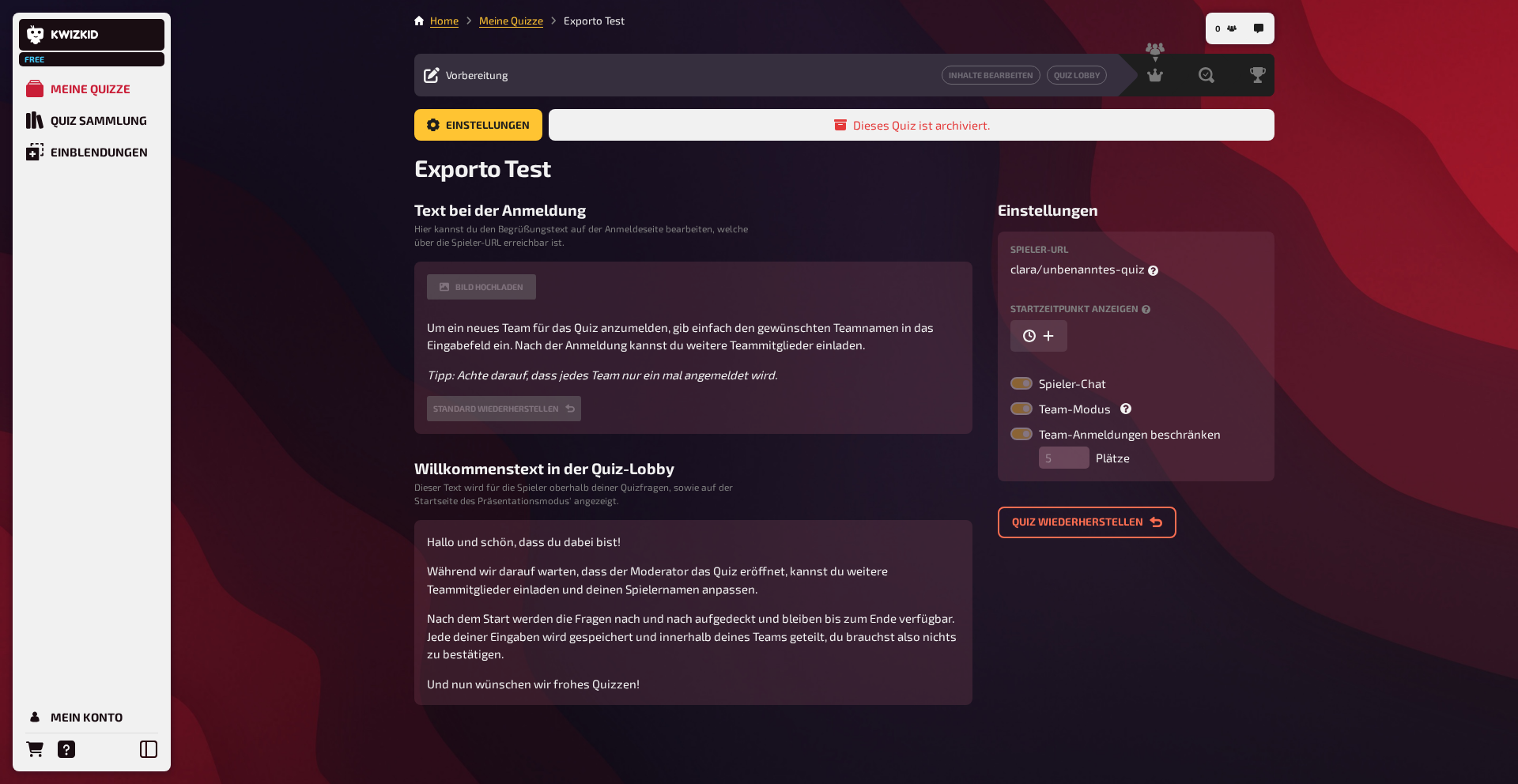
click at [498, 28] on li "Meine Quizze" at bounding box center [501, 20] width 84 height 16
click at [502, 19] on link "Meine Quizze" at bounding box center [511, 20] width 64 height 13
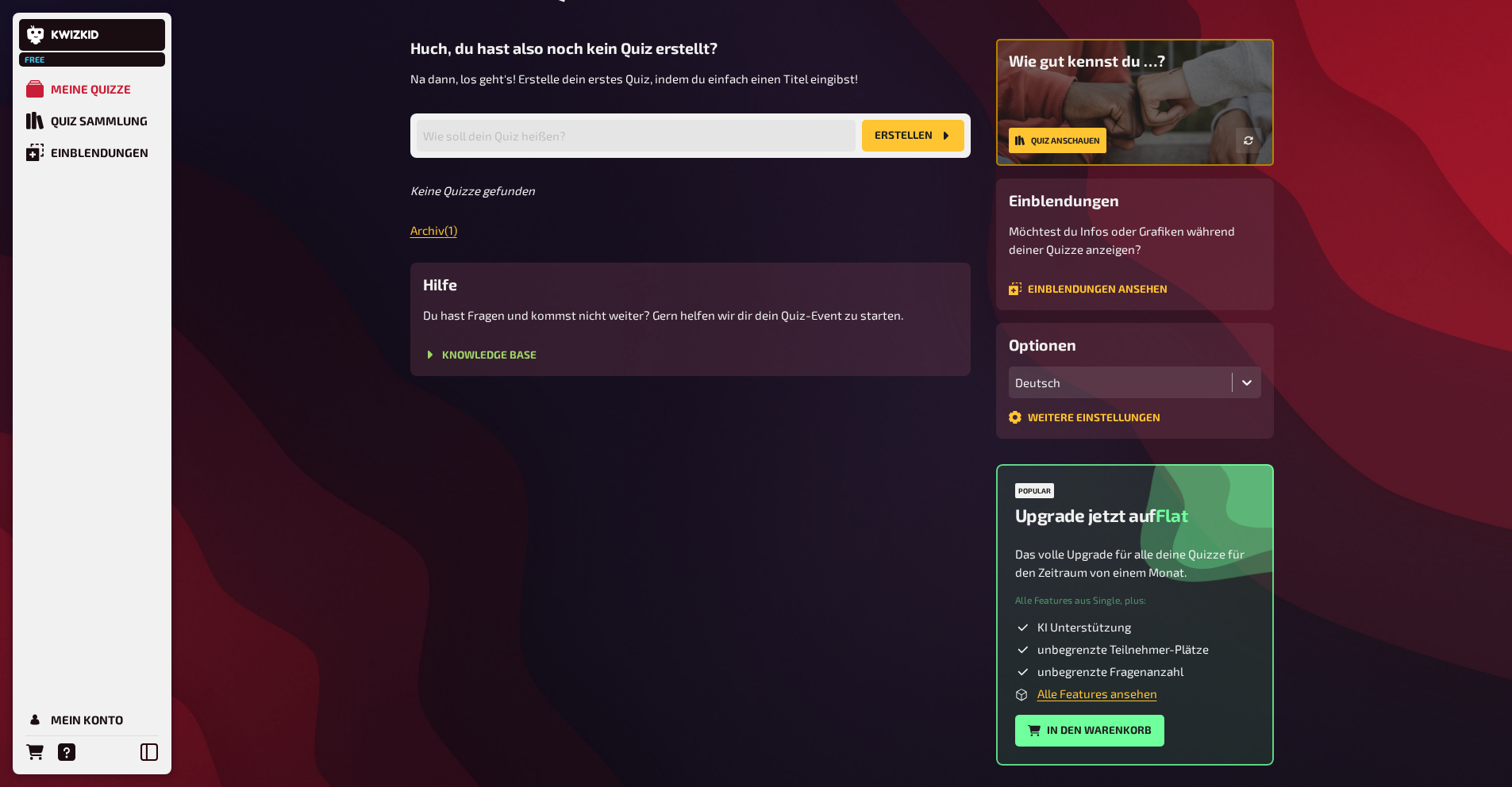
scroll to position [159, 0]
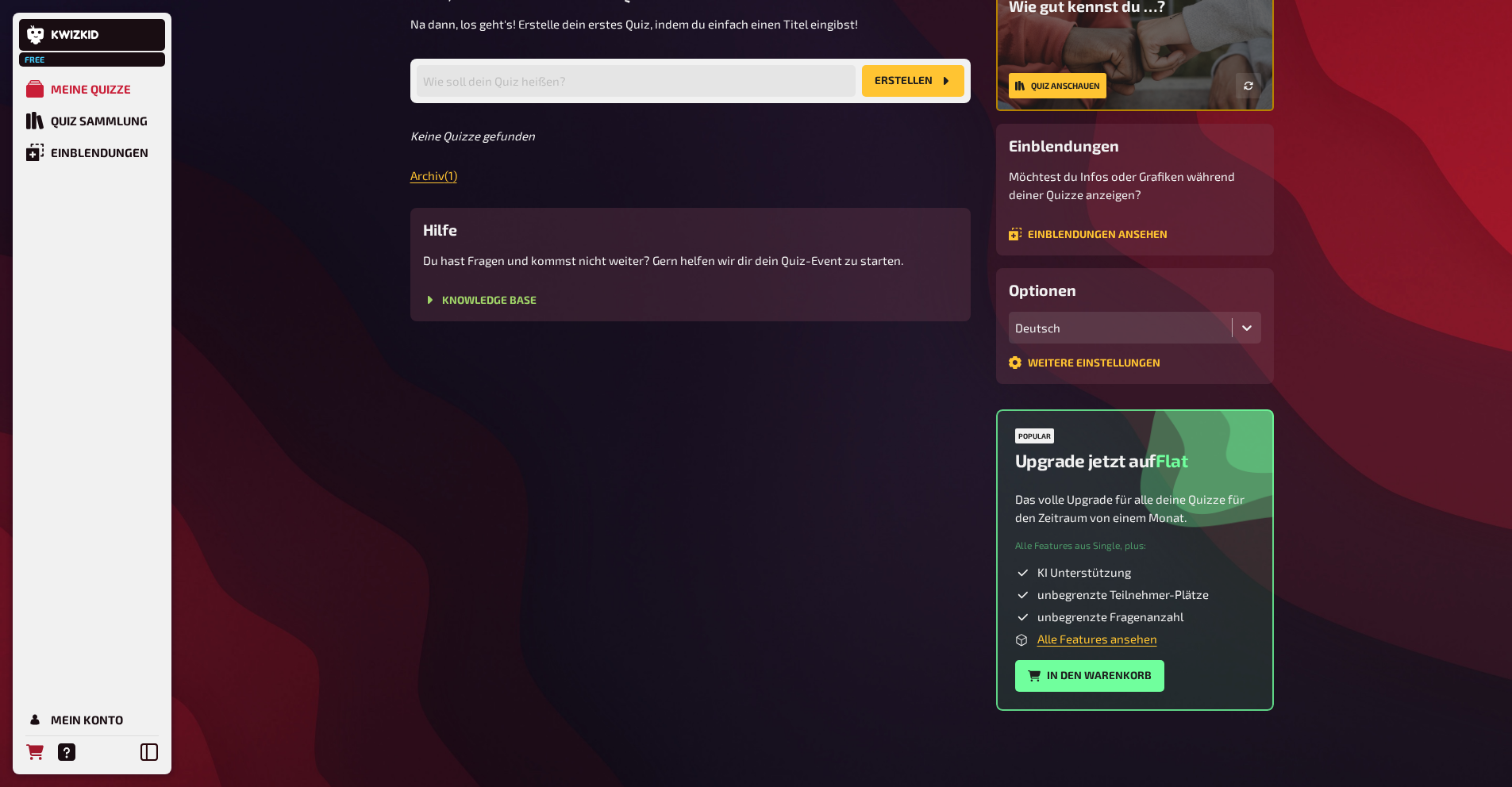
click at [30, 746] on icon "Bestellungen" at bounding box center [35, 752] width 18 height 16
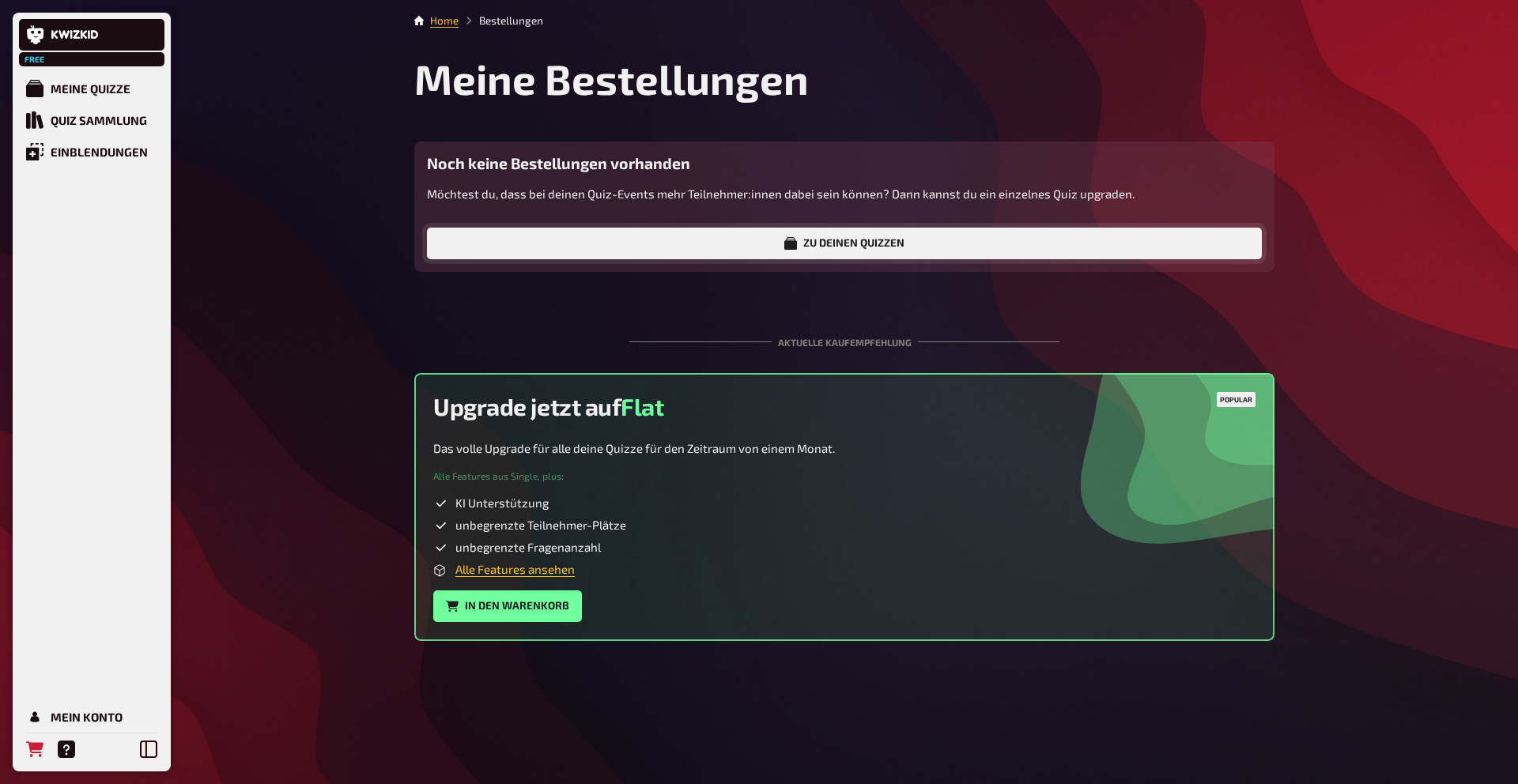
click at [826, 245] on link "Zu deinen Quizzen" at bounding box center [844, 244] width 835 height 32
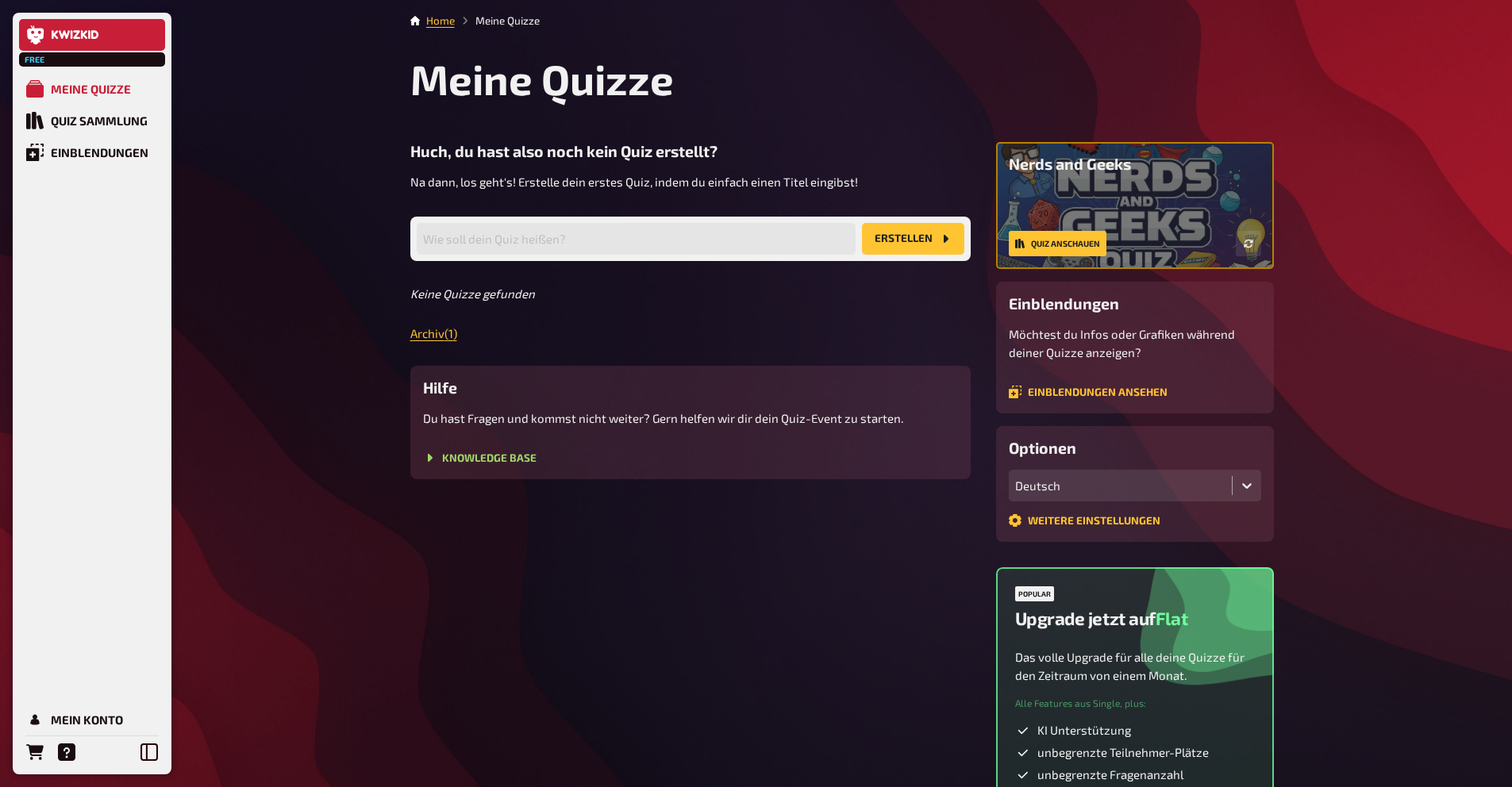
click at [58, 29] on link at bounding box center [92, 36] width 146 height 32
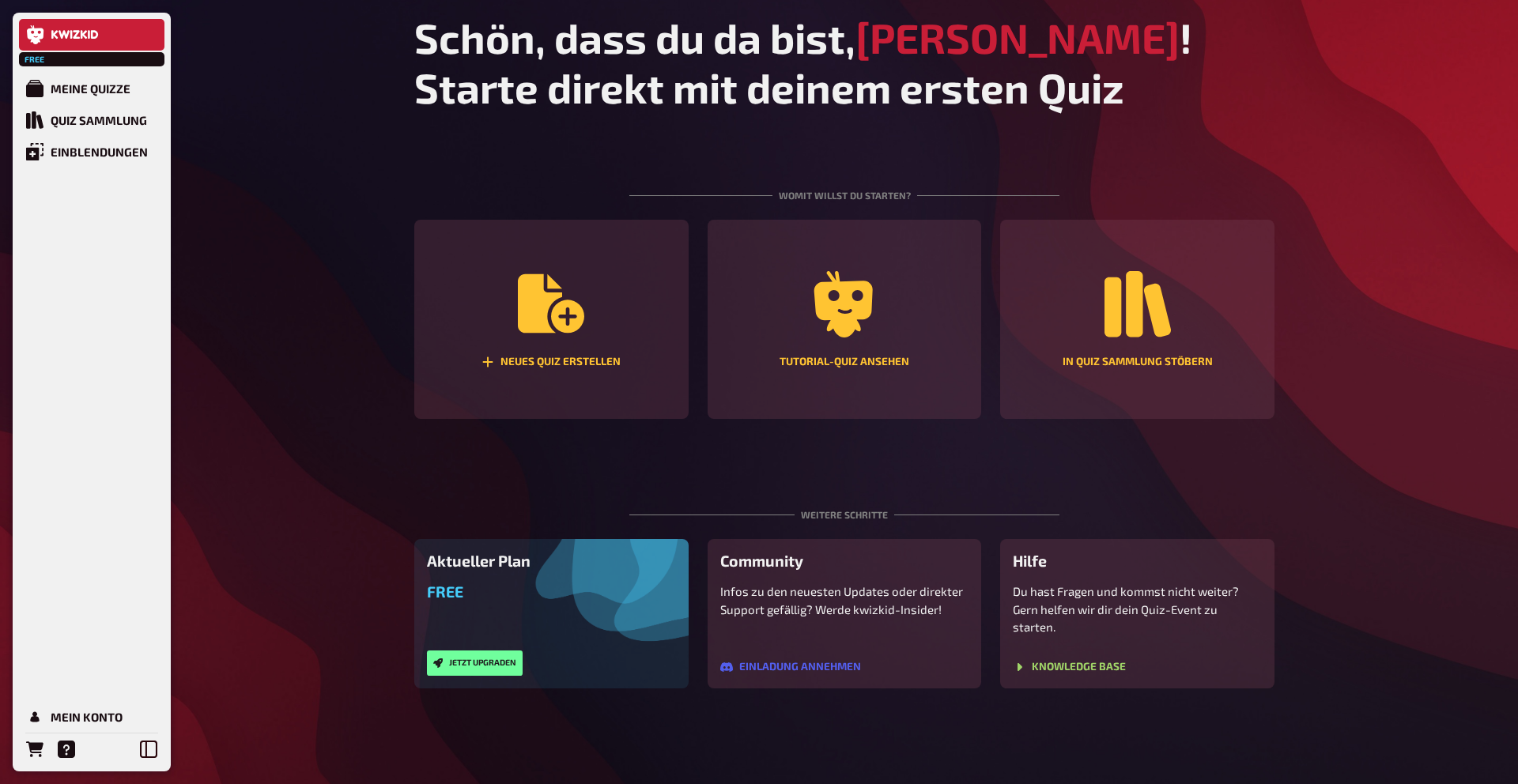
click at [53, 59] on div "Free" at bounding box center [92, 59] width 146 height 14
click at [67, 752] on icon "Hilfe" at bounding box center [66, 749] width 18 height 18
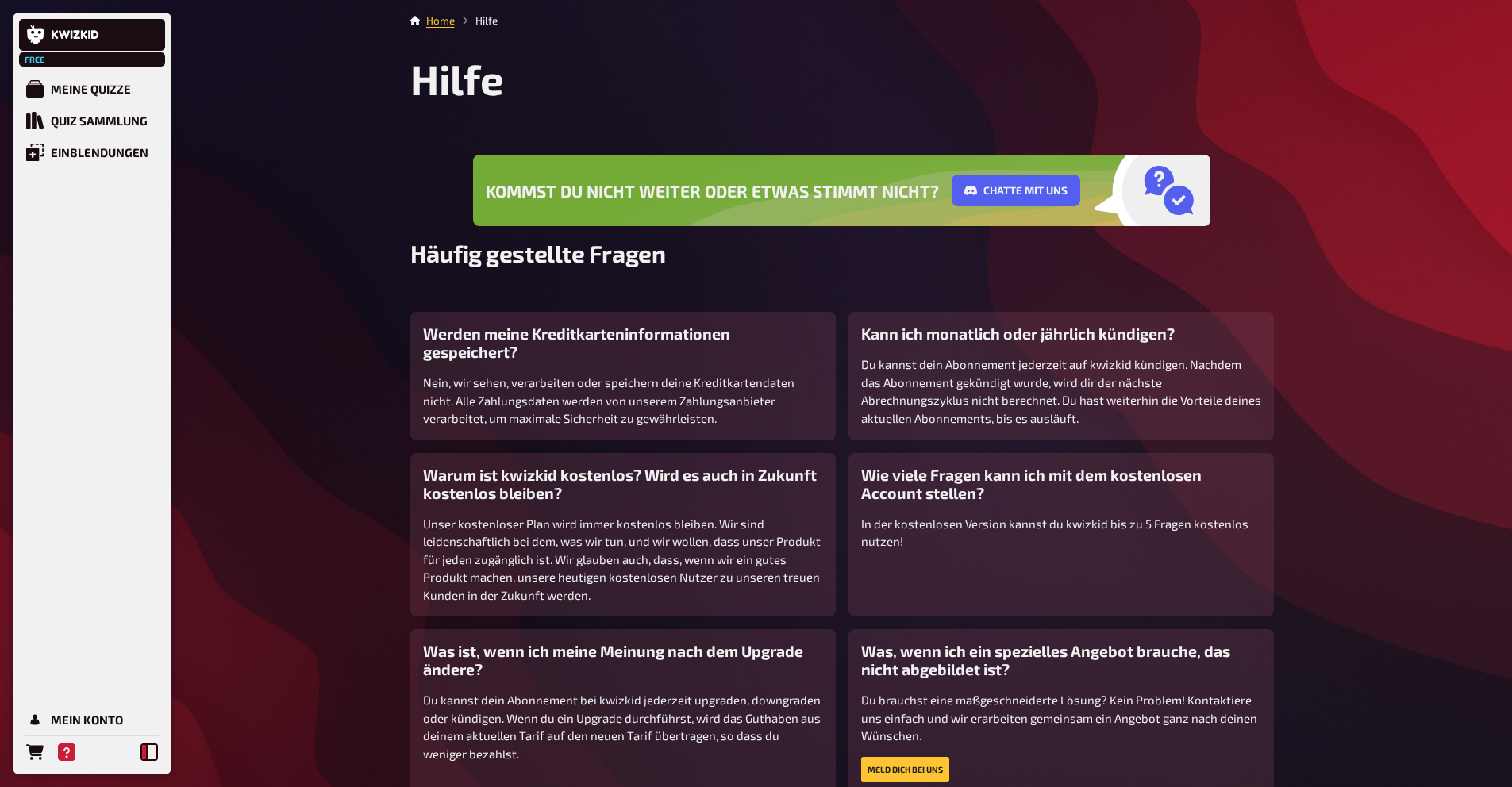
click at [134, 760] on button at bounding box center [150, 752] width 32 height 32
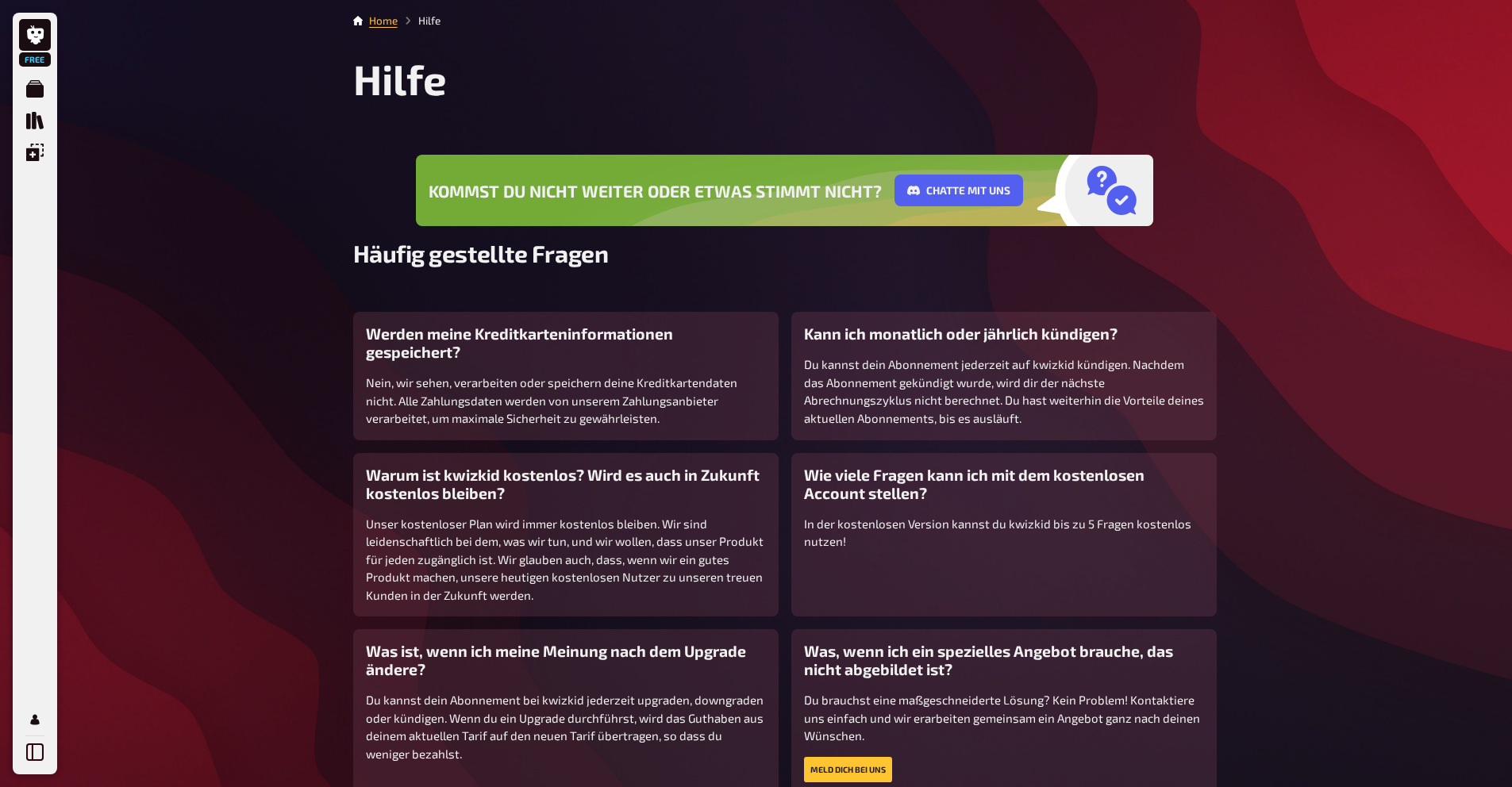
click at [18, 758] on div "Free Meine Quizze Quiz Sammlung Einblendungen Mein Konto" at bounding box center [35, 394] width 45 height 762
click at [37, 756] on icon at bounding box center [35, 752] width 18 height 18
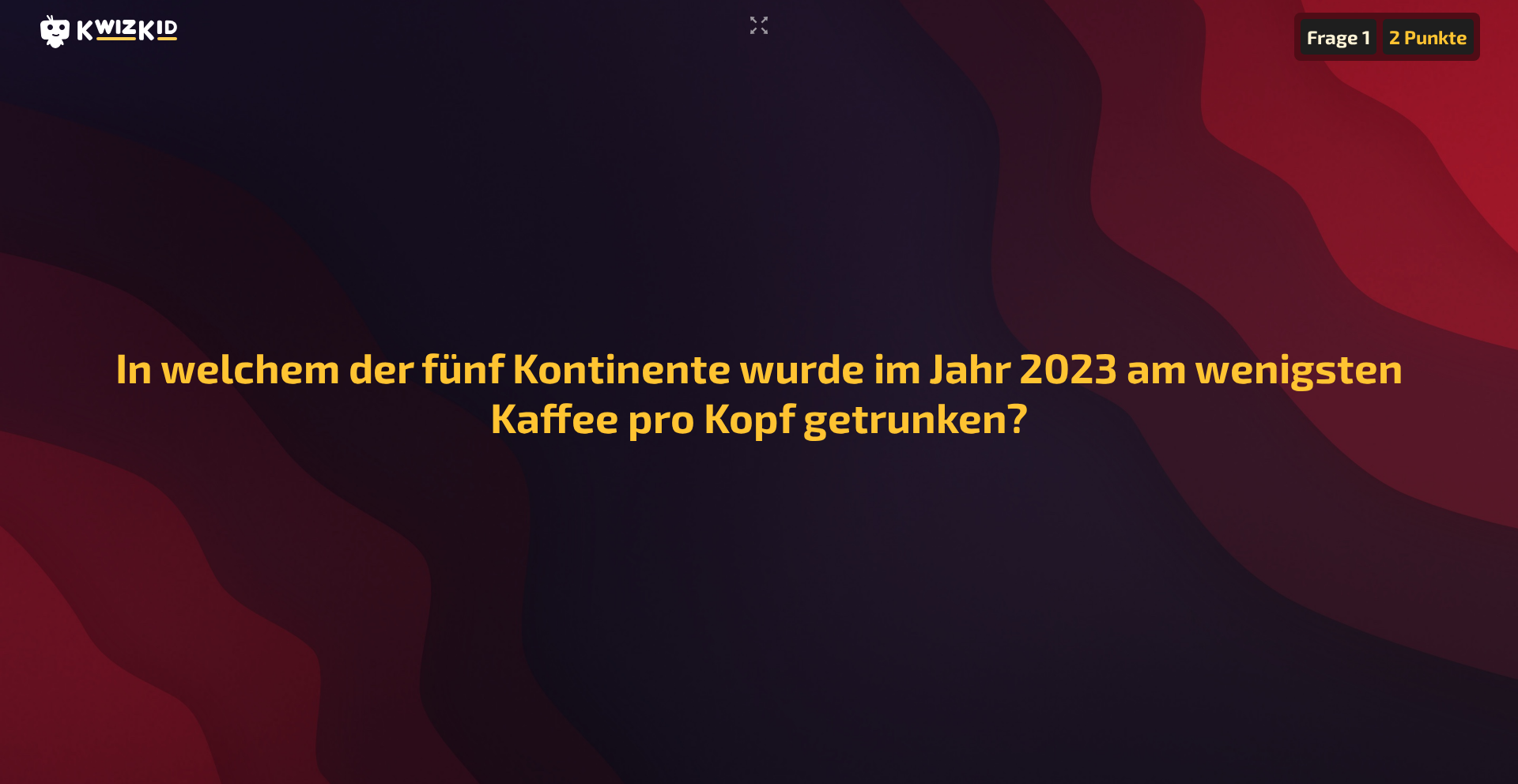
click at [870, 365] on h1 "In welchem der fünf Kontinente wurde im Jahr 2023 am wenigsten Kaffee pro Kopf …" at bounding box center [759, 392] width 1417 height 99
click at [890, 226] on main "Frage 1 2 Punkte In welchem der fünf Kontinente wurde im Jahr 2023 am wenigsten…" at bounding box center [759, 405] width 1442 height 683
drag, startPoint x: 815, startPoint y: 412, endPoint x: 820, endPoint y: 380, distance: 32.4
click at [815, 413] on h1 "In welchem der fünf Kontinente wurde im Jahr 2023 am wenigsten Kaffee pro Kopf …" at bounding box center [759, 392] width 1417 height 99
click at [754, 20] on icon "Vollbildmodus aktivieren" at bounding box center [759, 25] width 18 height 18
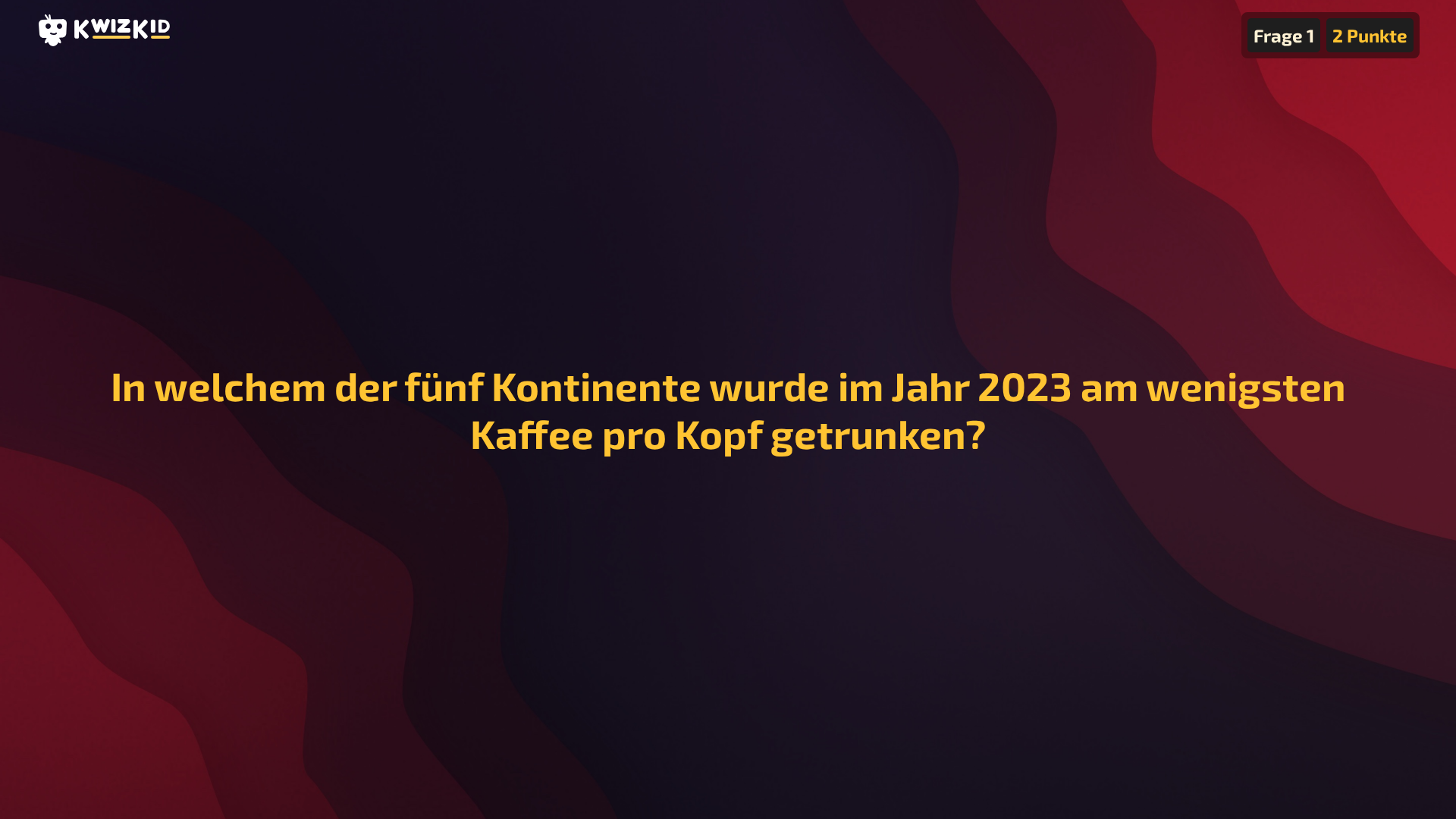
click at [864, 243] on main "Frage 1 2 Punkte In welchem der fünf Kontinente wurde im Jahr 2023 am wenigsten…" at bounding box center [728, 421] width 1383 height 722
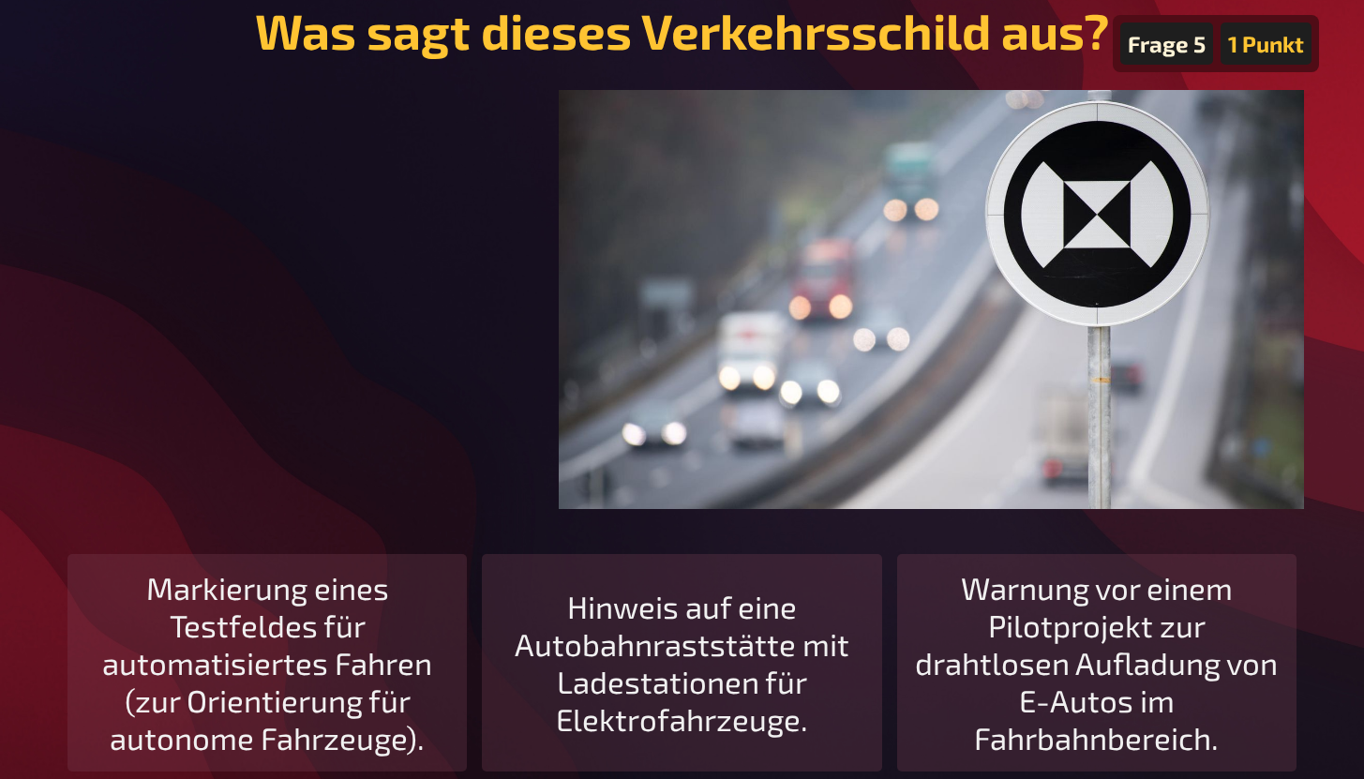
scroll to position [91, 0]
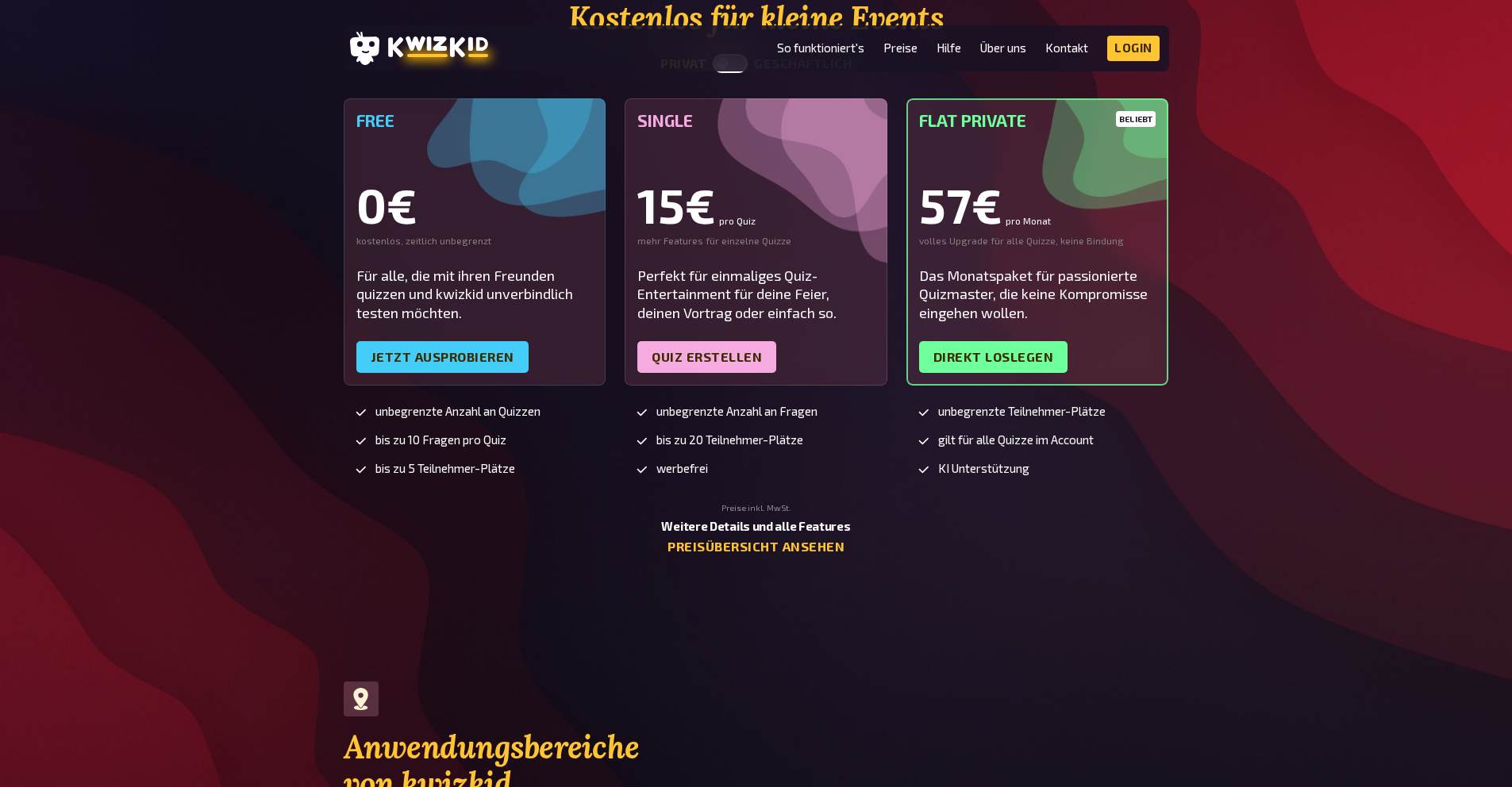
scroll to position [3987, 0]
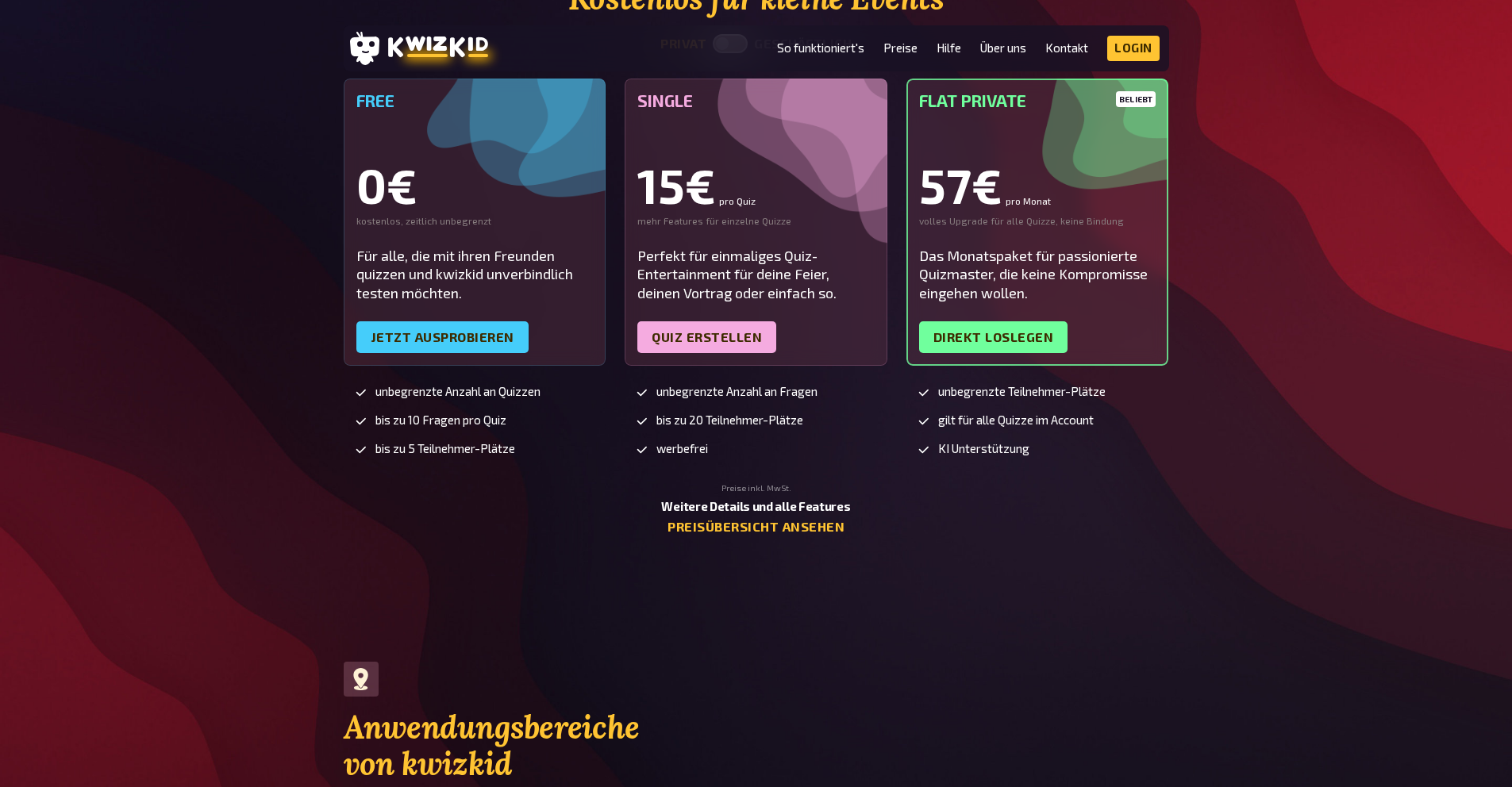
click at [702, 499] on b "Weitere Details und alle Features" at bounding box center [755, 506] width 189 height 14
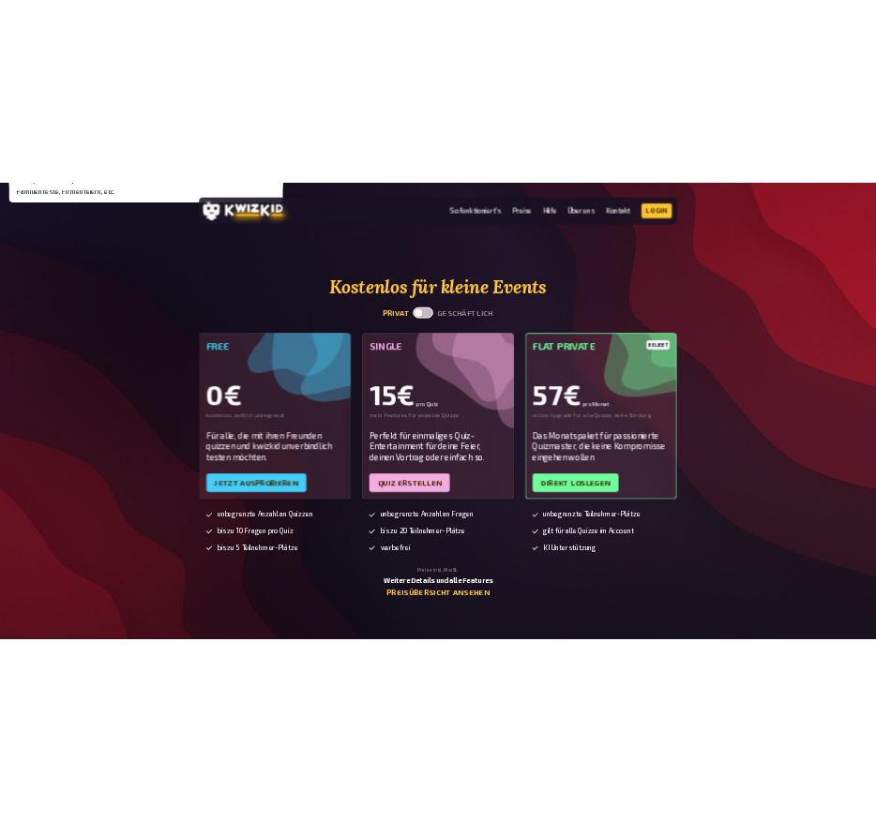
scroll to position [4492, 0]
